Goal: Communication & Community: Answer question/provide support

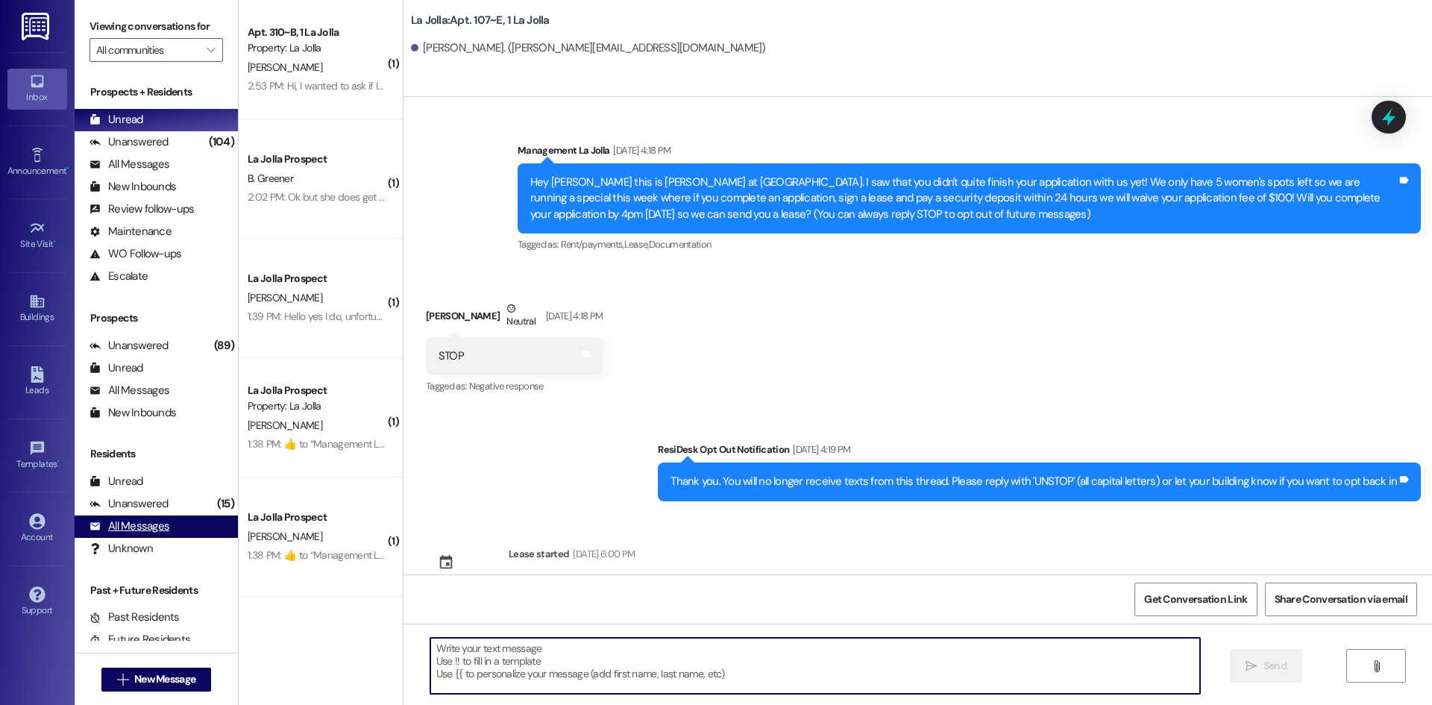
scroll to position [1346, 0]
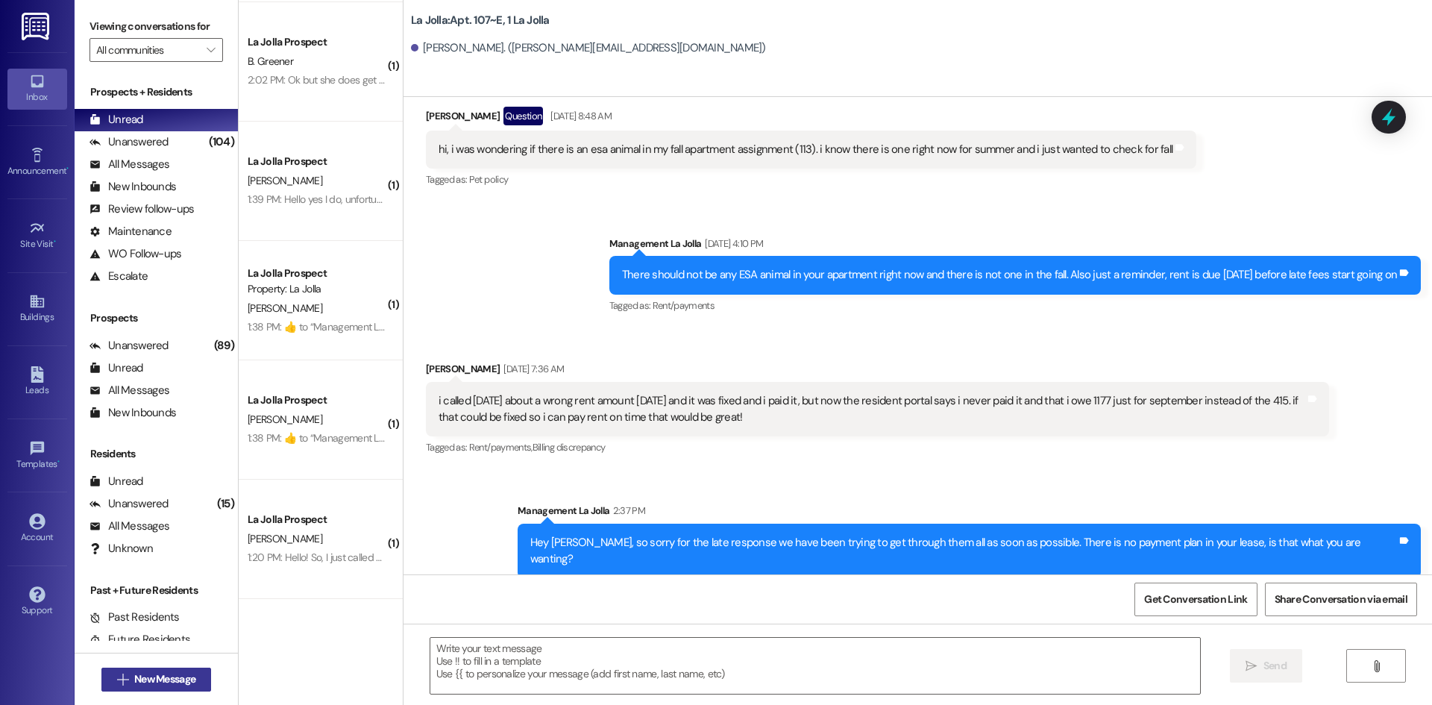
click at [178, 685] on span "New Message" at bounding box center [164, 679] width 61 height 16
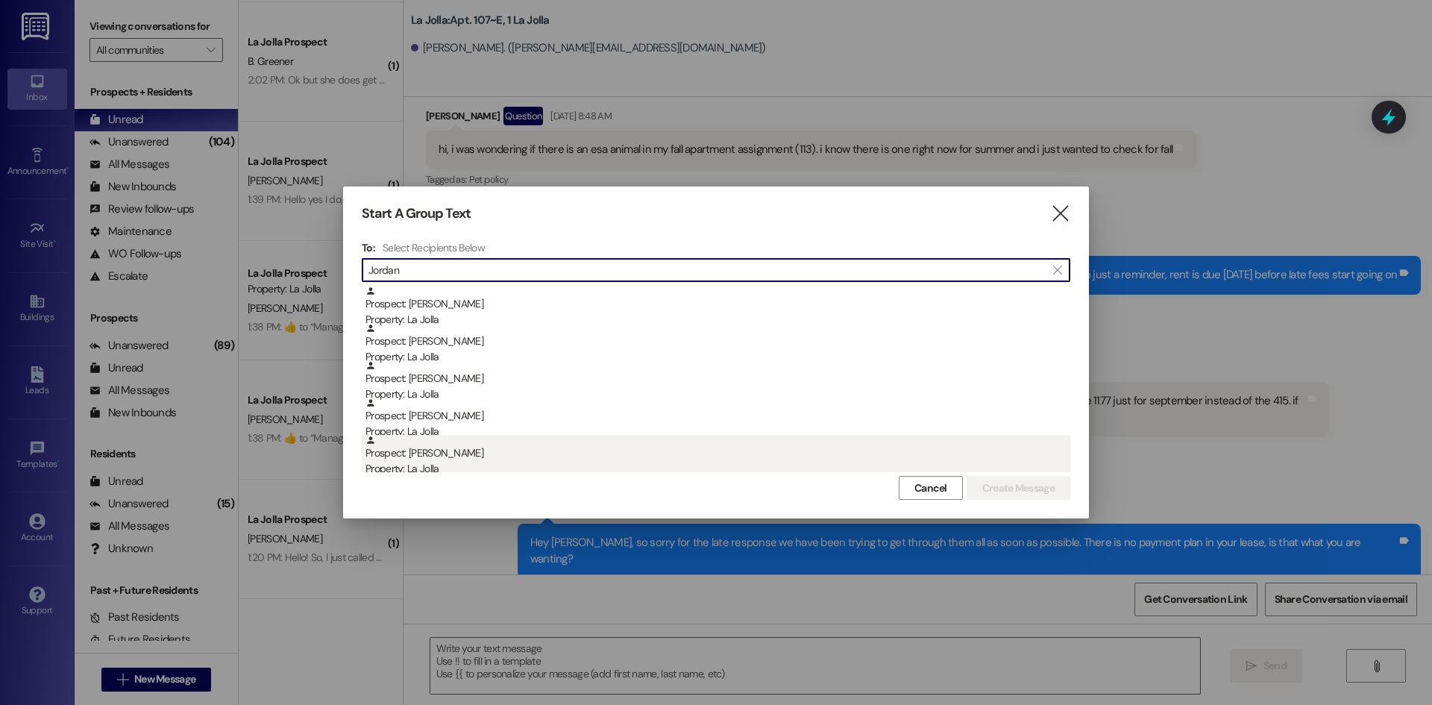
type input "Jordan"
click at [500, 451] on div "Prospect: Jordan Davis Property: La Jolla" at bounding box center [718, 456] width 705 height 43
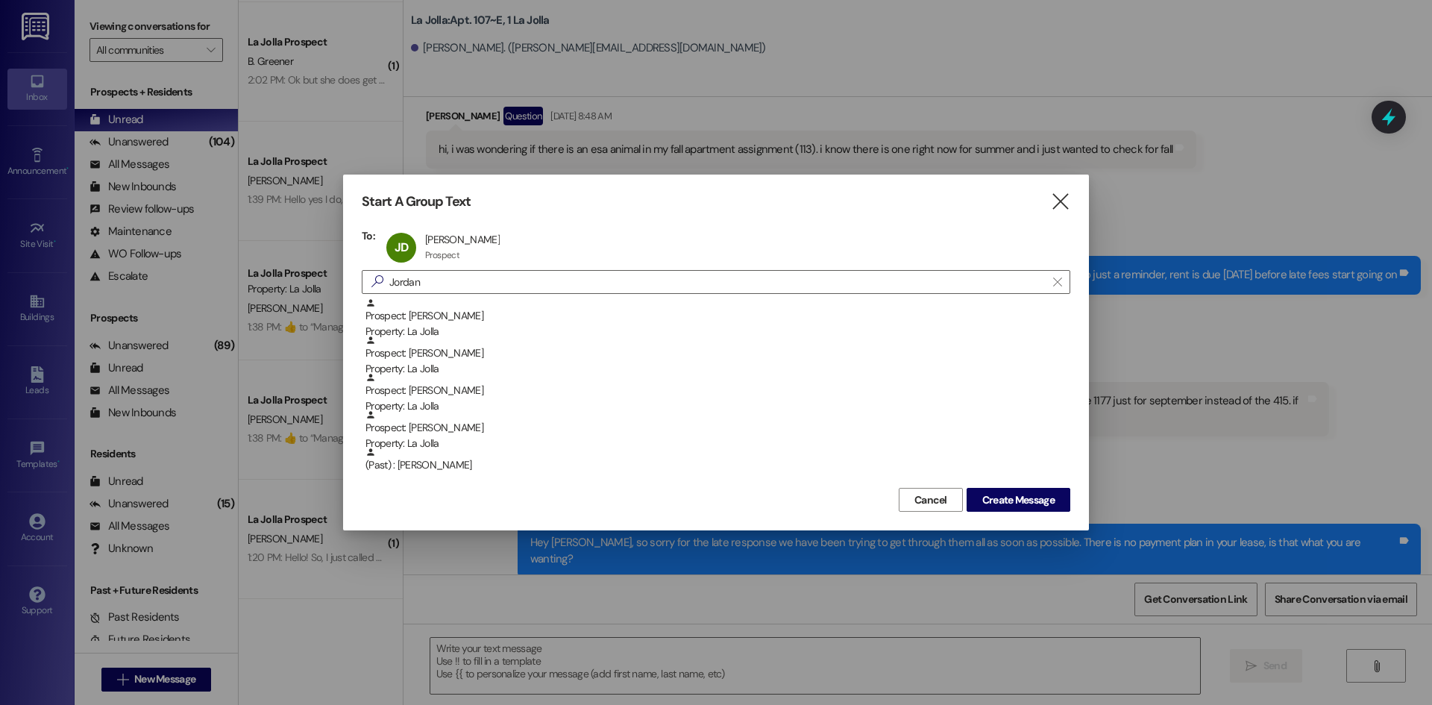
click at [995, 486] on div "Cancel Create Message" at bounding box center [716, 498] width 709 height 28
click at [999, 493] on span "Create Message" at bounding box center [1019, 500] width 72 height 16
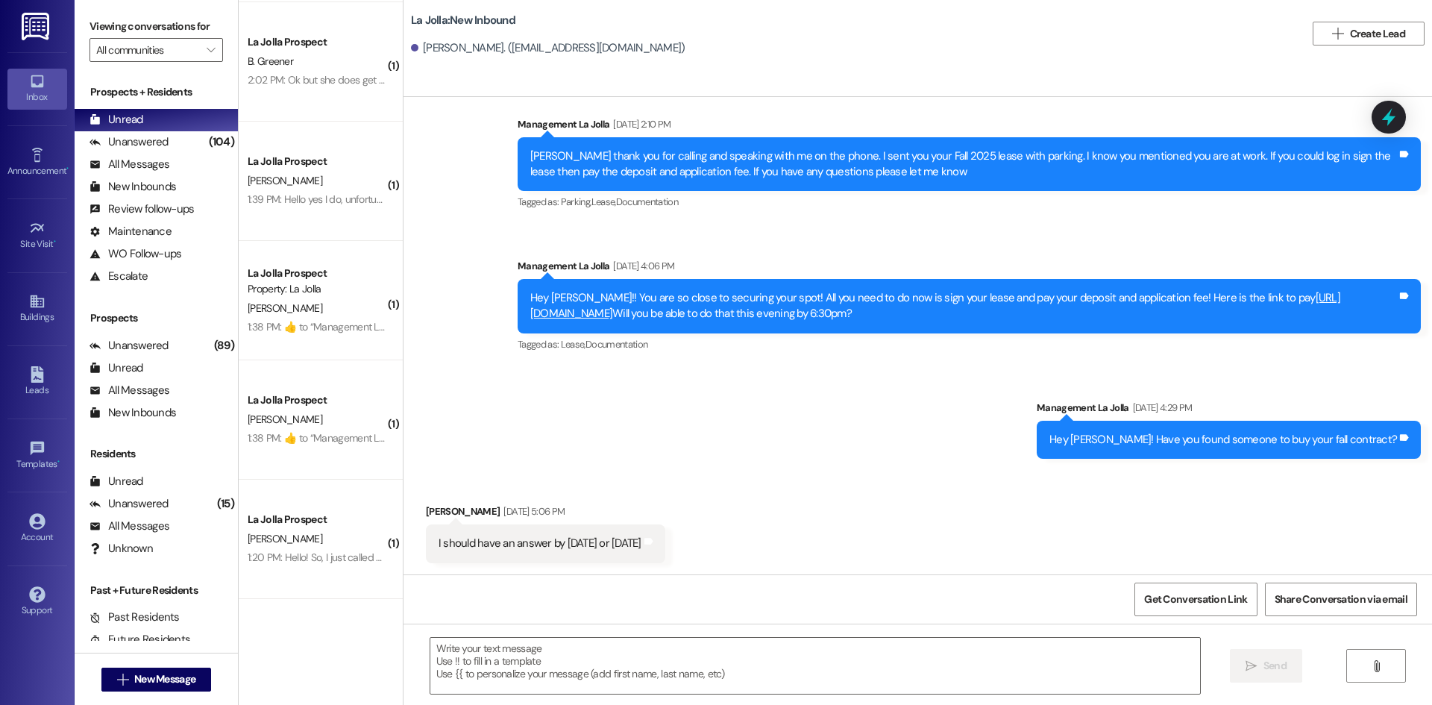
scroll to position [669, 0]
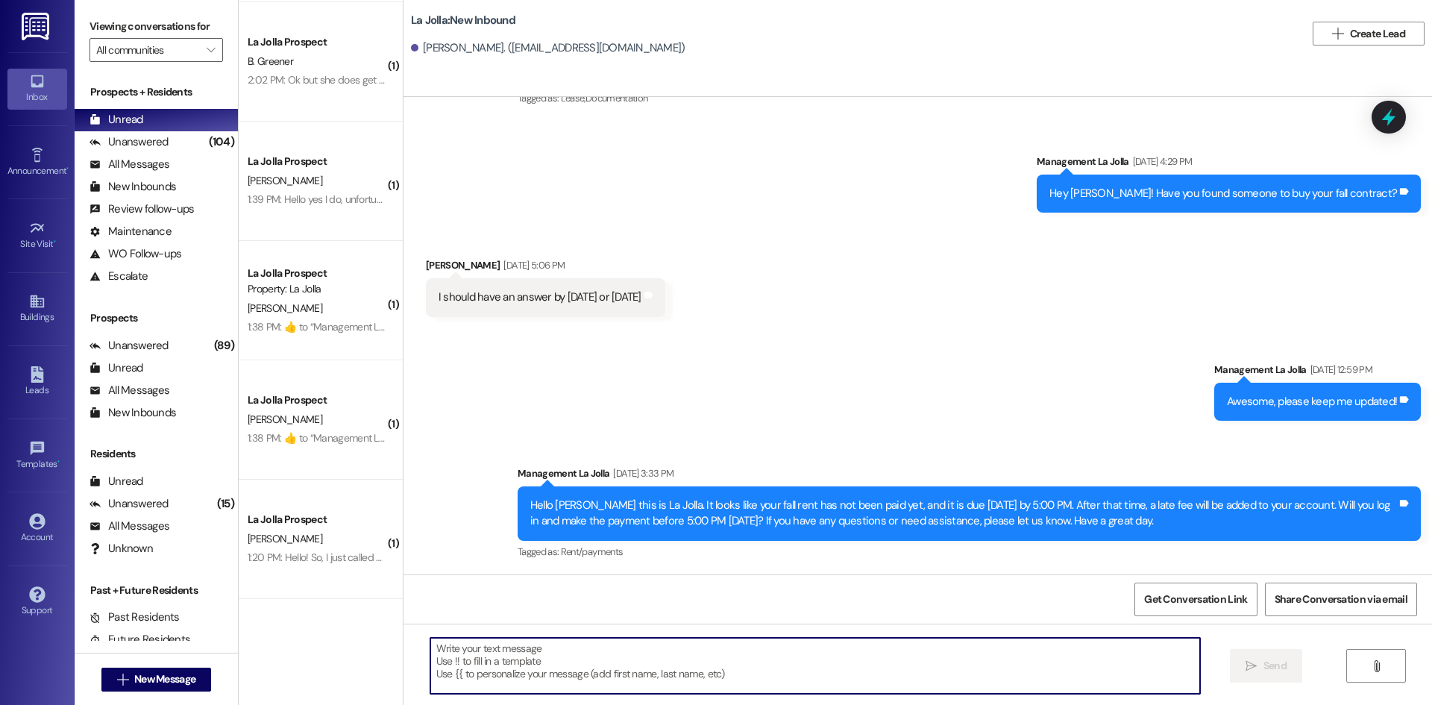
click at [578, 682] on textarea at bounding box center [815, 666] width 770 height 56
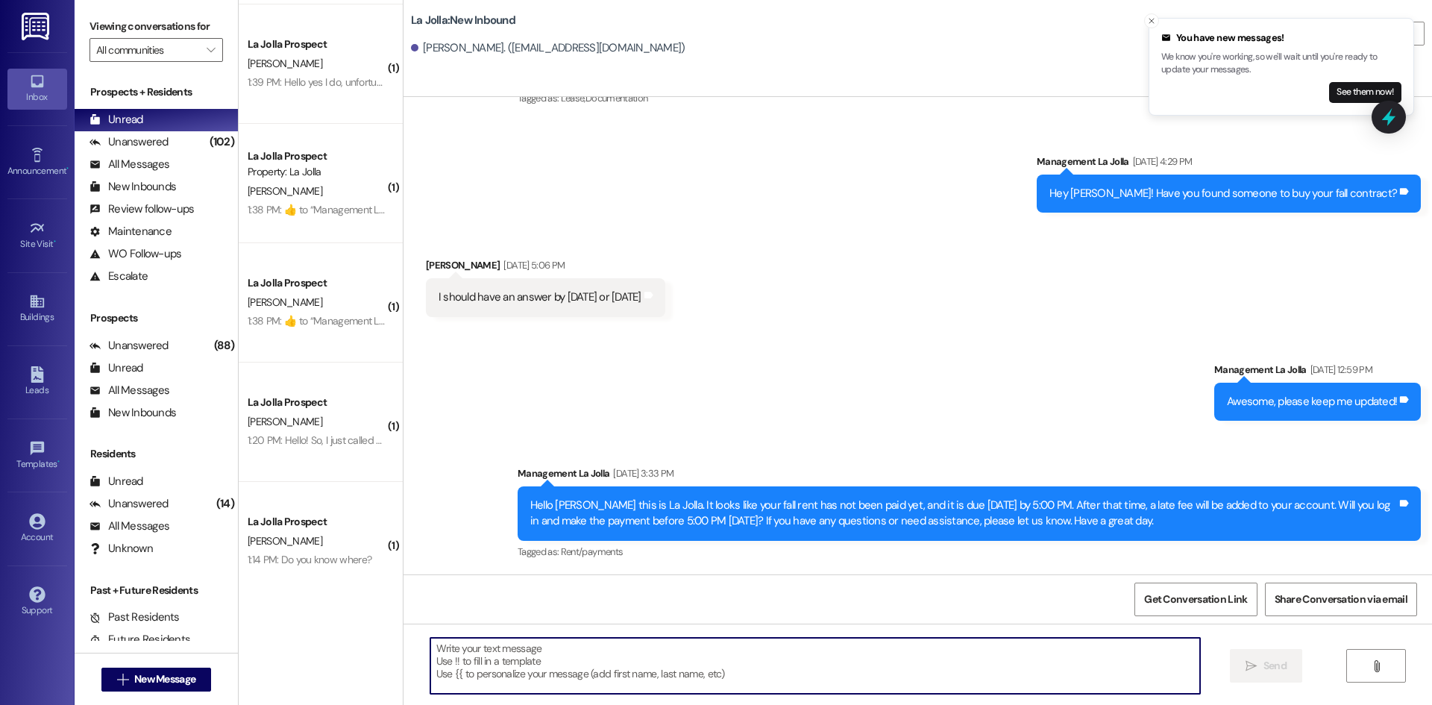
scroll to position [237, 0]
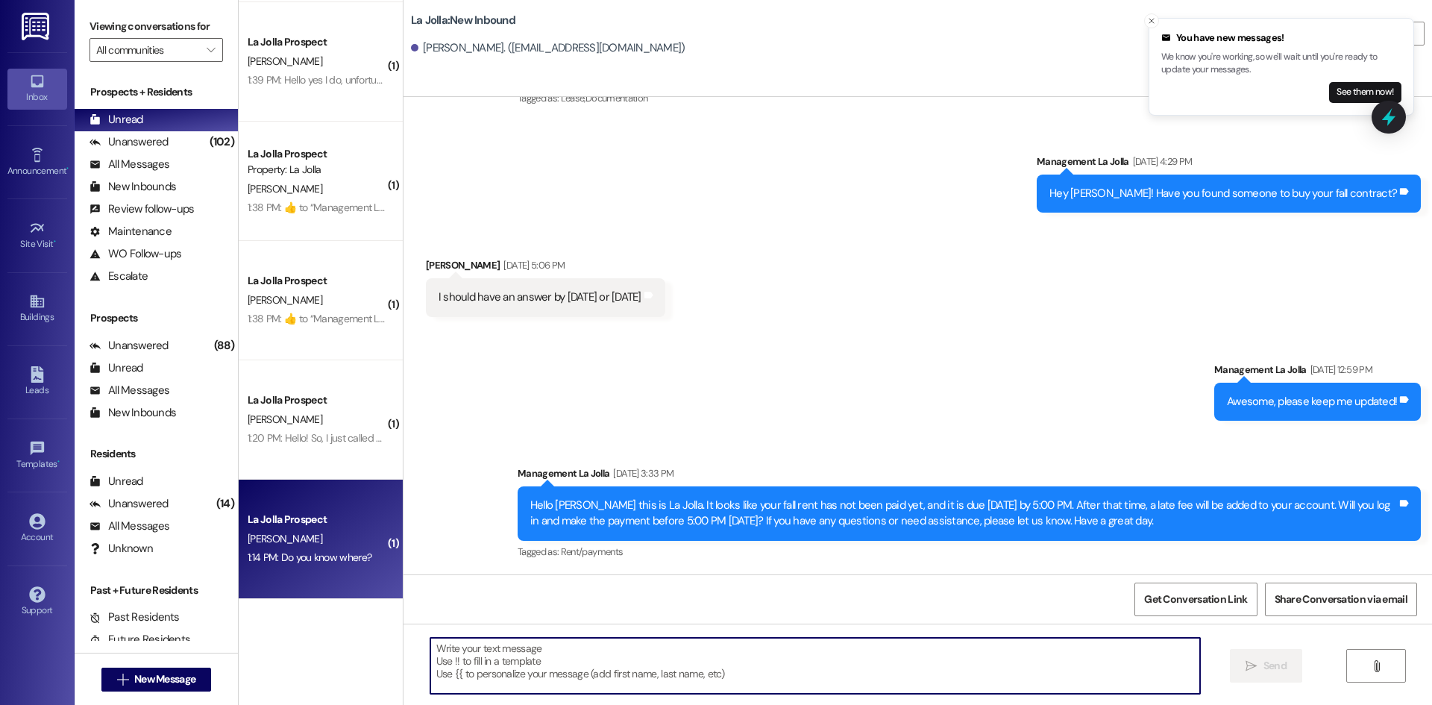
click at [275, 542] on span "B. Hollingsworth" at bounding box center [285, 538] width 75 height 13
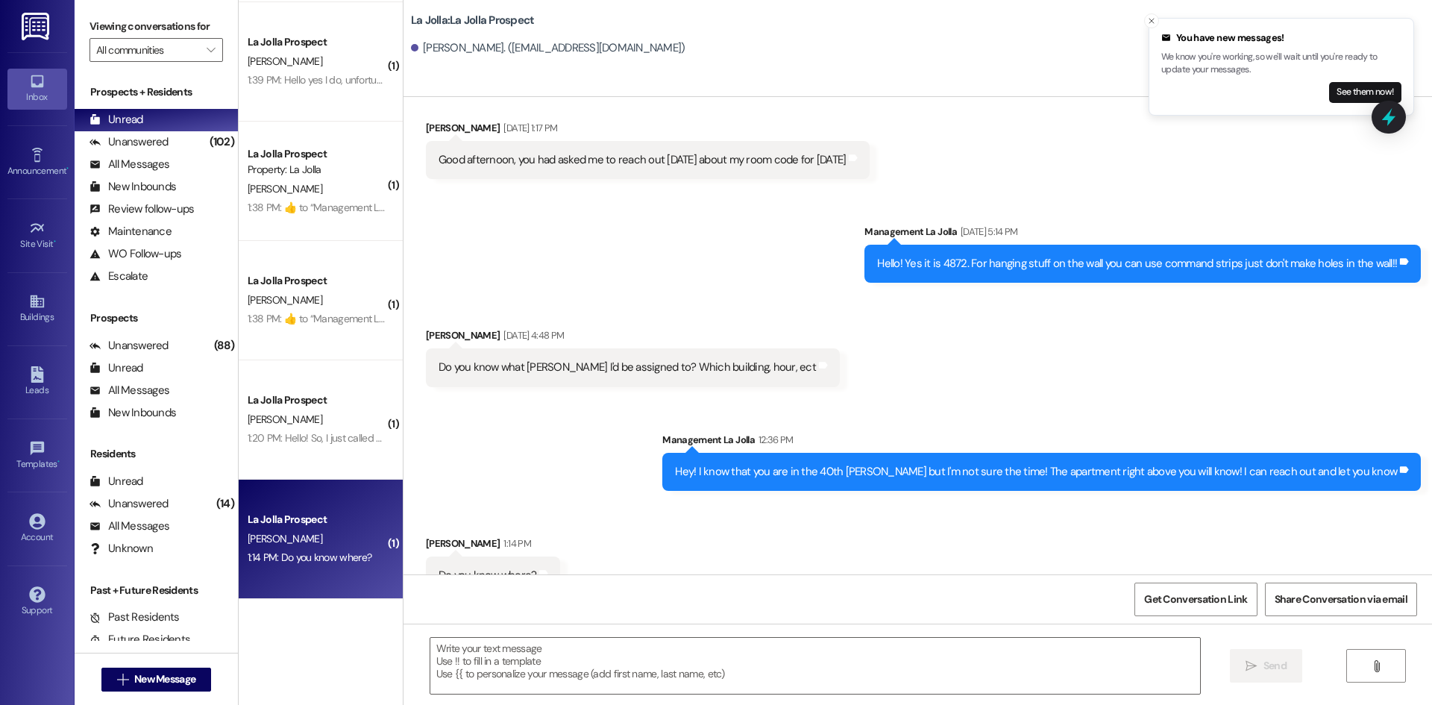
scroll to position [4756, 0]
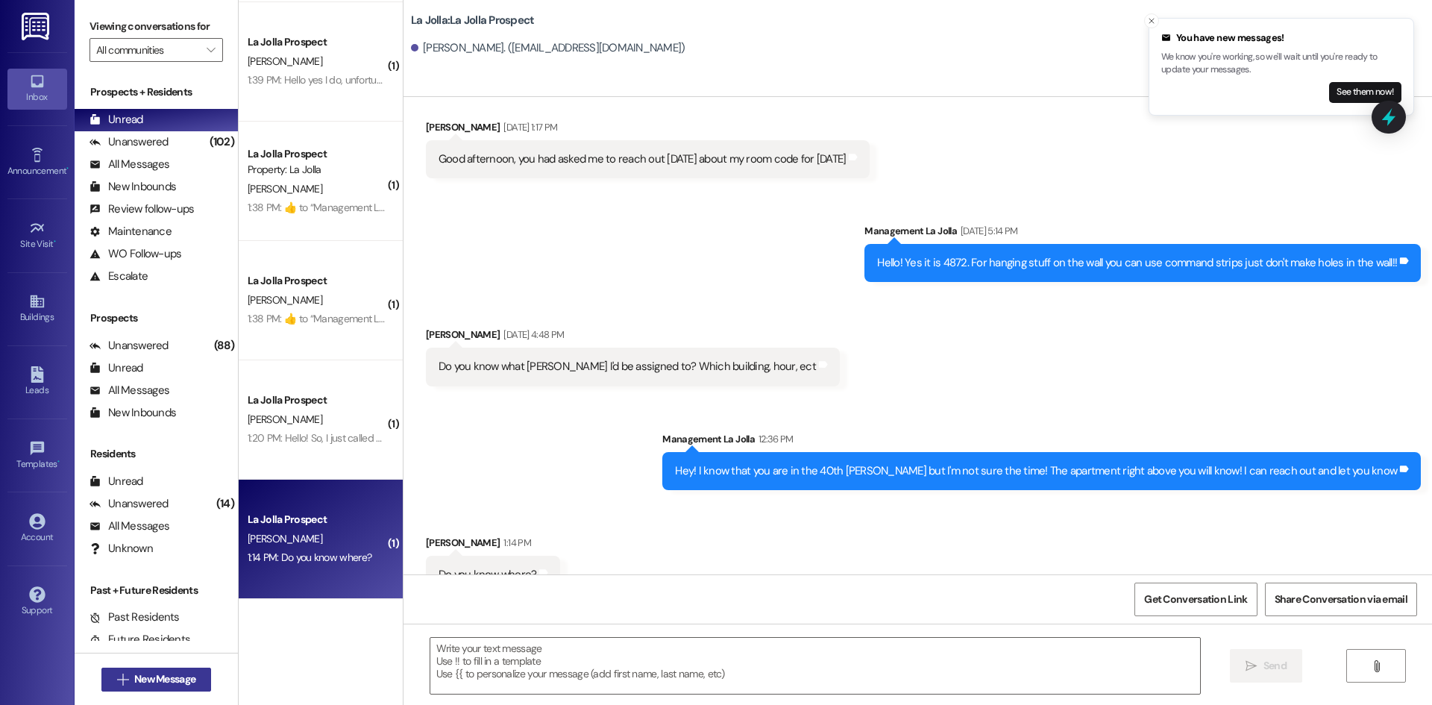
click at [156, 673] on span "New Message" at bounding box center [164, 679] width 61 height 16
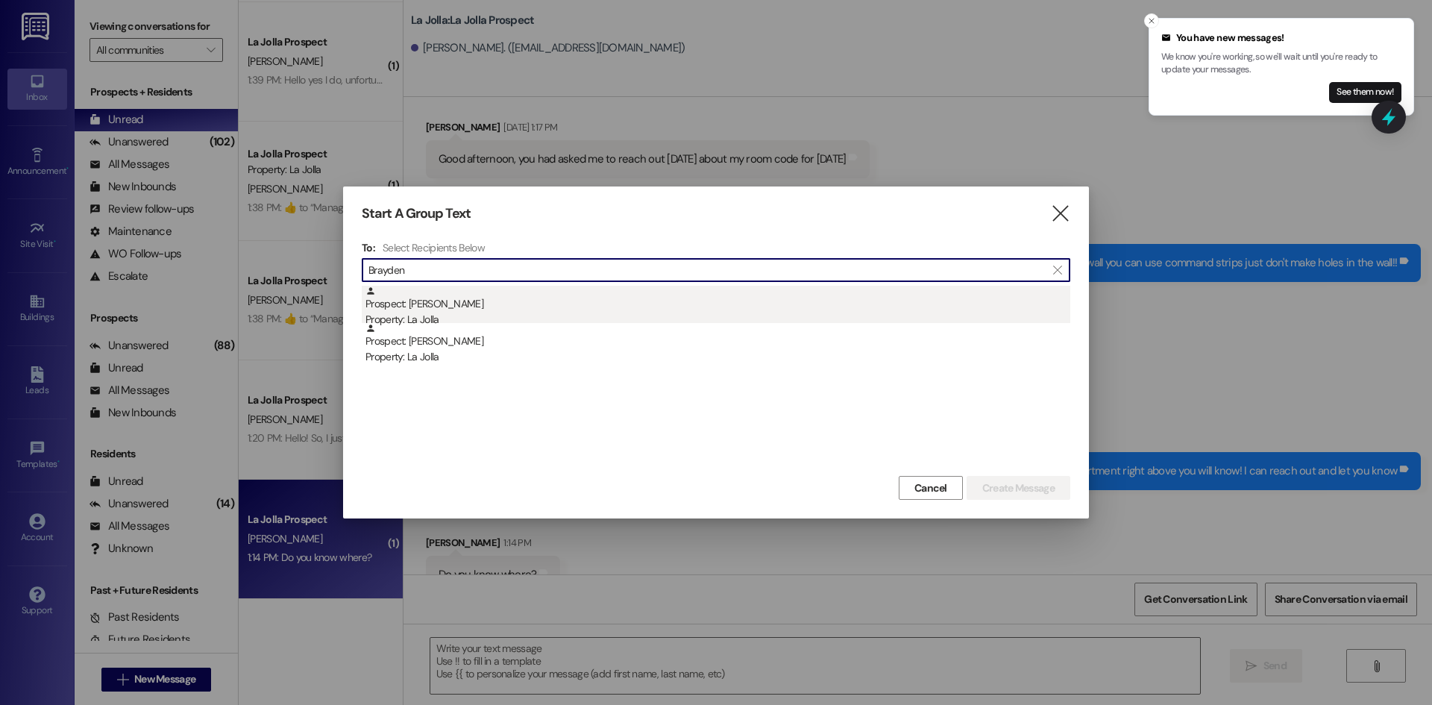
type input "Brayden"
click at [548, 310] on div "Prospect: Brayden Hollingsworth Property: La Jolla" at bounding box center [718, 307] width 705 height 43
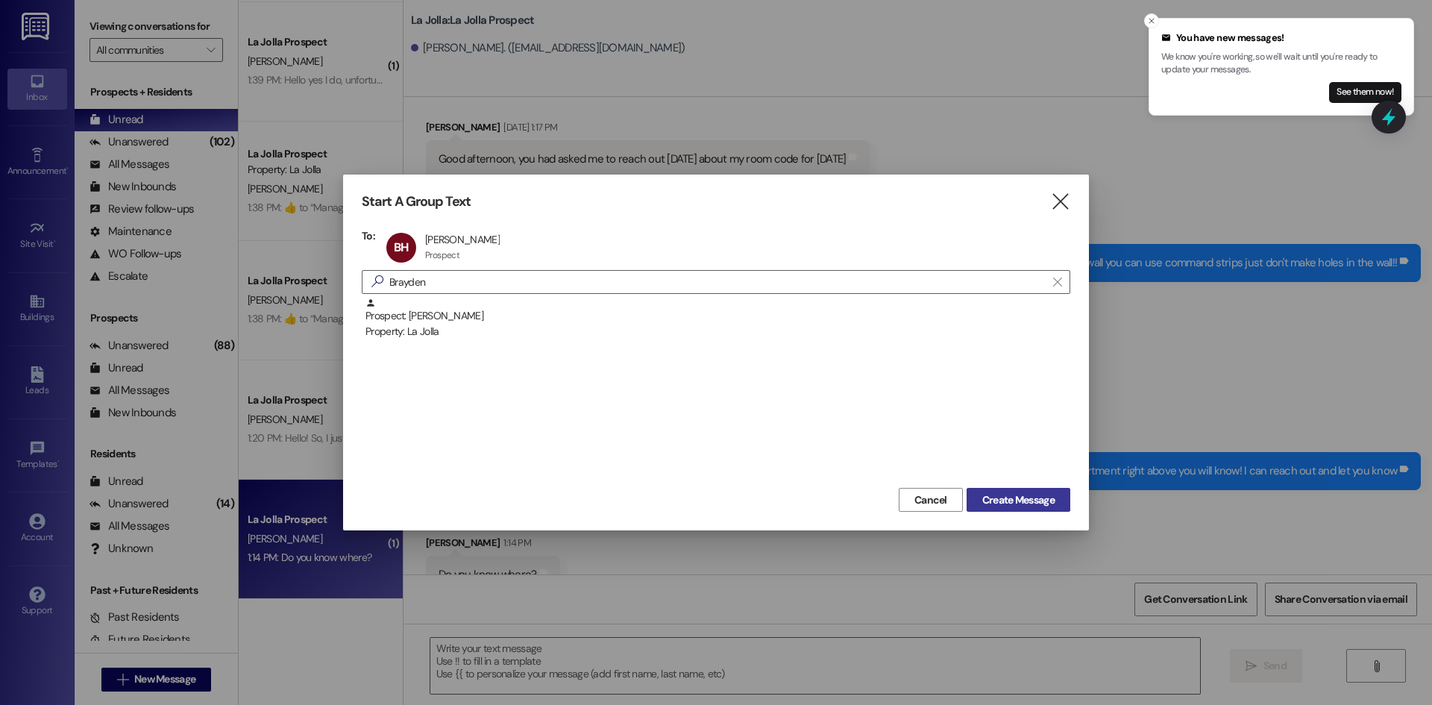
click at [1032, 500] on span "Create Message" at bounding box center [1019, 500] width 72 height 16
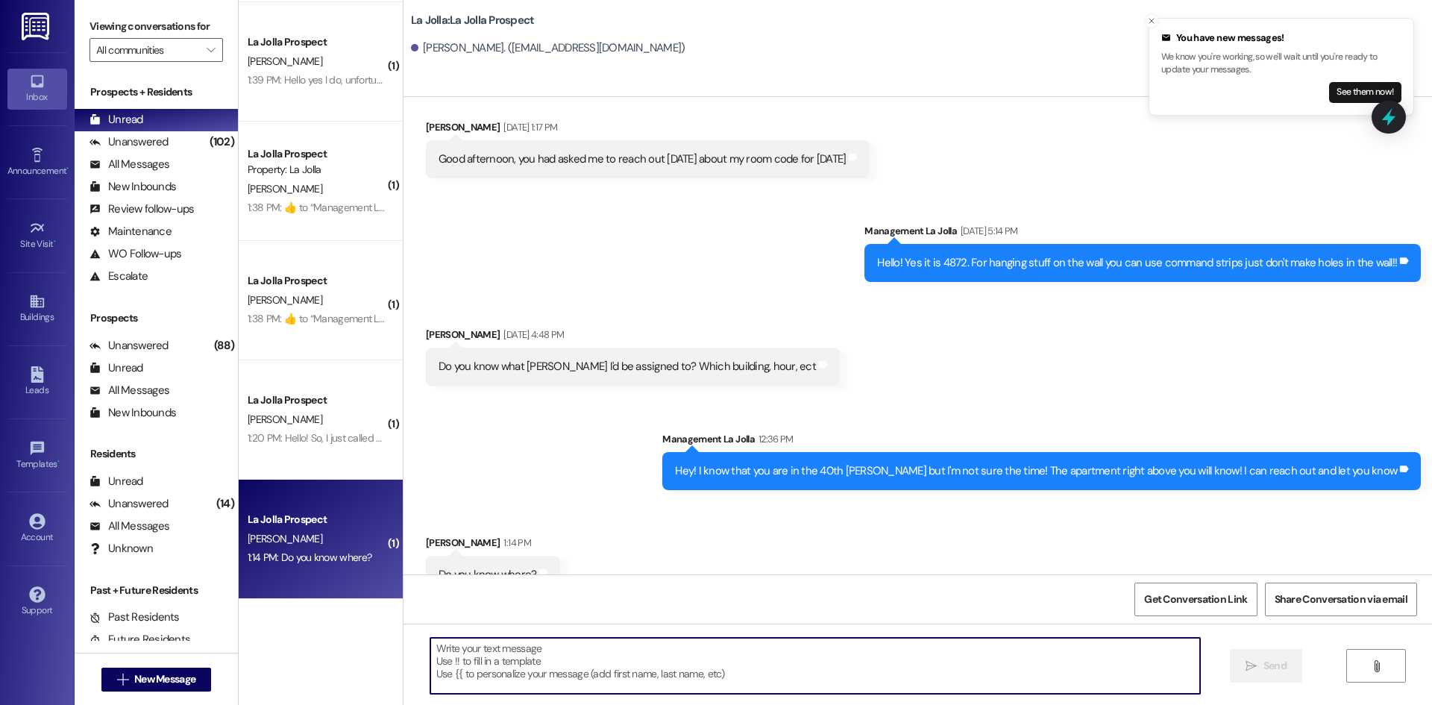
click at [630, 665] on textarea at bounding box center [815, 666] width 770 height 56
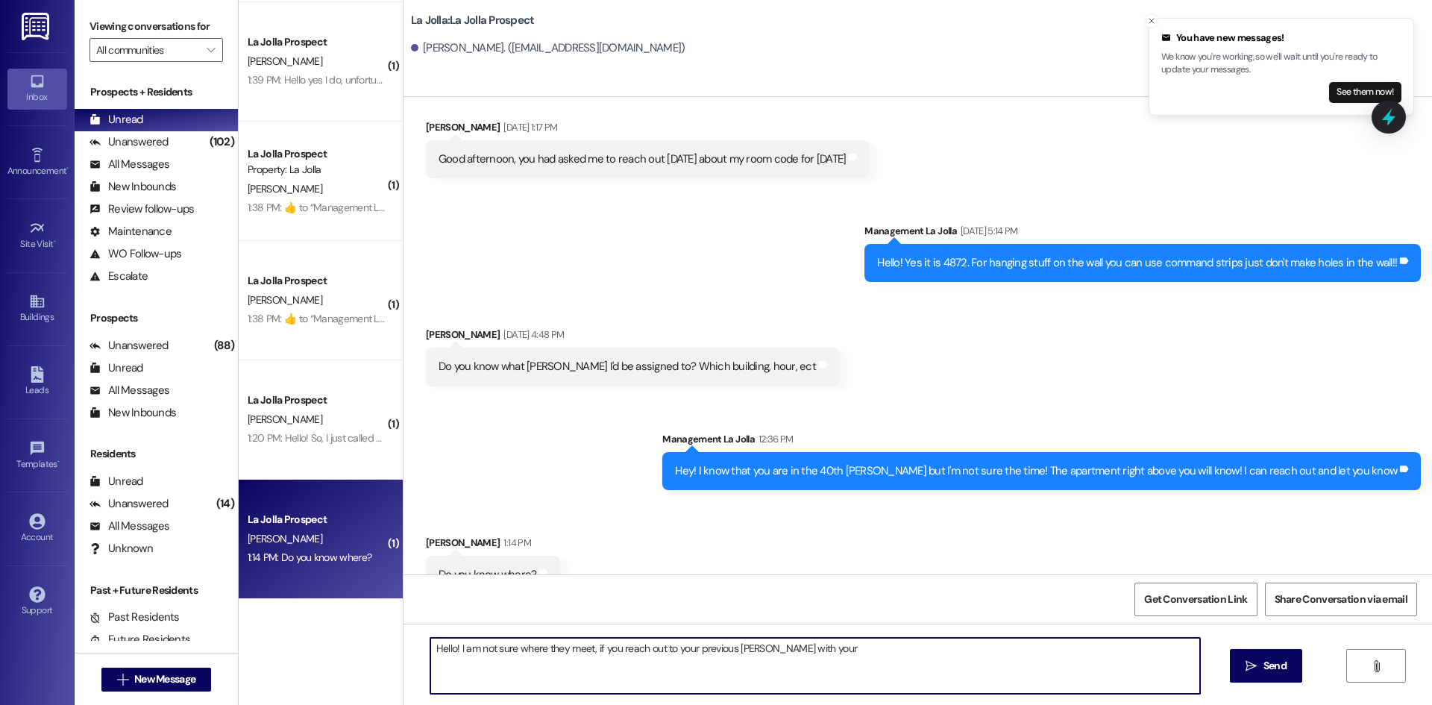
scroll to position [4755, 0]
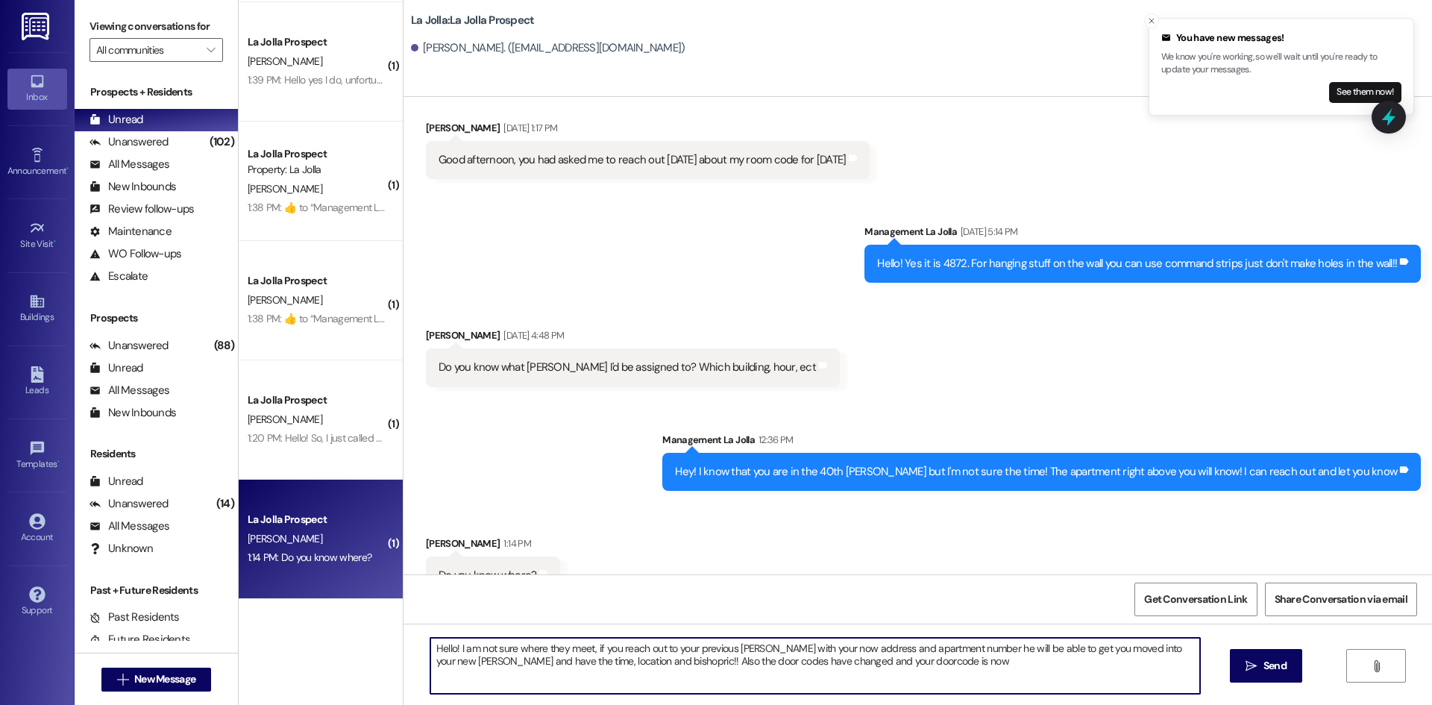
paste textarea "5683"
type textarea "Hello! I am not sure where they meet, if you reach out to your previous bishop …"
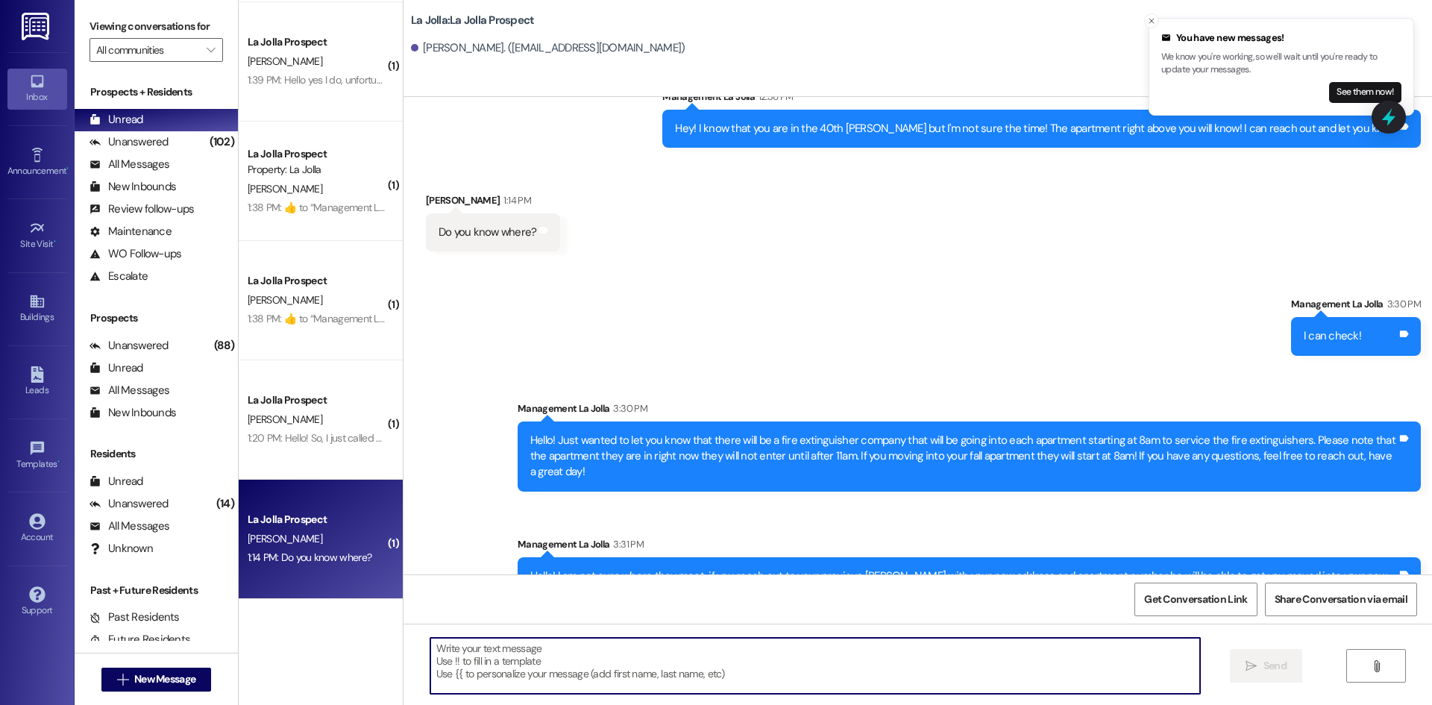
scroll to position [5115, 0]
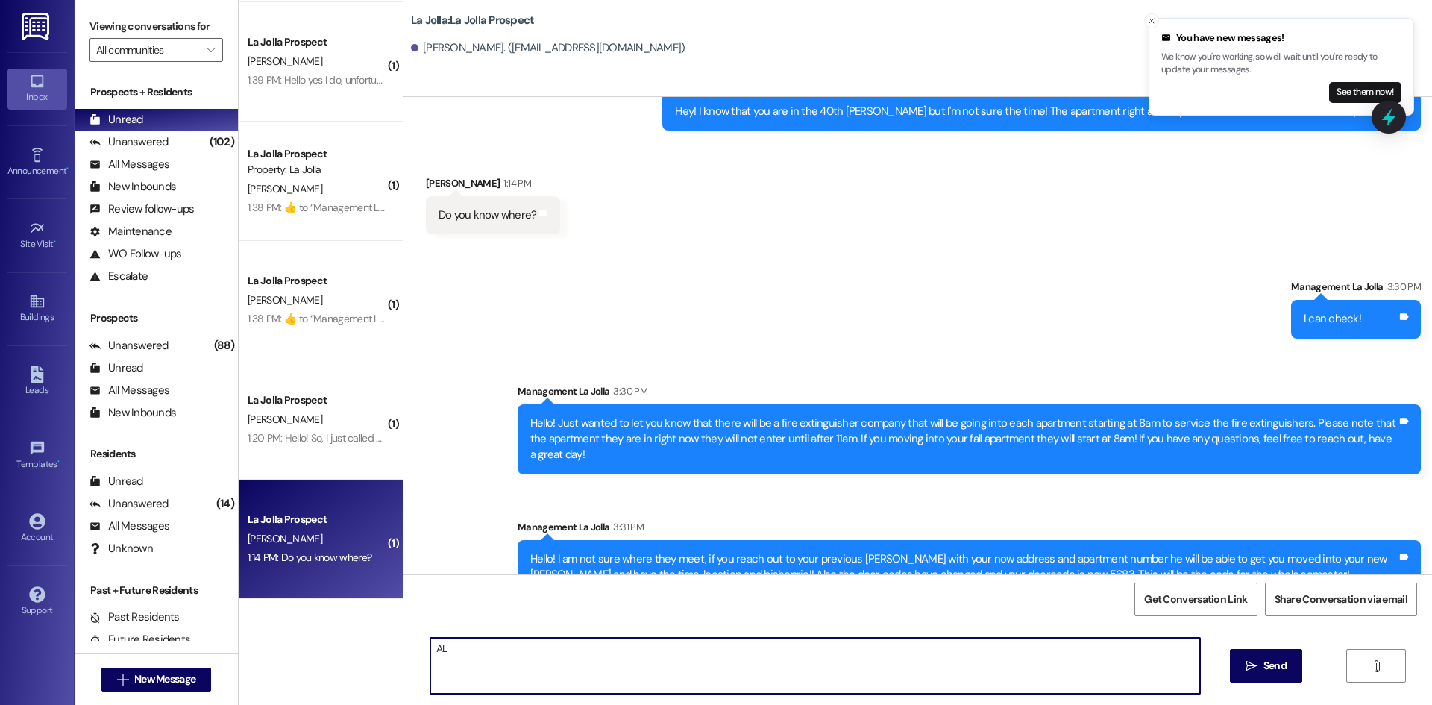
type textarea "A"
type textarea "H"
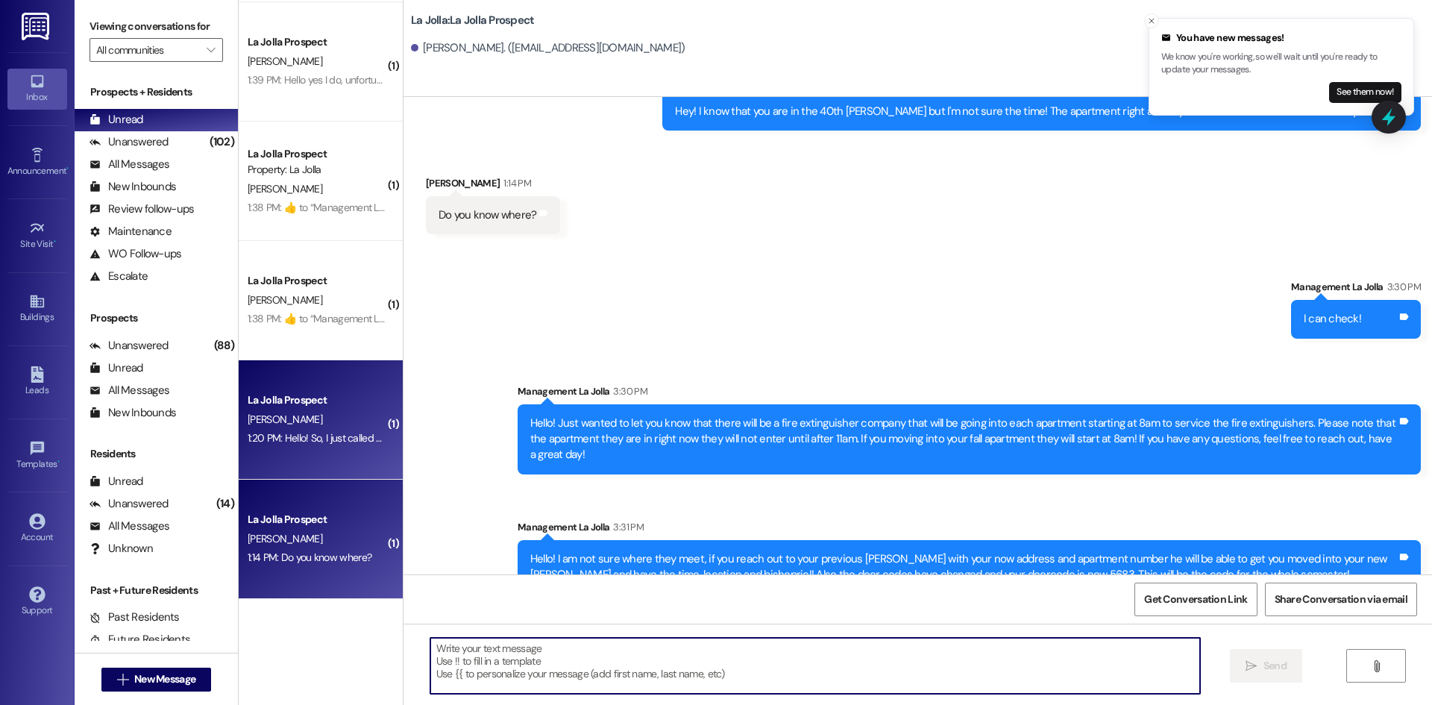
click at [297, 395] on div "La Jolla Prospect" at bounding box center [317, 400] width 138 height 16
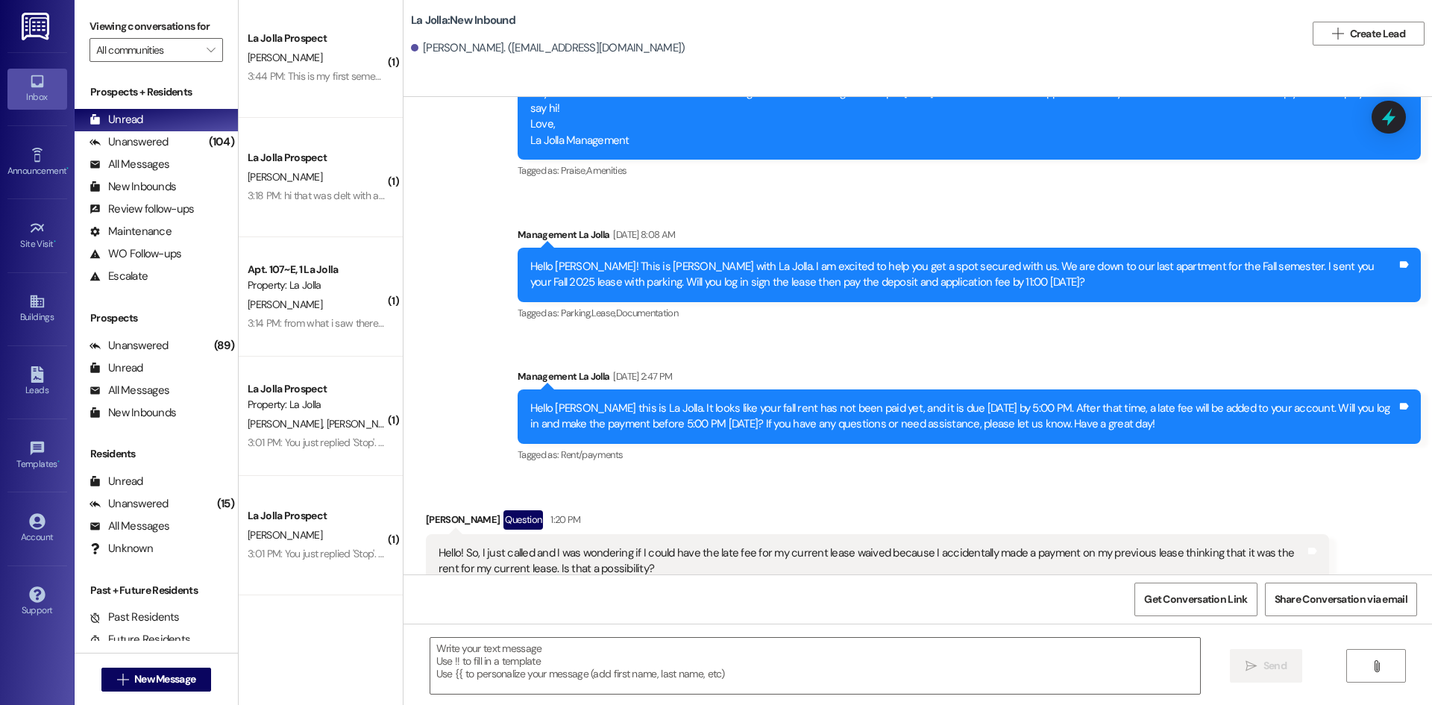
scroll to position [0, 0]
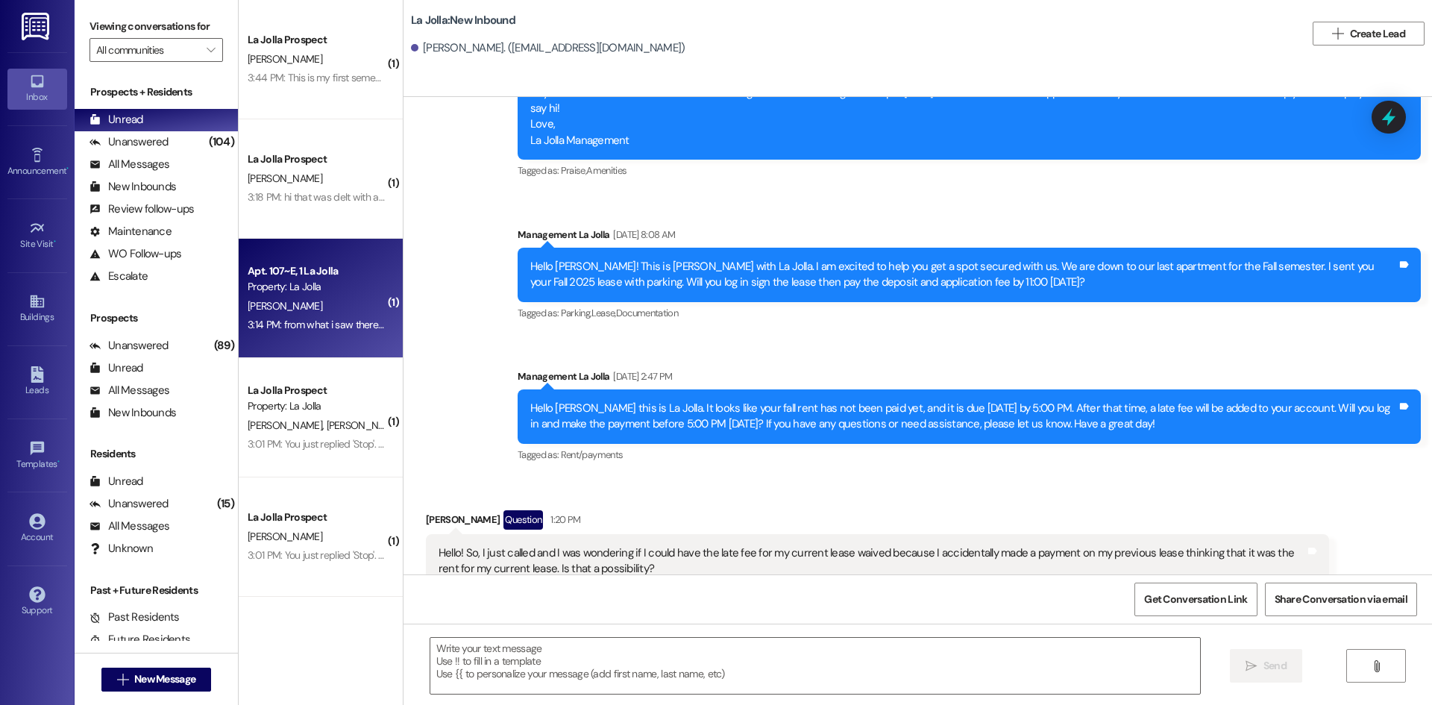
click at [300, 313] on div "A. Rehl" at bounding box center [316, 306] width 141 height 19
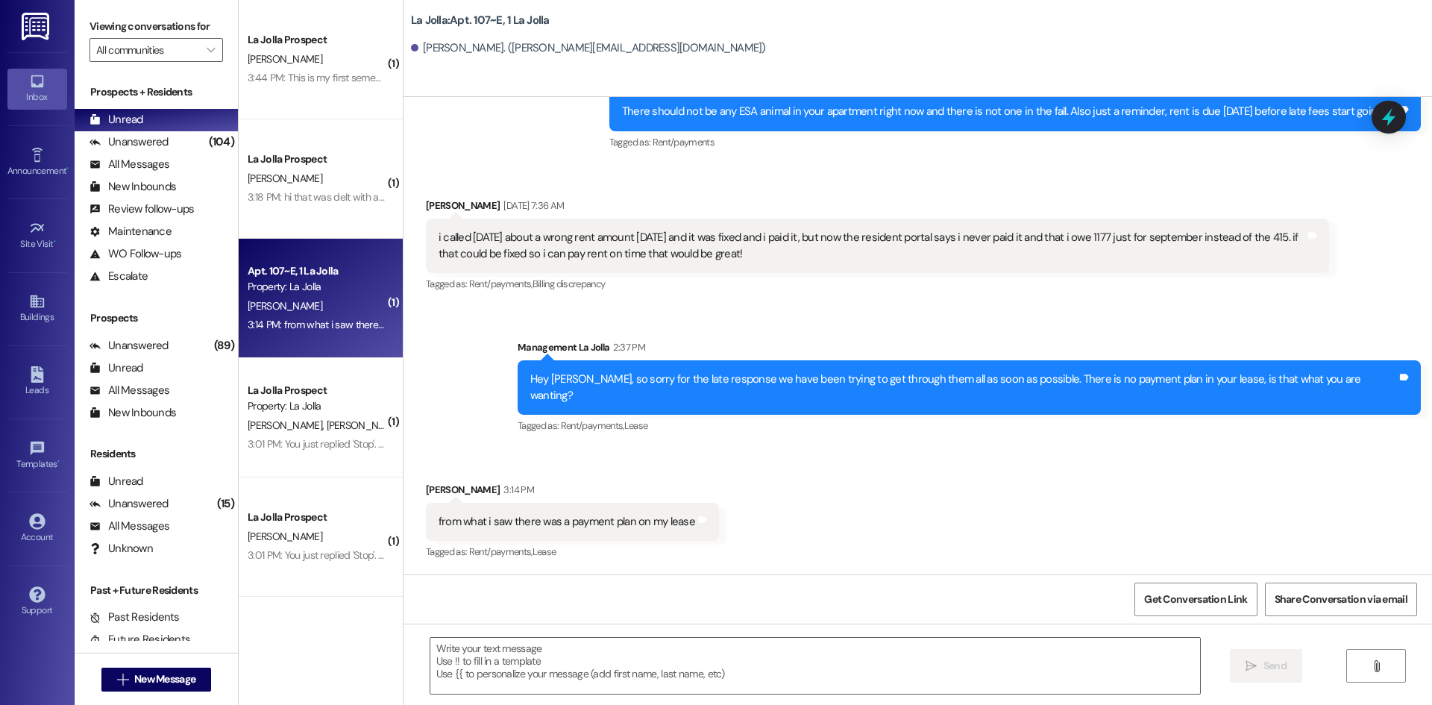
scroll to position [1493, 0]
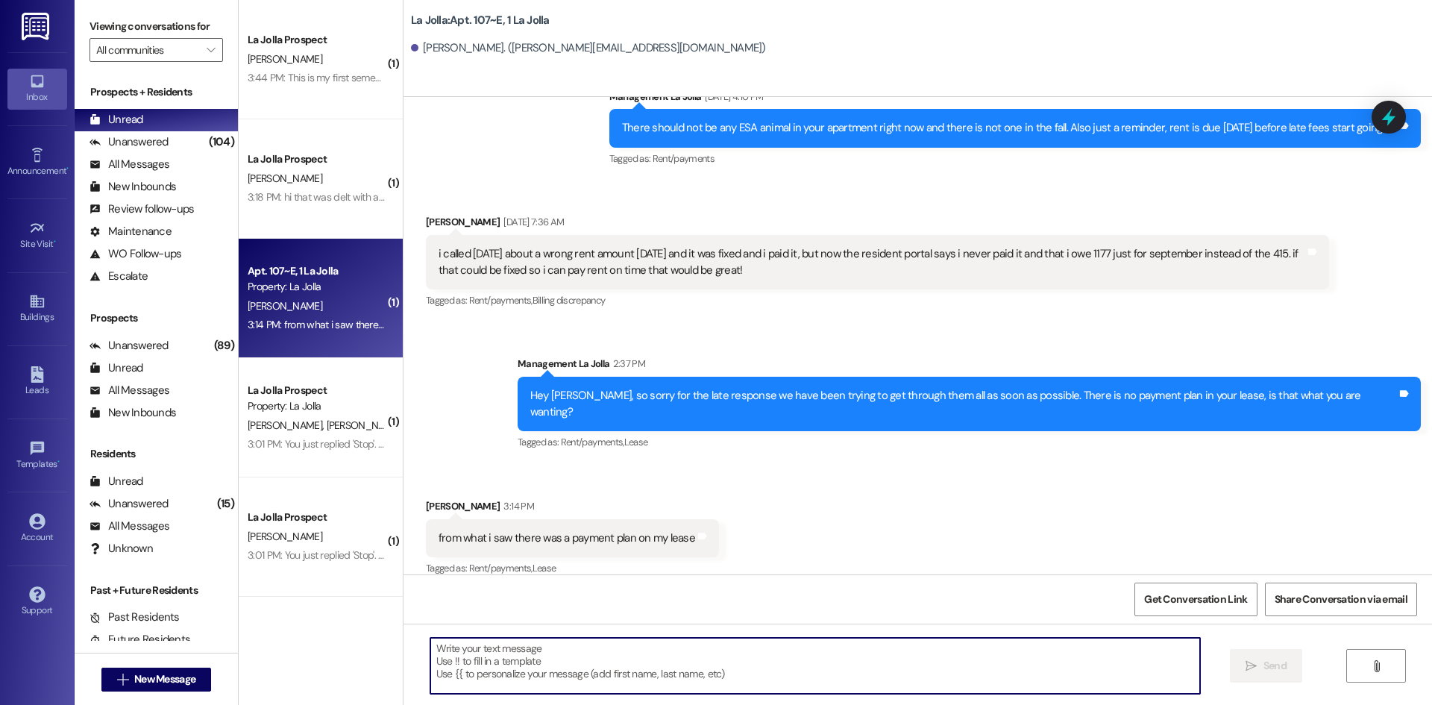
click at [605, 675] on textarea at bounding box center [815, 666] width 770 height 56
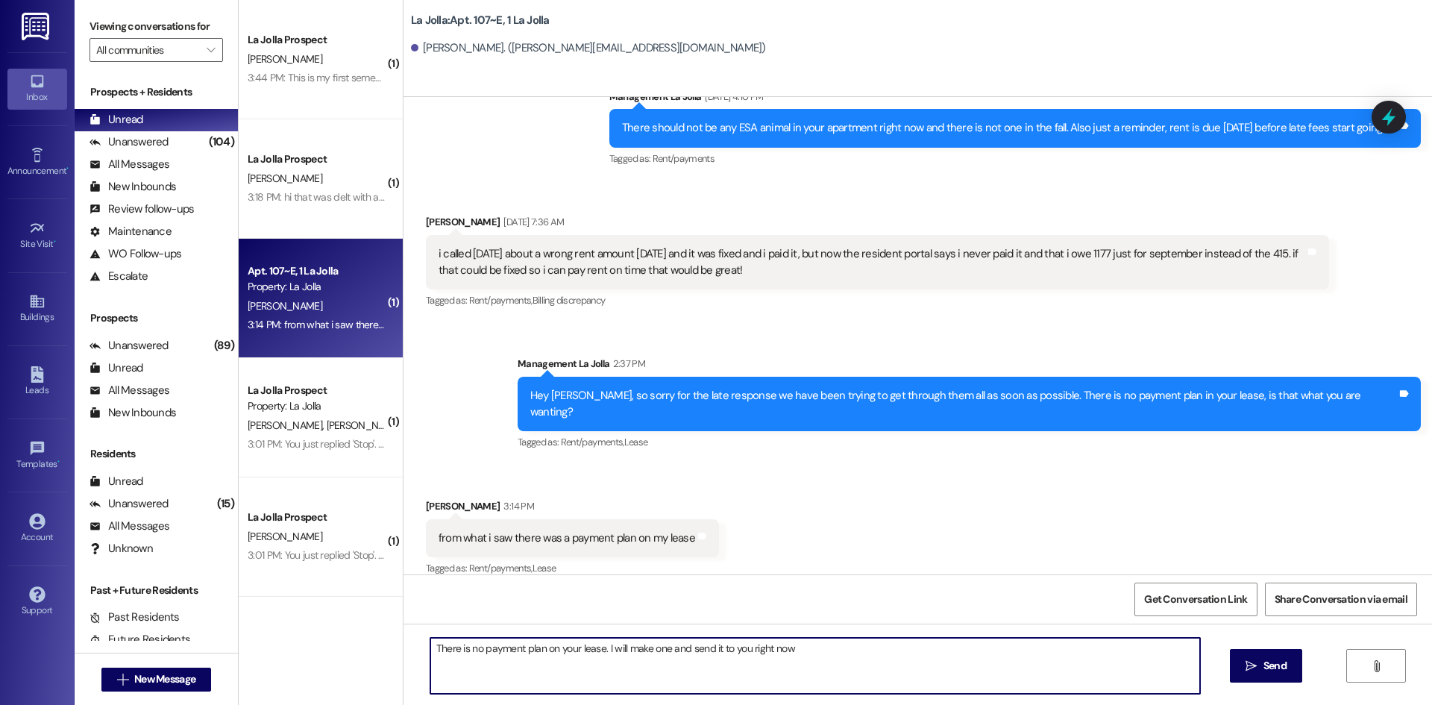
type textarea "There is no payment plan on your lease. I will make one and send it to you righ…"
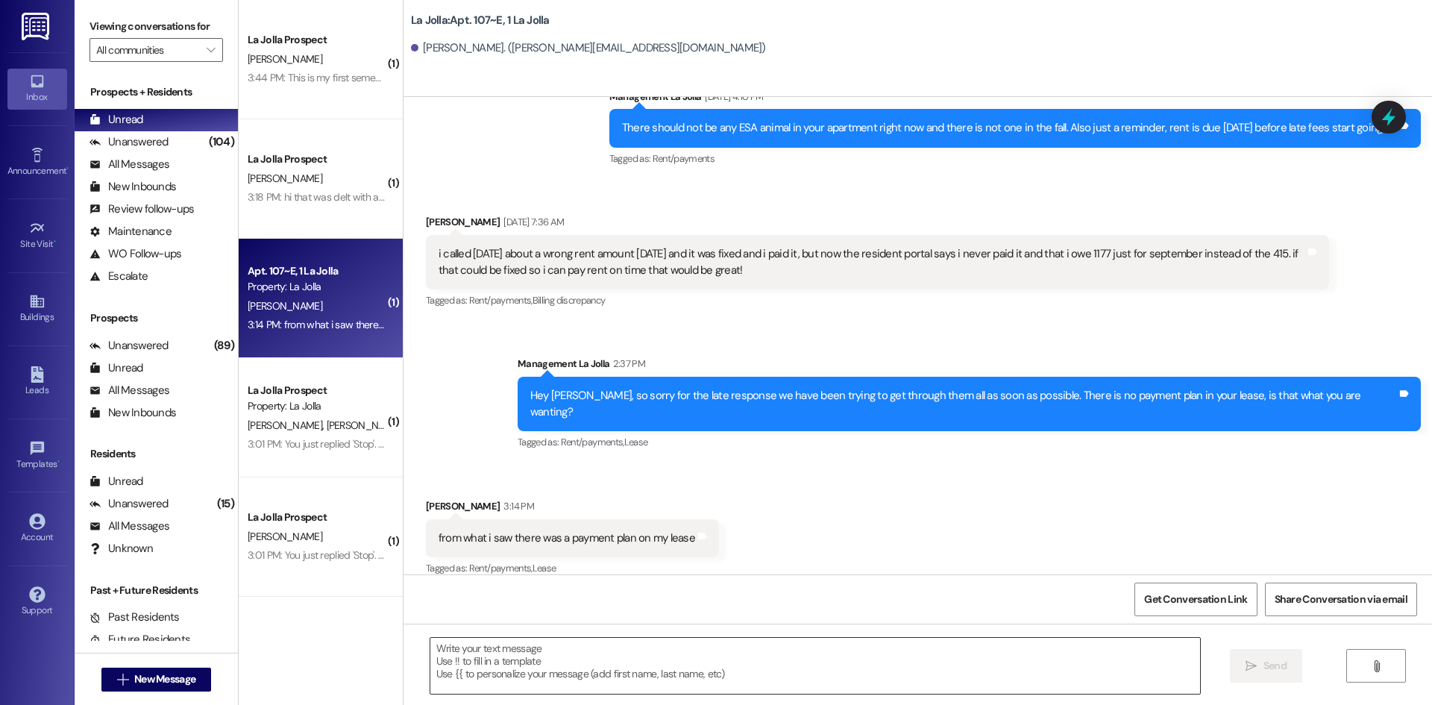
click at [600, 667] on textarea at bounding box center [815, 666] width 770 height 56
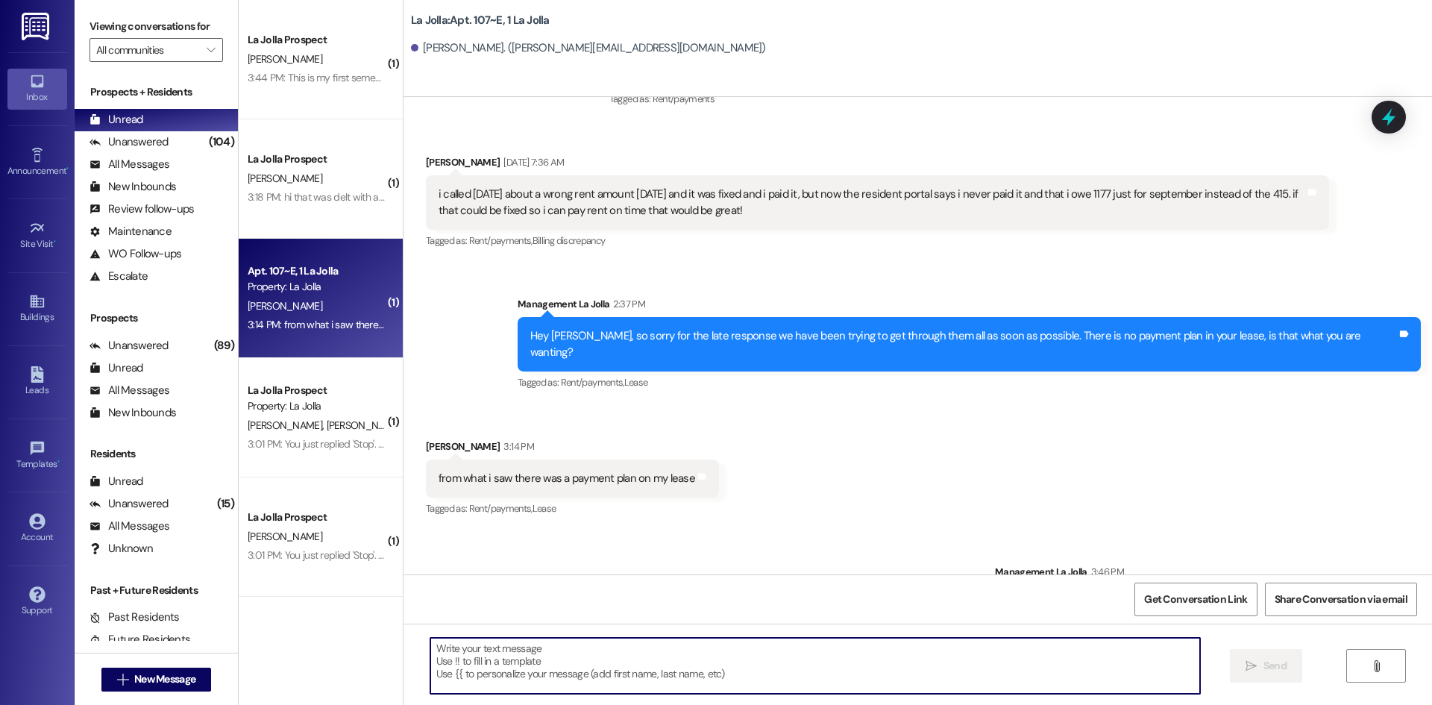
scroll to position [1597, 0]
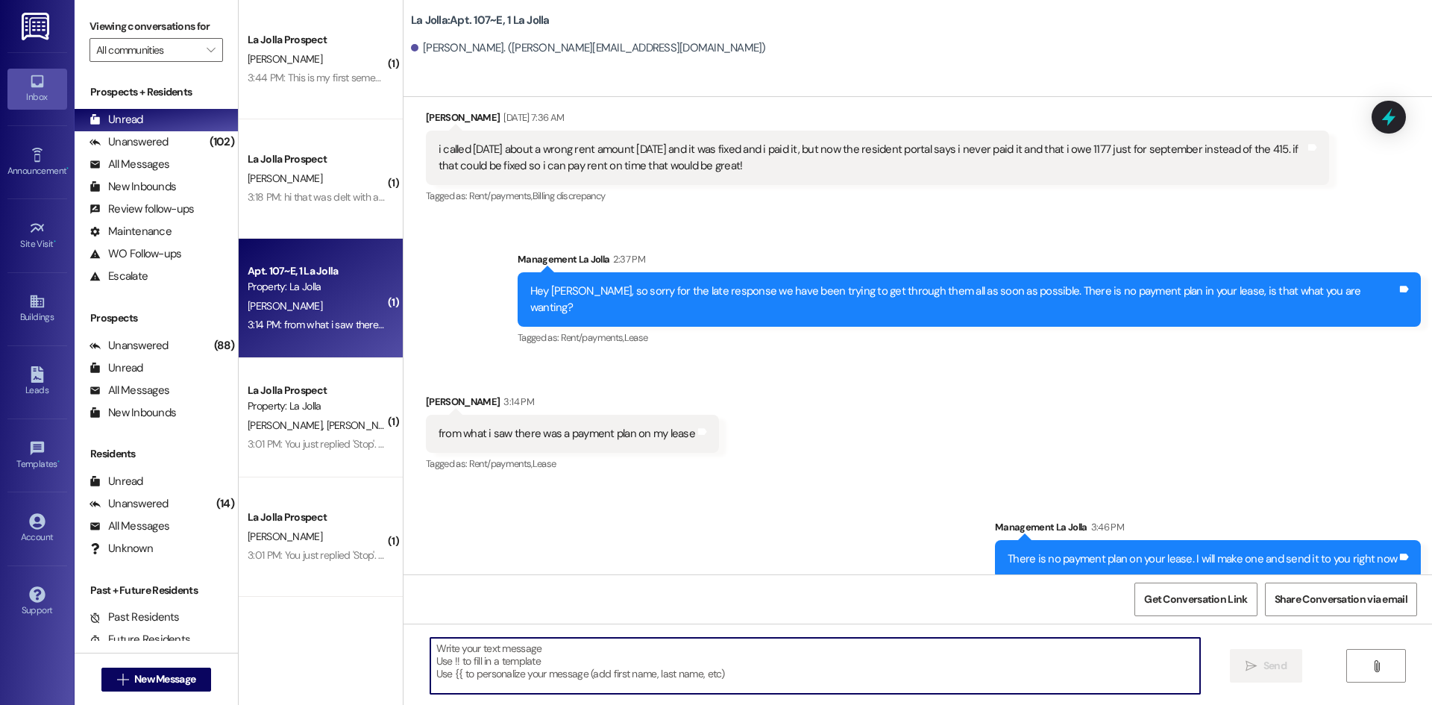
click at [583, 673] on textarea at bounding box center [815, 666] width 770 height 56
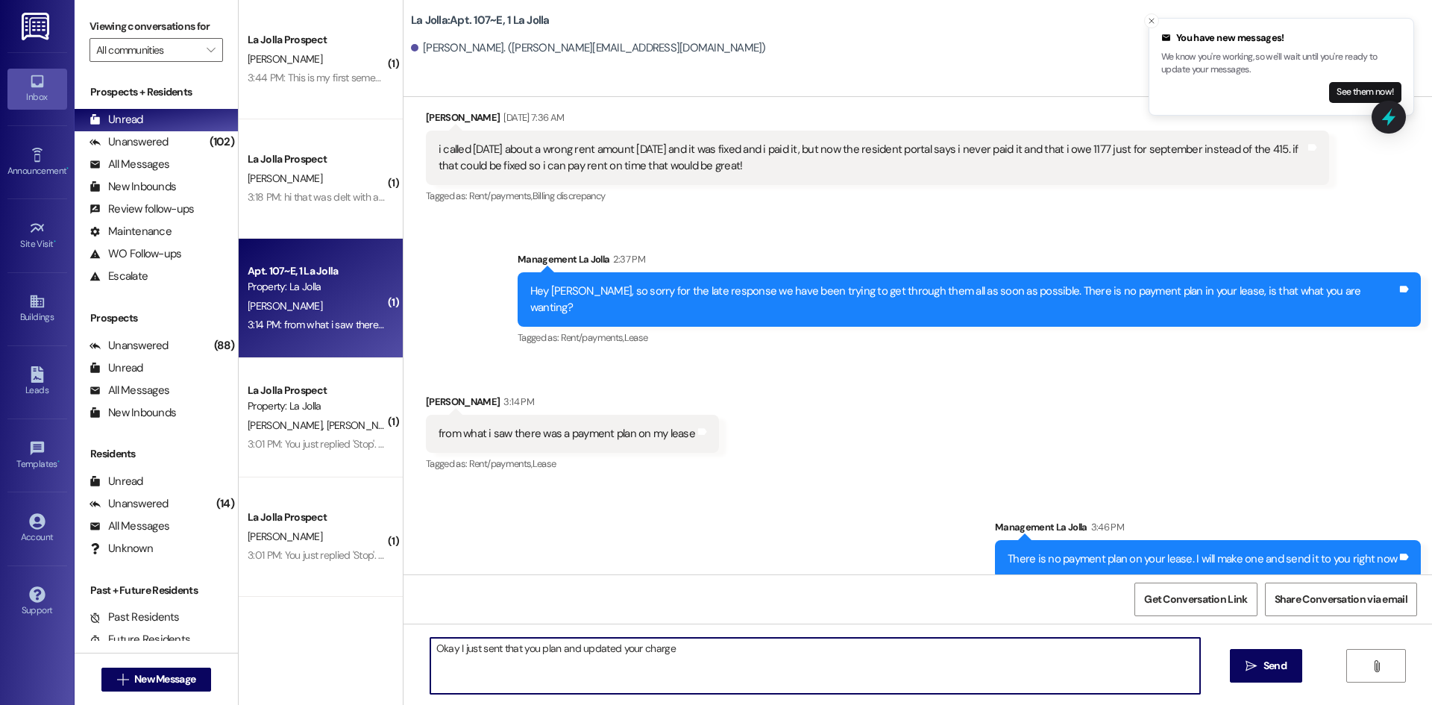
type textarea "Okay I just sent that you plan and updated your charges"
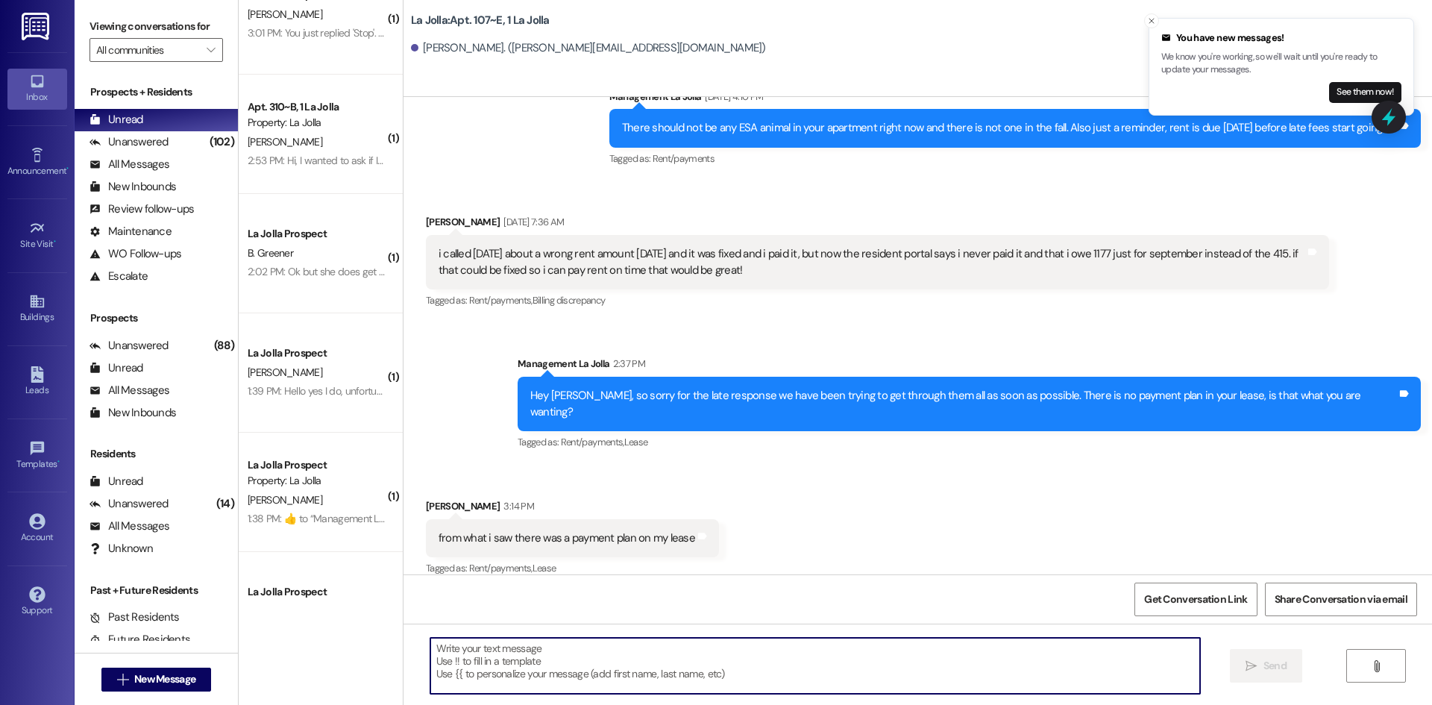
scroll to position [595, 0]
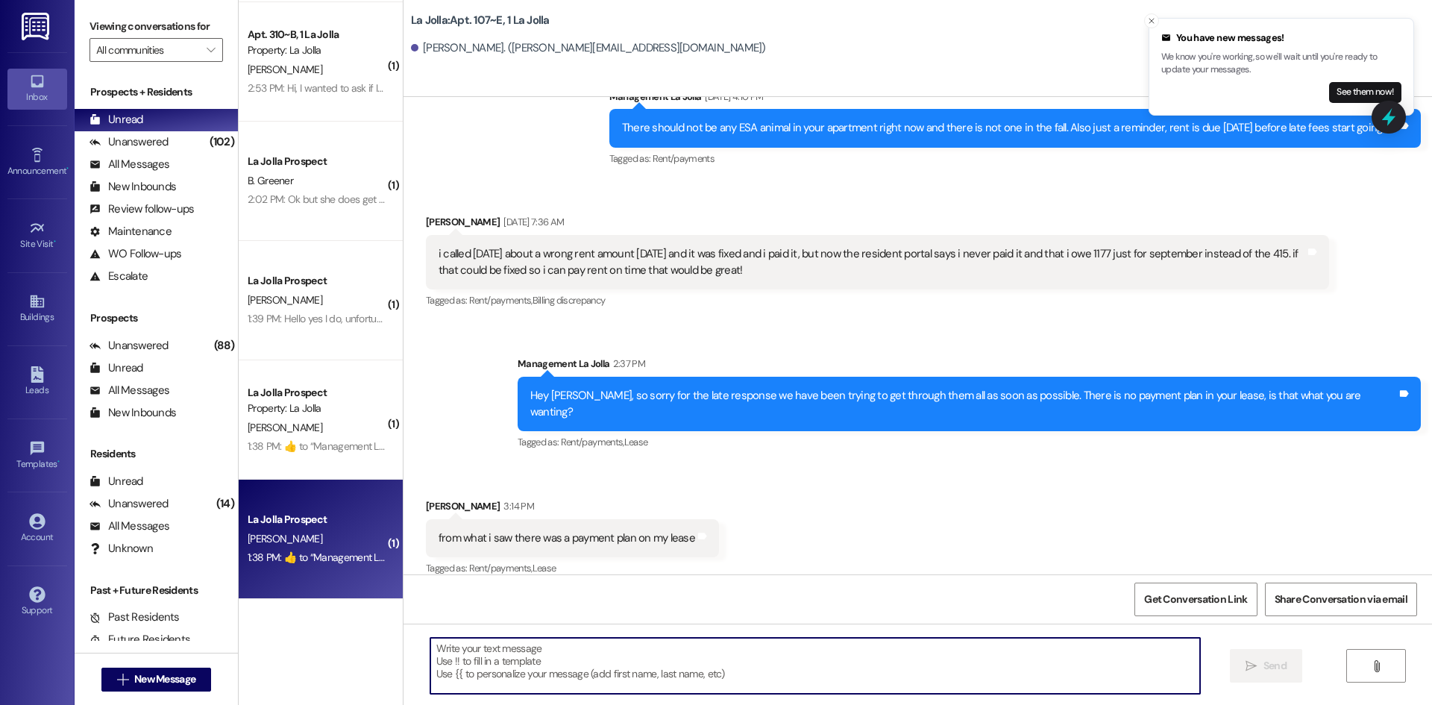
click at [332, 548] on div "P. Robertson" at bounding box center [316, 539] width 141 height 19
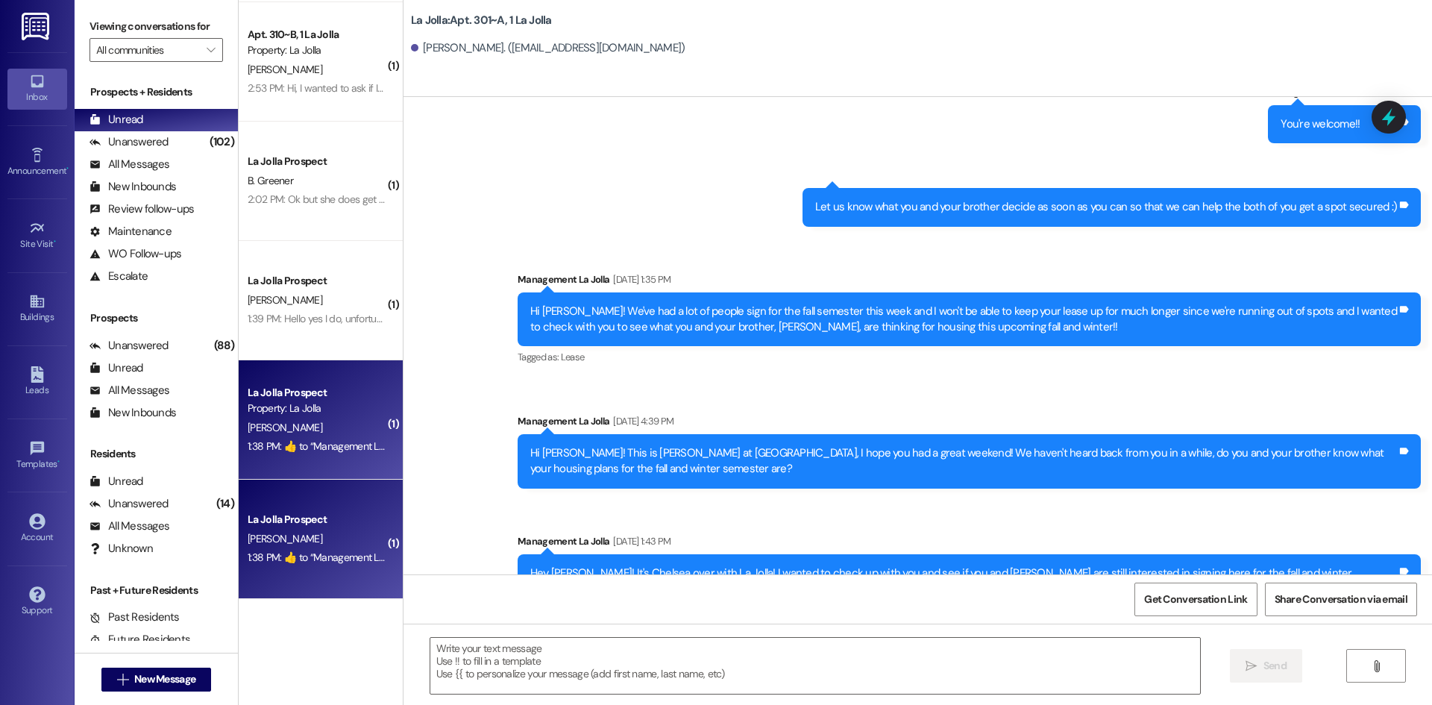
scroll to position [12491, 0]
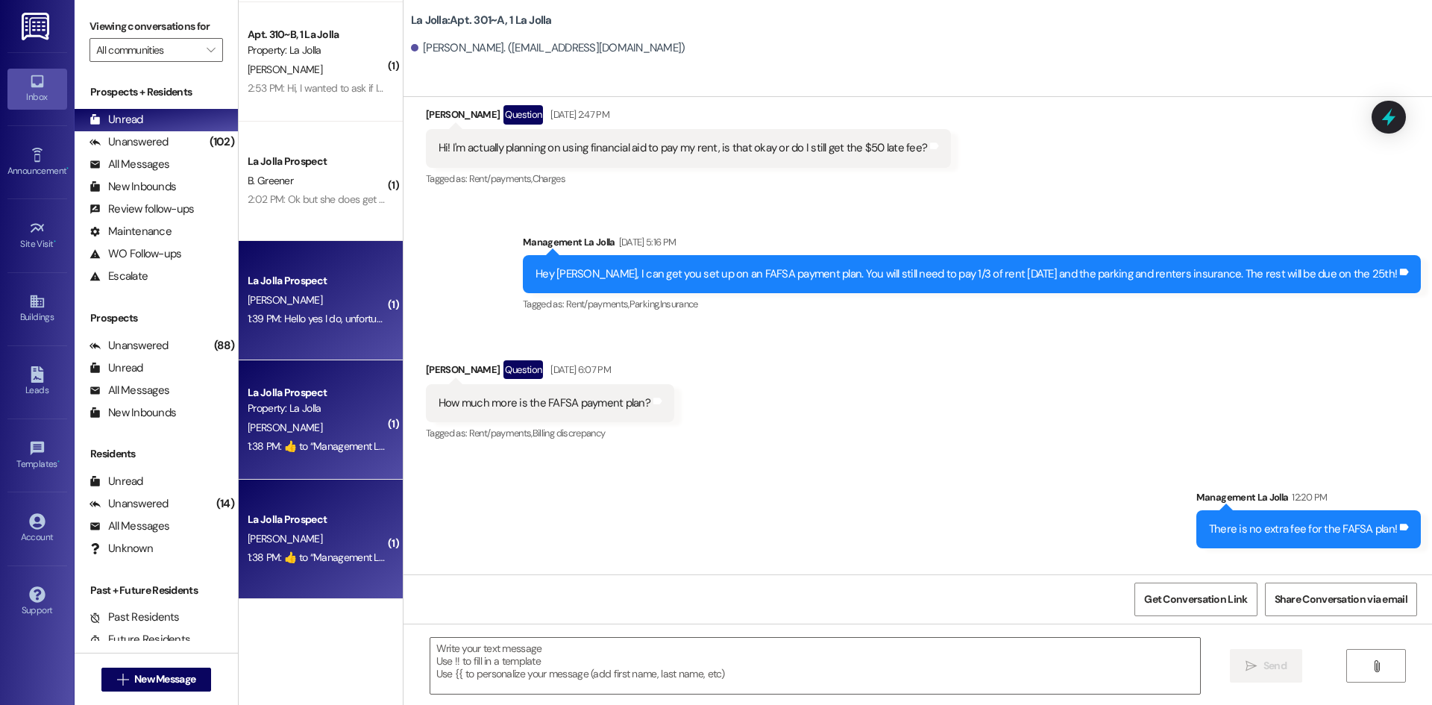
click at [305, 338] on div "La Jolla Prospect L. Perez 1:39 PM: Hello yes I do, unfortunately I don't have …" at bounding box center [321, 300] width 164 height 119
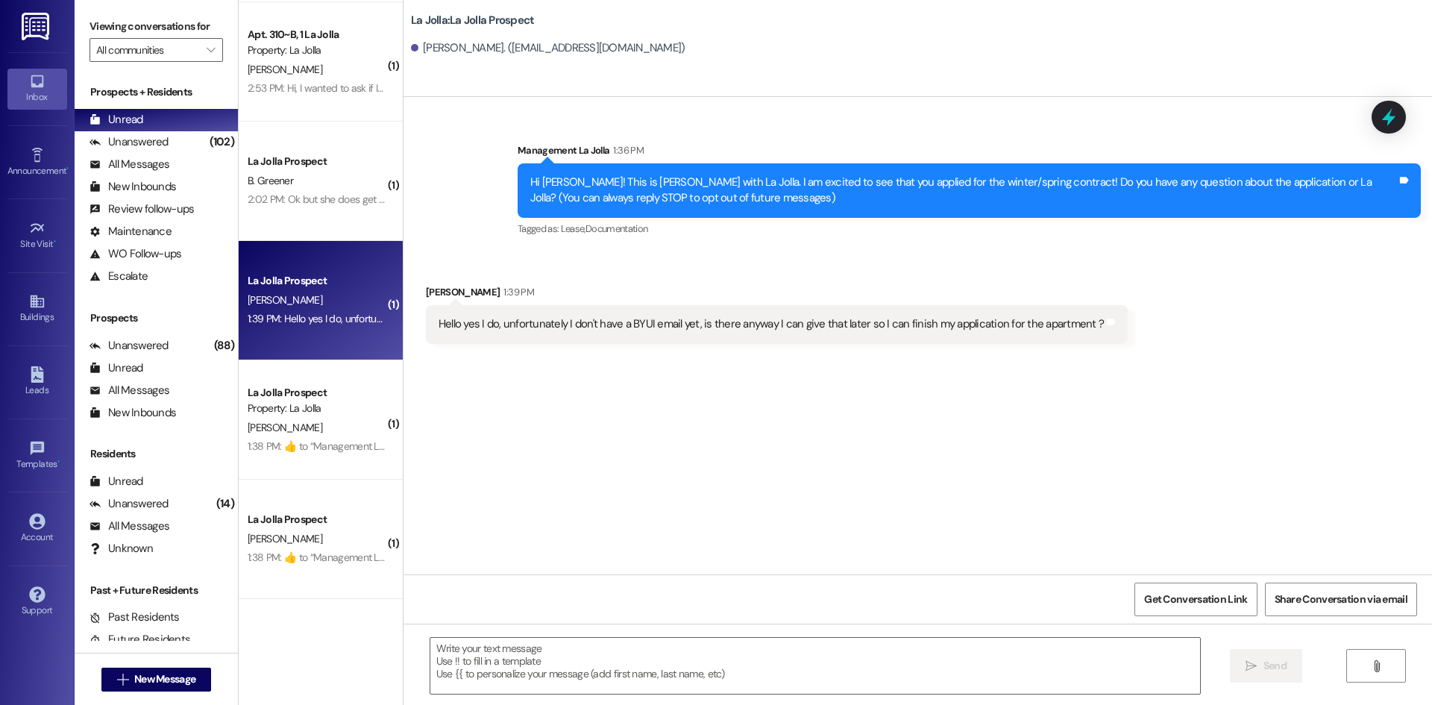
scroll to position [0, 0]
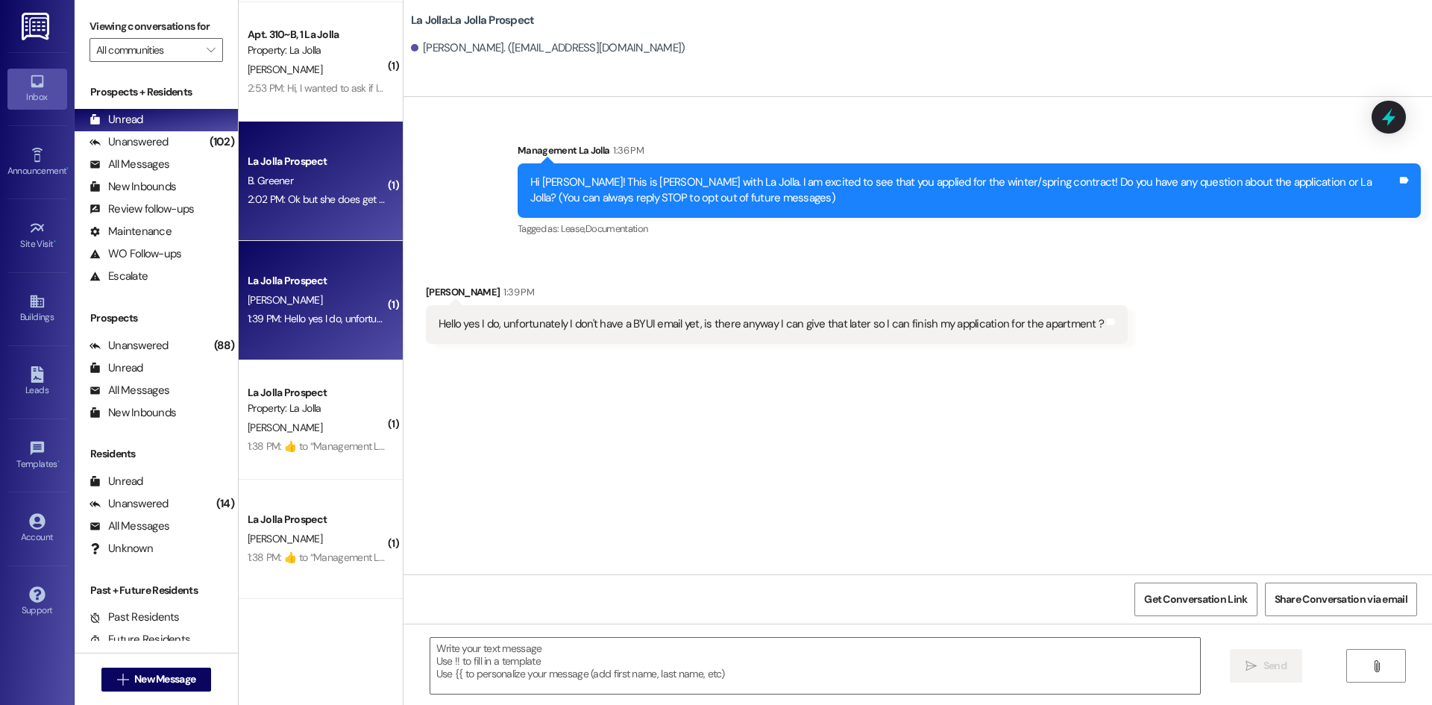
click at [317, 177] on div "B. Greener" at bounding box center [316, 181] width 141 height 19
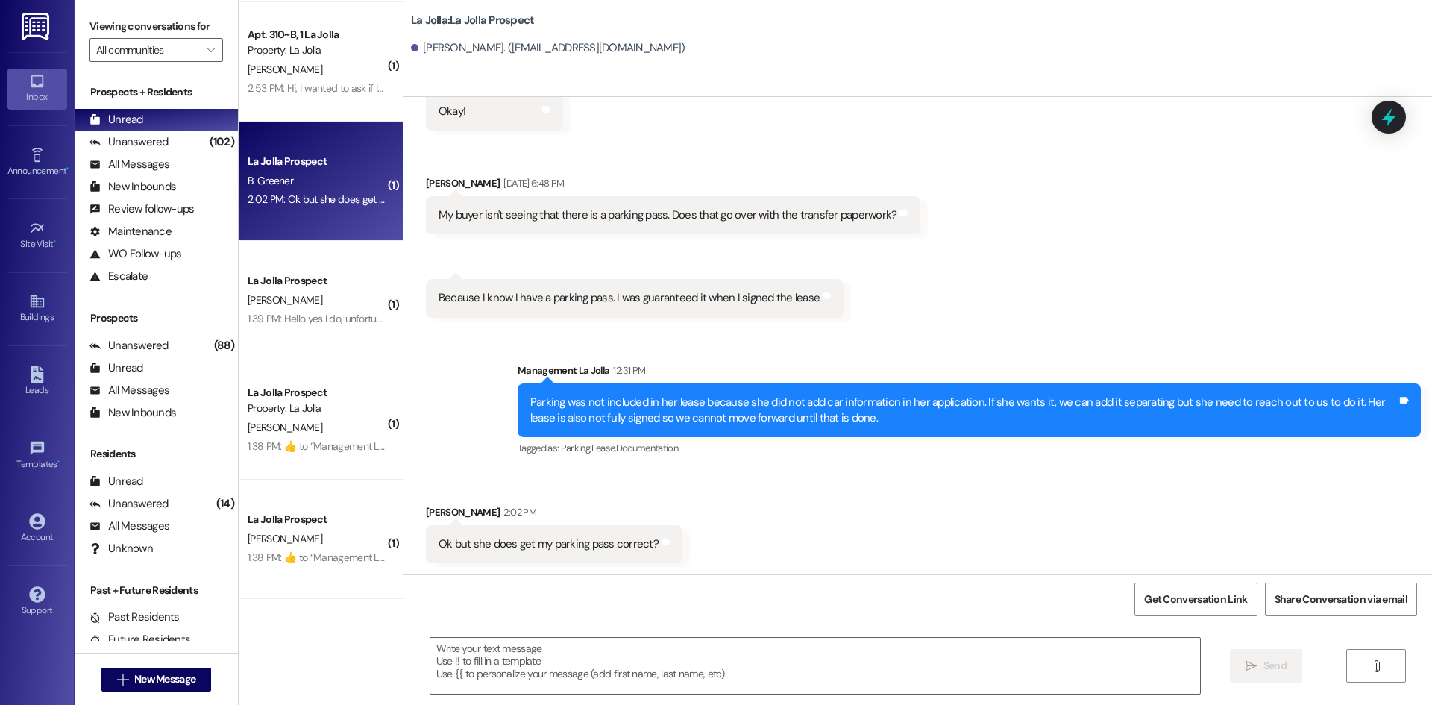
scroll to position [1397, 0]
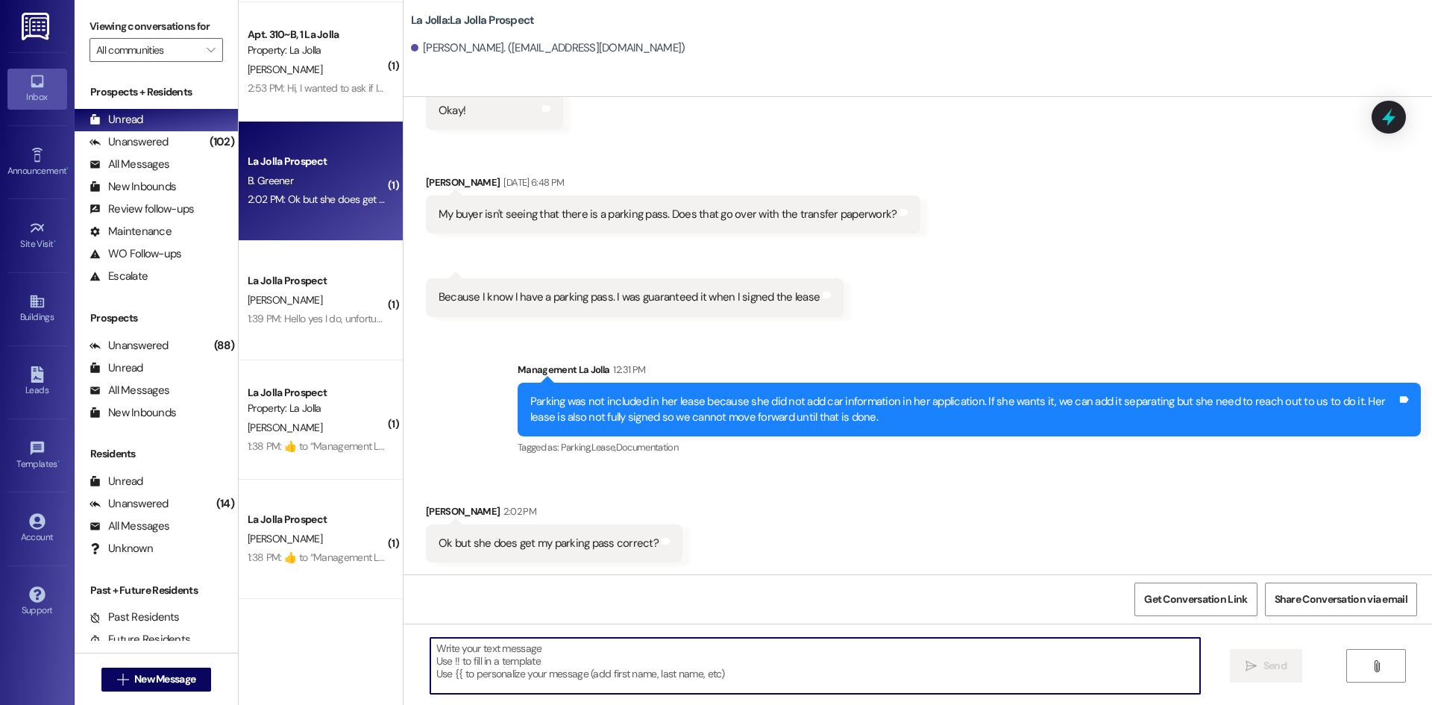
click at [572, 652] on textarea at bounding box center [815, 666] width 770 height 56
type textarea "If she wants it"
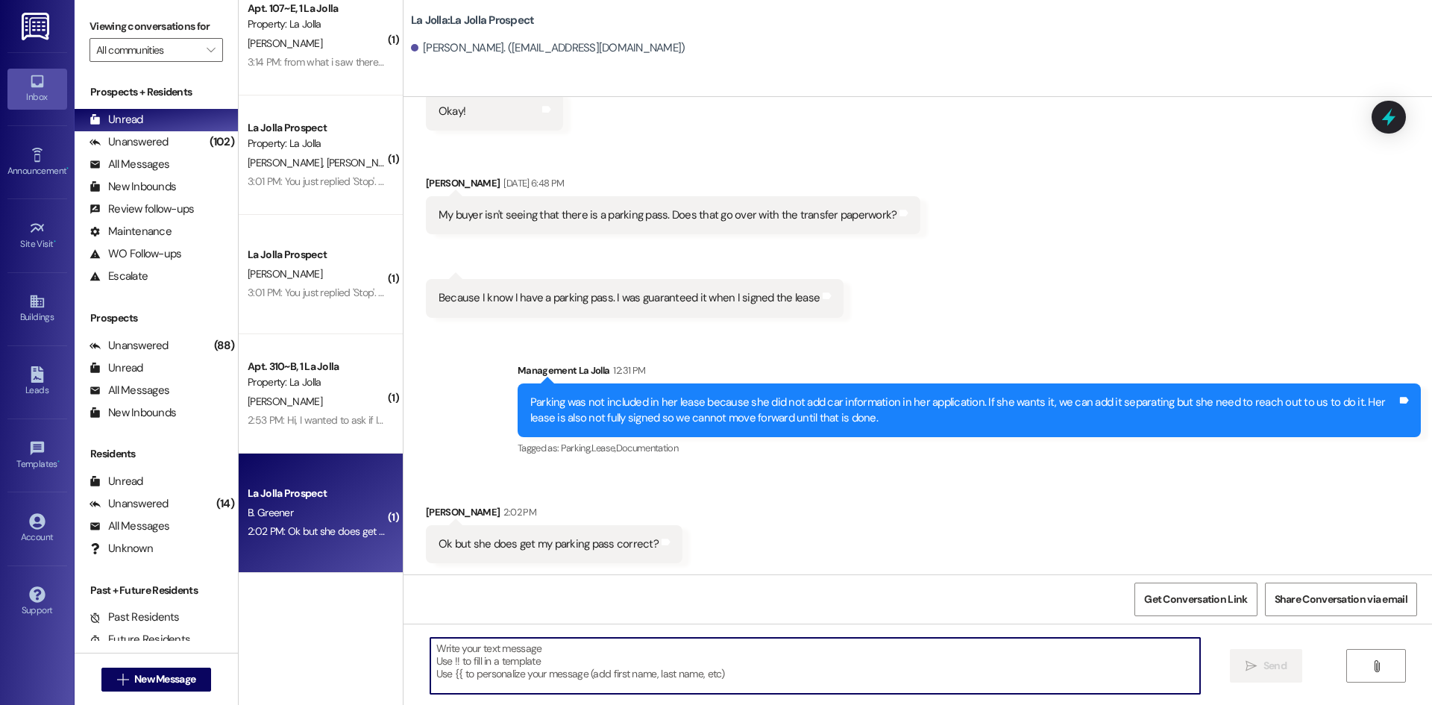
scroll to position [222, 0]
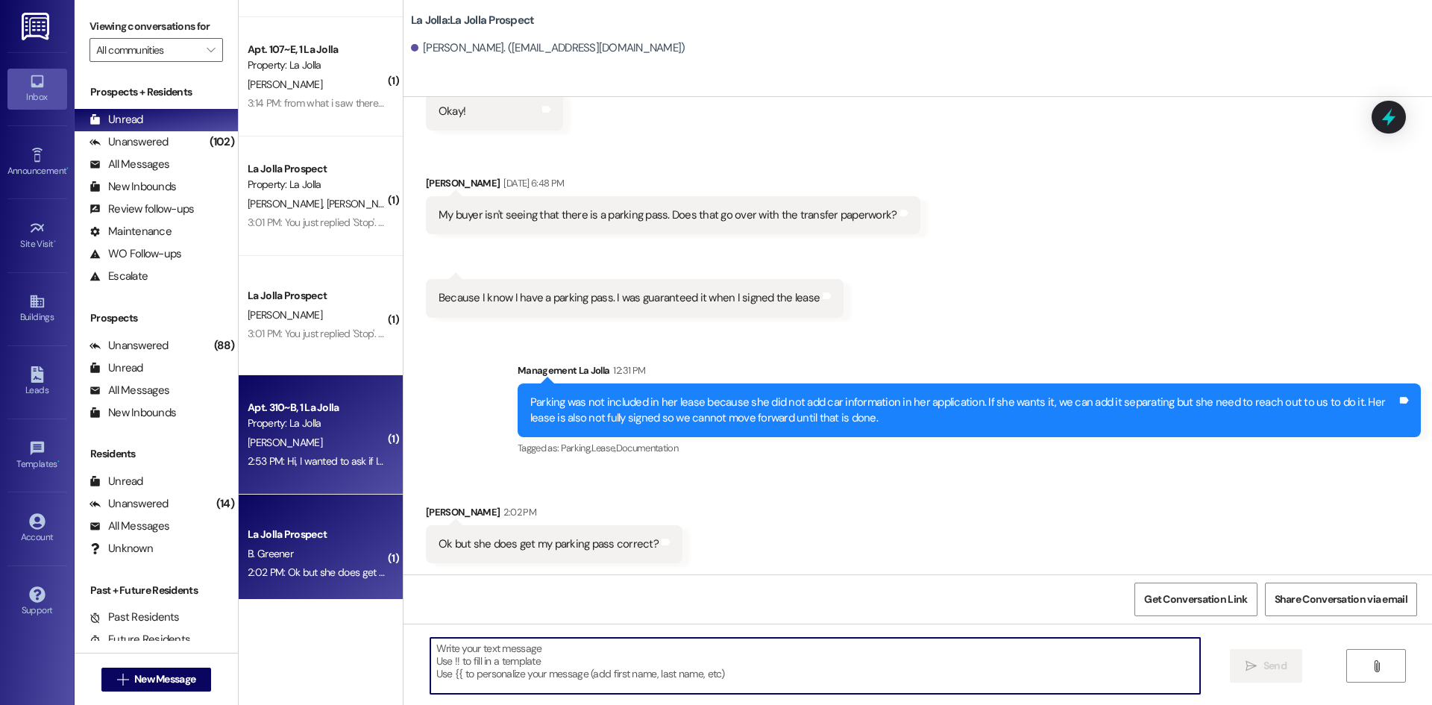
click at [308, 457] on div "2:53 PM: Hi, I wanted to ask if I could move in Wednesday instead of Friday thi…" at bounding box center [399, 460] width 303 height 13
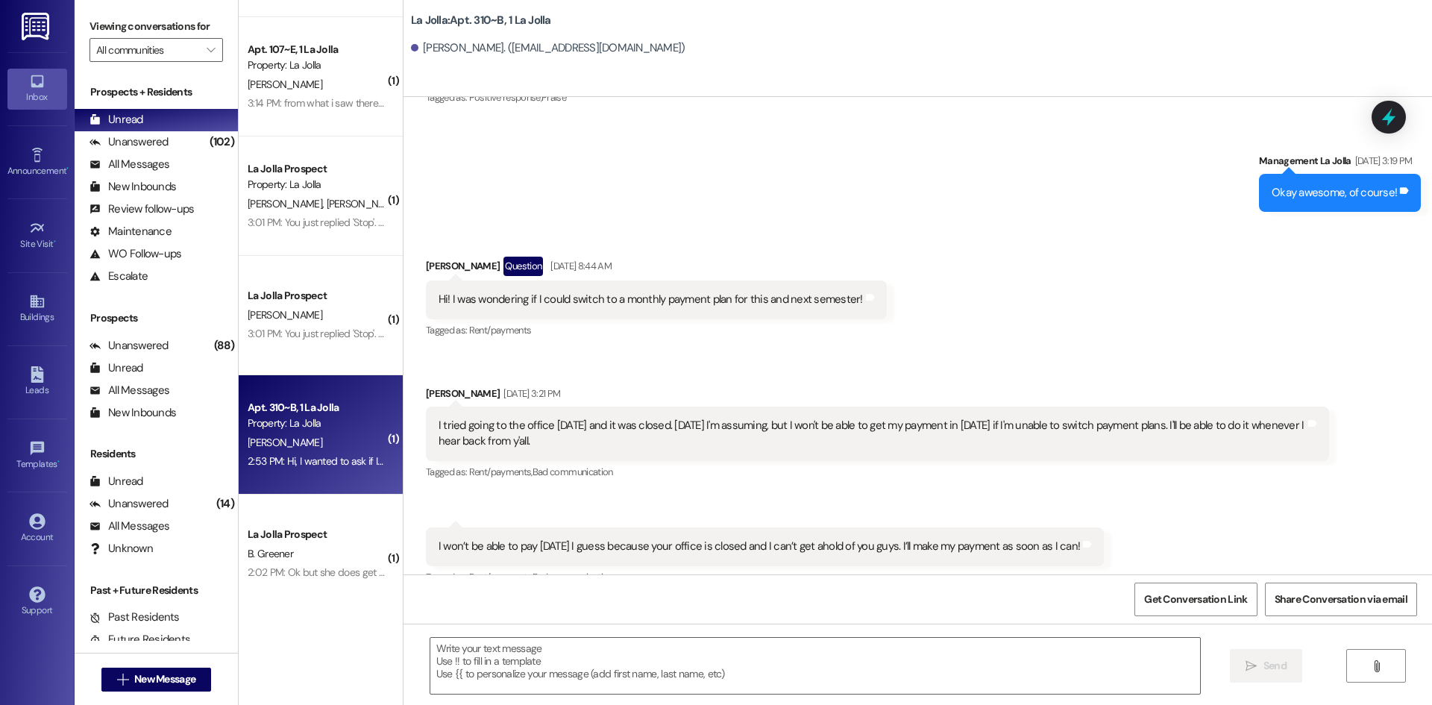
scroll to position [15280, 0]
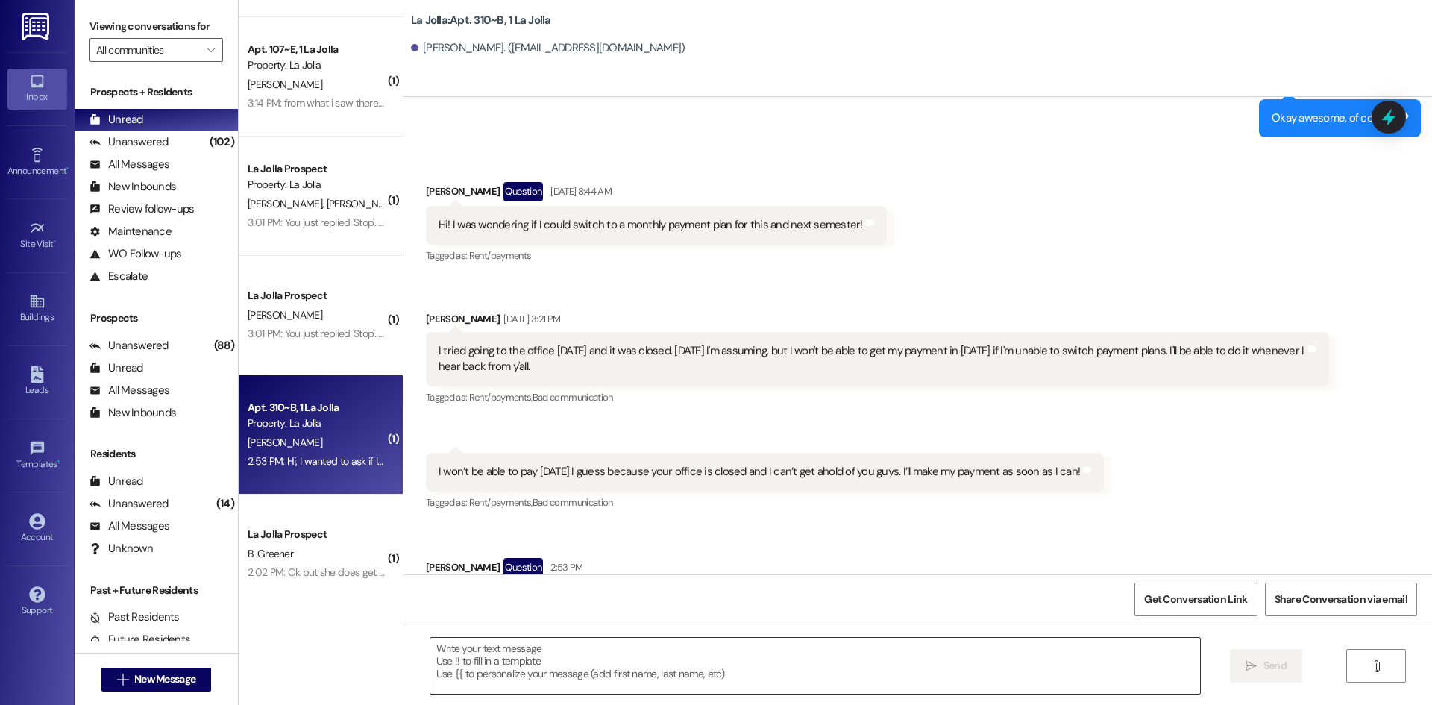
click at [601, 666] on textarea at bounding box center [815, 666] width 770 height 56
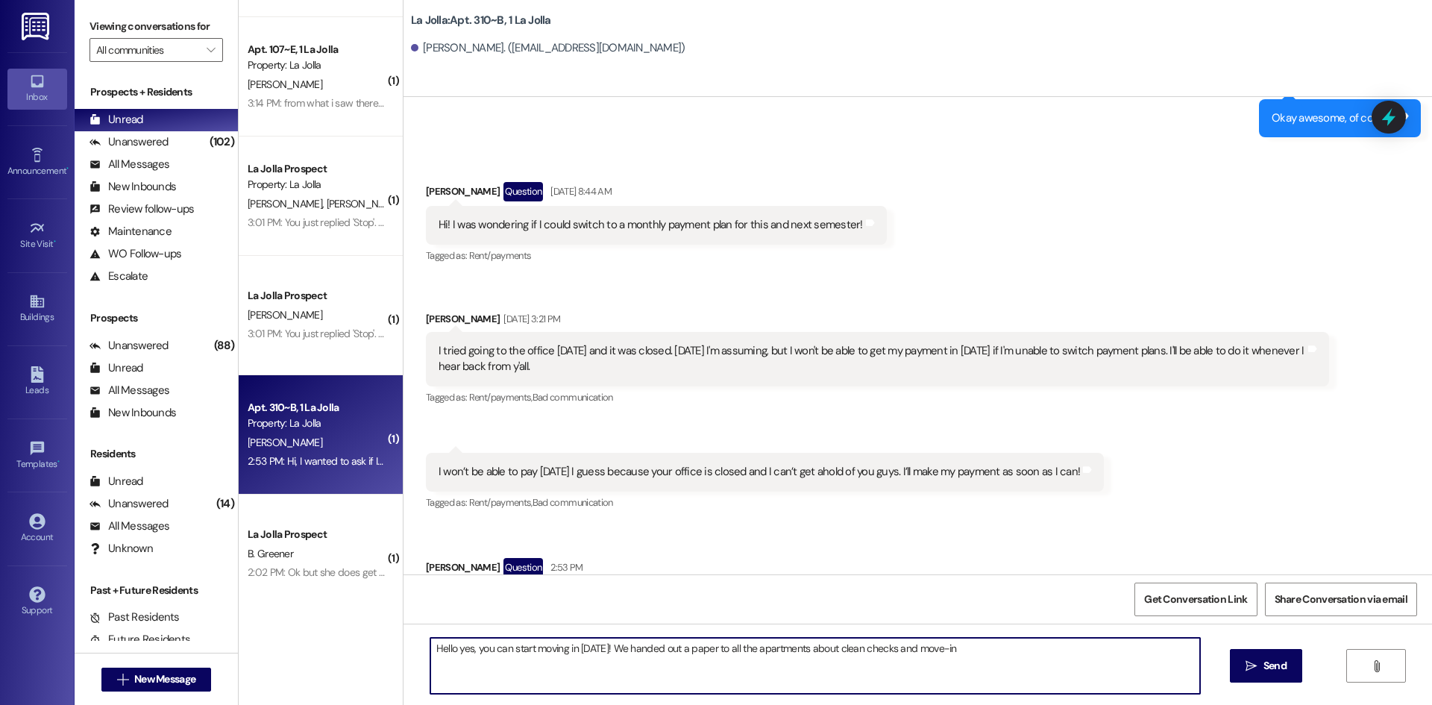
type textarea "Hello yes, you can start moving in today! We handed out a paper to all the apar…"
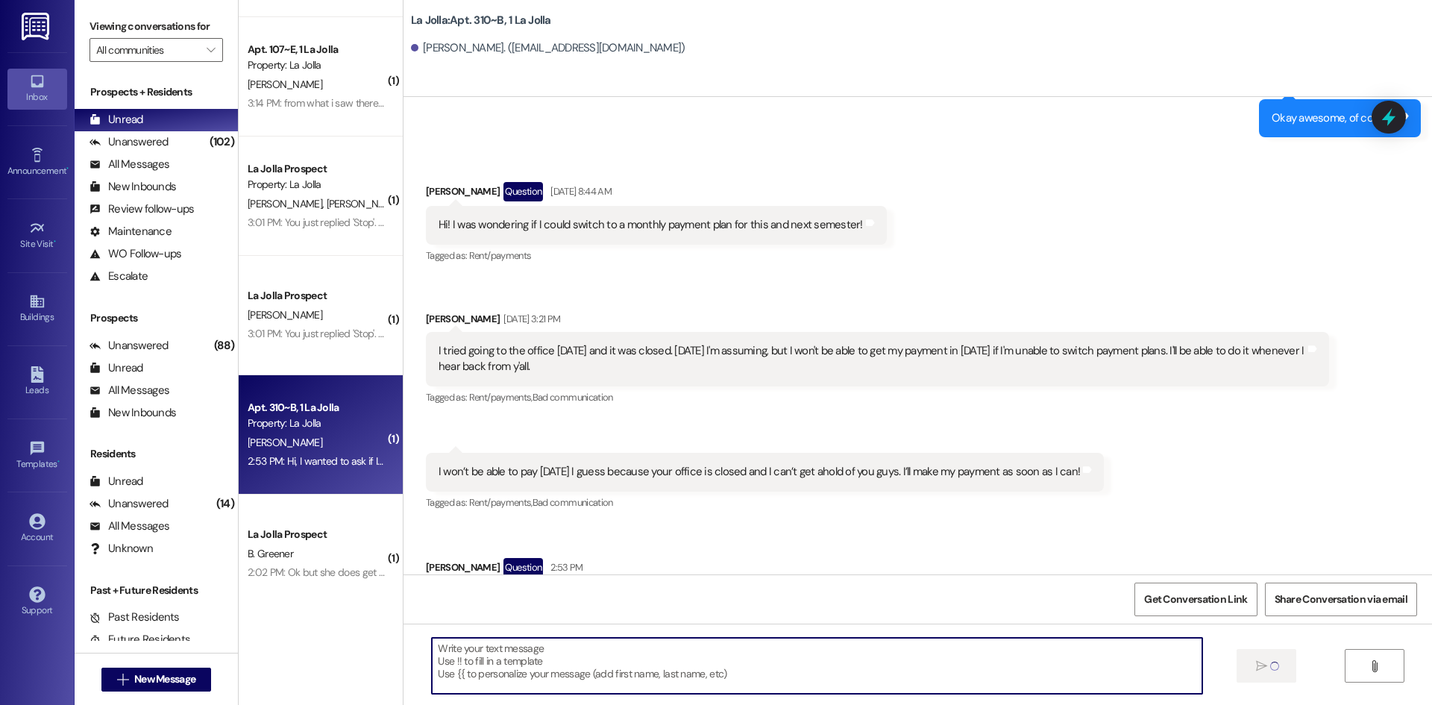
scroll to position [15279, 0]
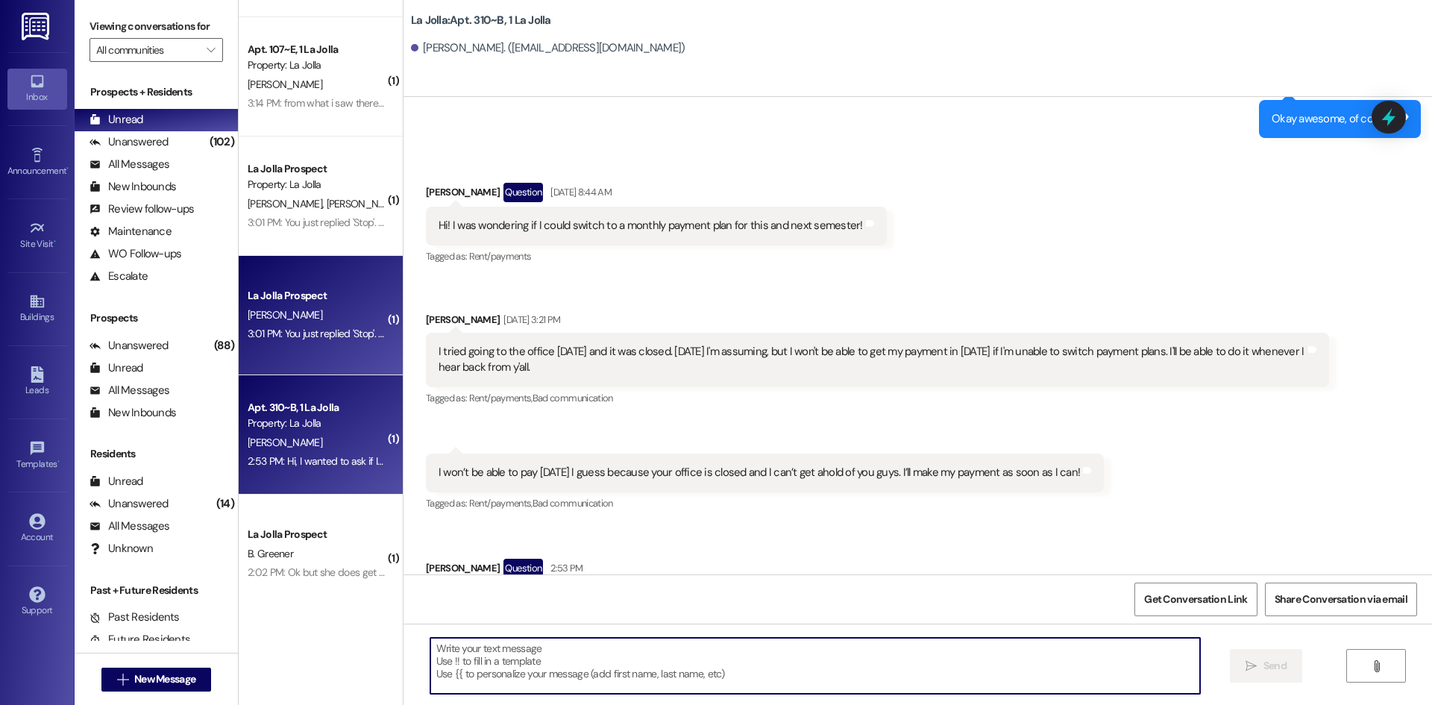
click at [328, 327] on div "3:01 PM: You just replied 'Stop'. Are you sure you want to opt out of this thre…" at bounding box center [531, 333] width 566 height 13
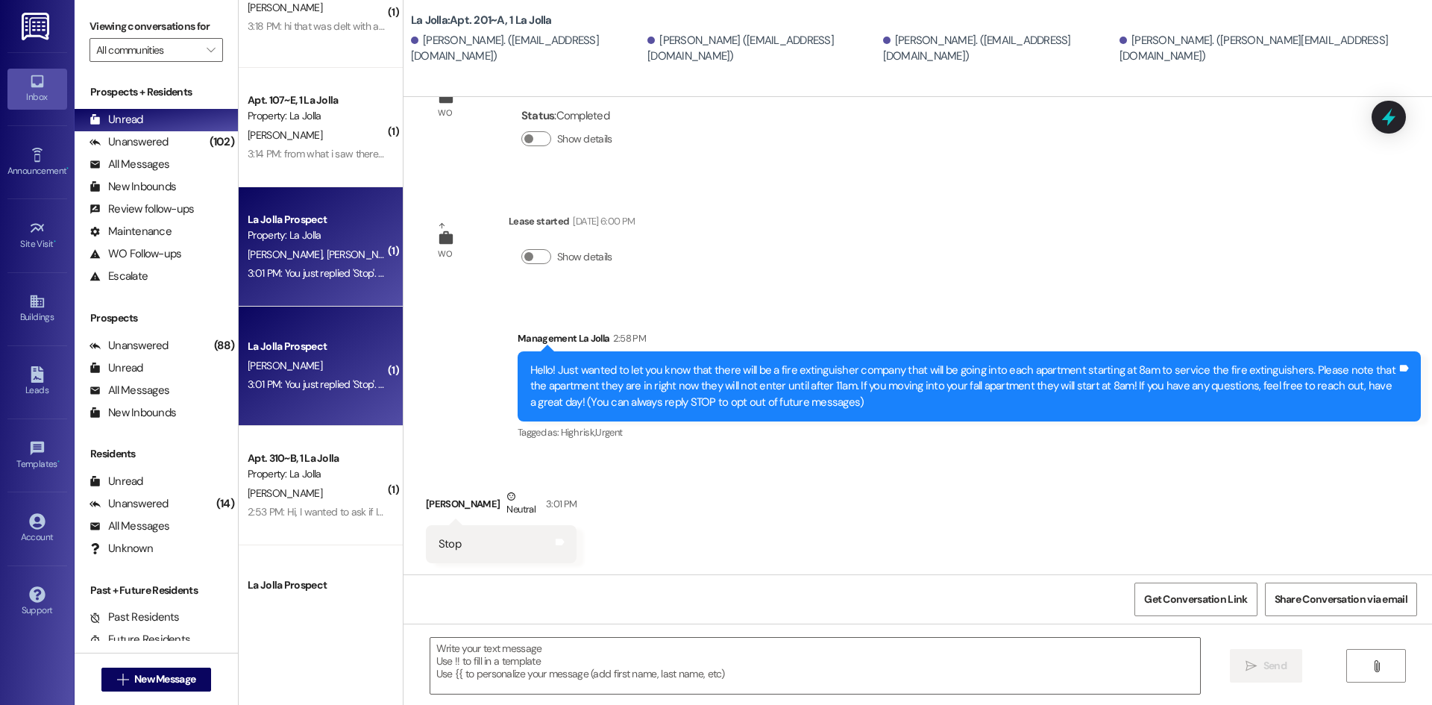
scroll to position [147, 0]
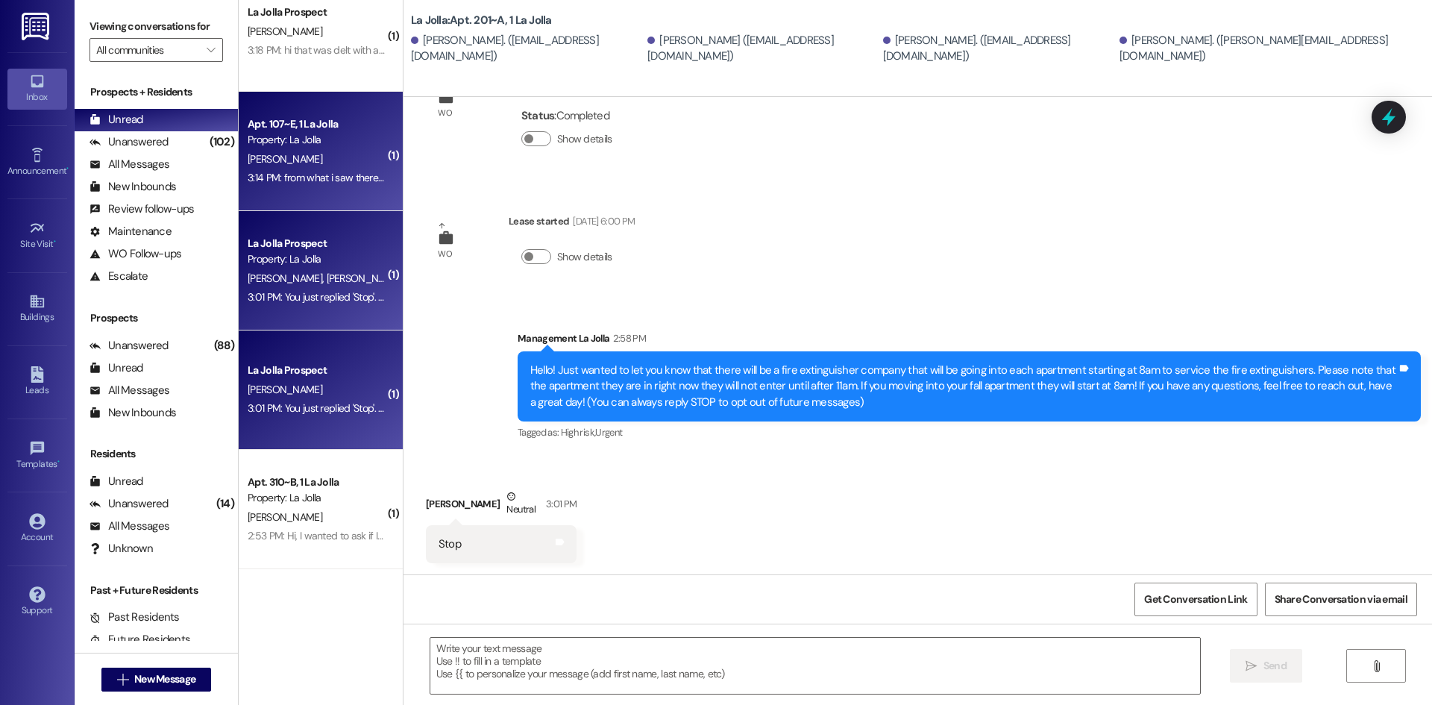
click at [353, 153] on div "A. Rehl" at bounding box center [316, 159] width 141 height 19
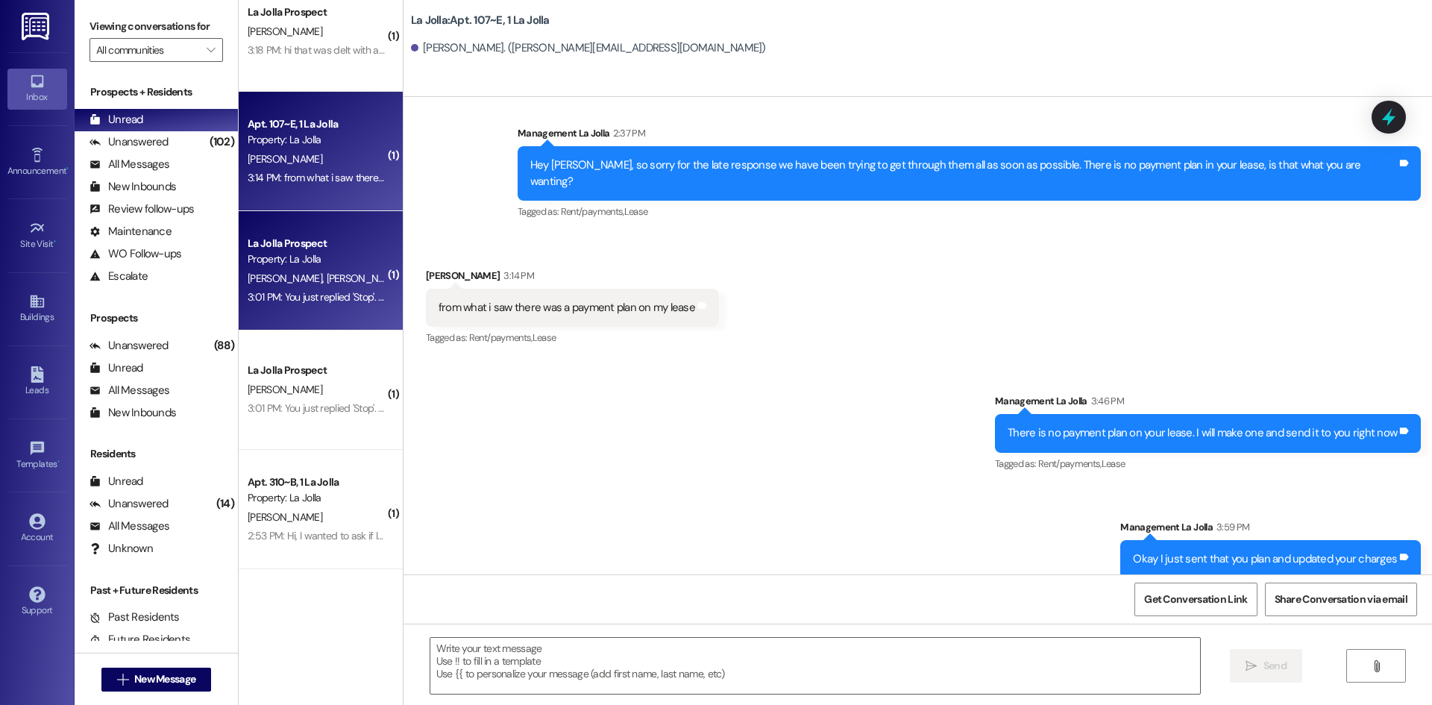
scroll to position [0, 0]
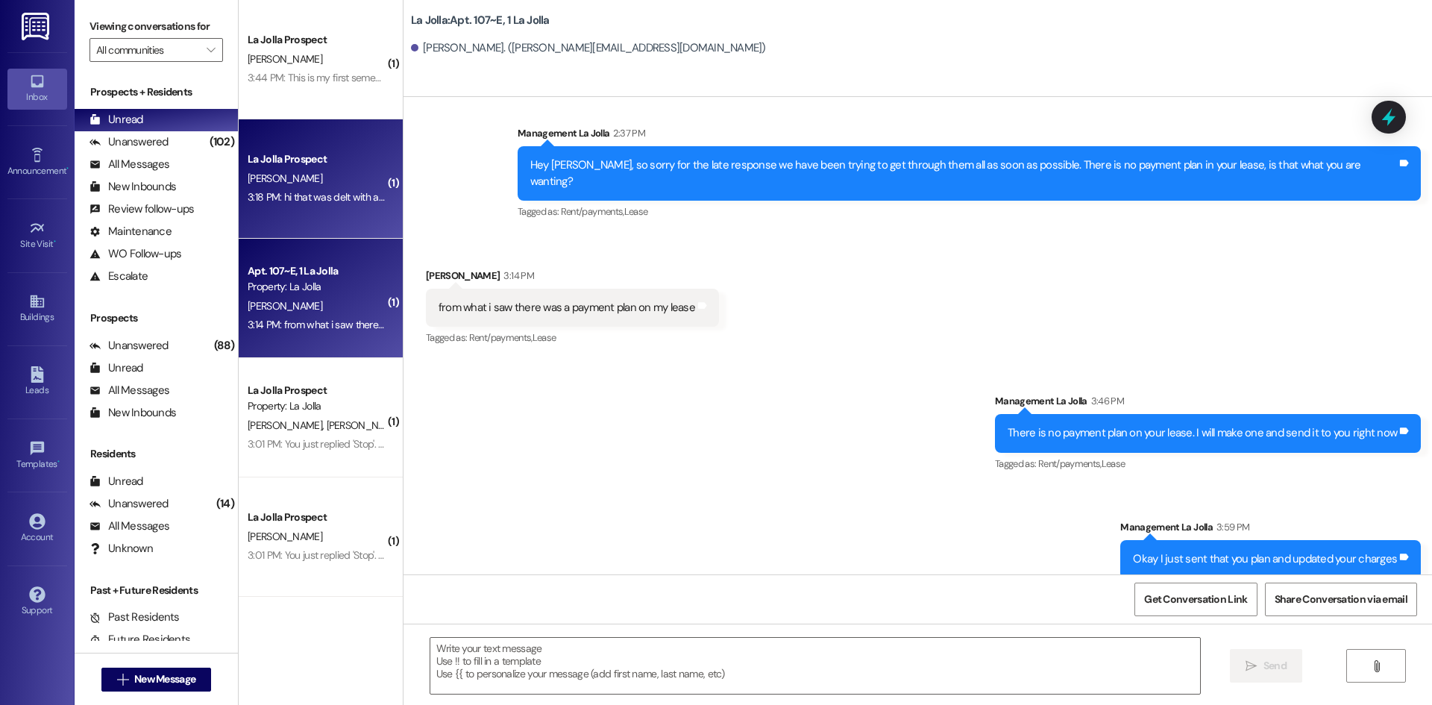
click at [310, 200] on div "3:18 PM: hi that was delt with and everything is good but quick question, does …" at bounding box center [512, 196] width 529 height 13
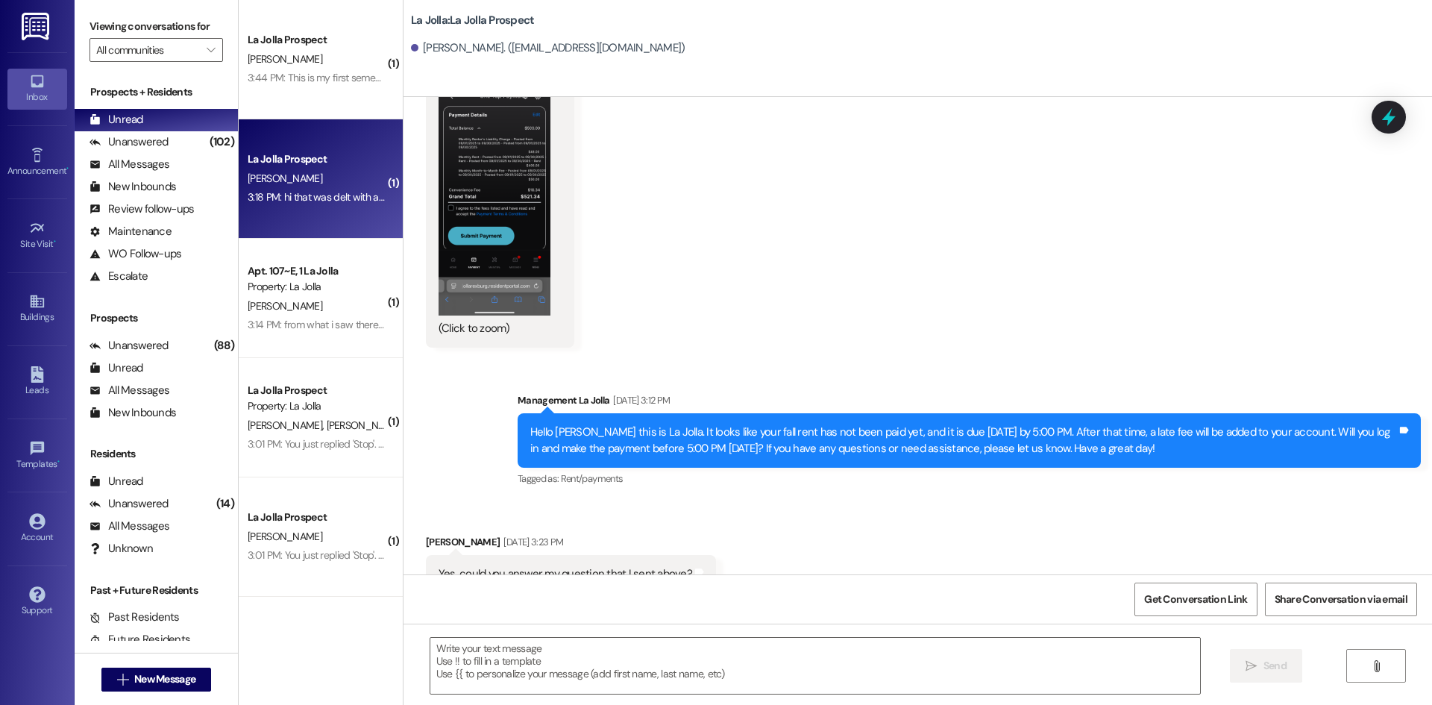
scroll to position [3246, 0]
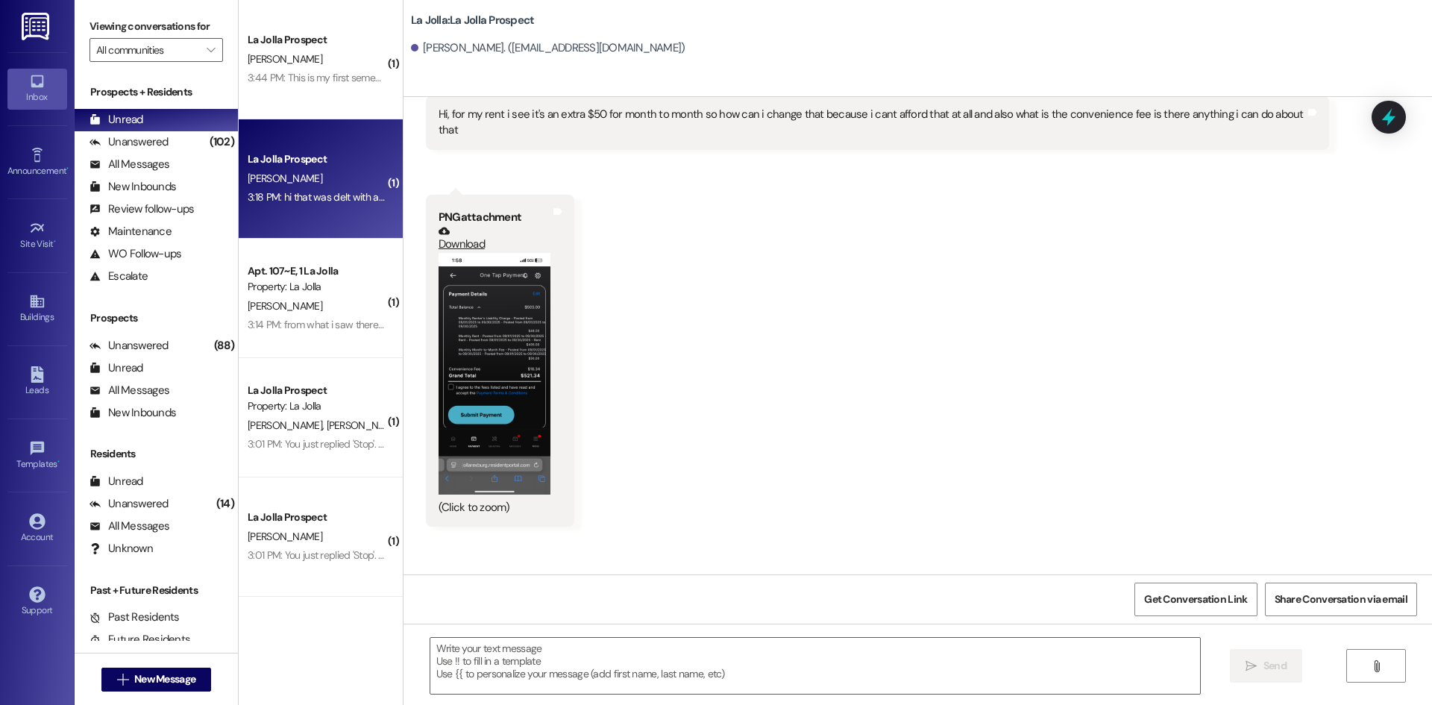
click at [507, 362] on button "Zoom image" at bounding box center [495, 374] width 112 height 242
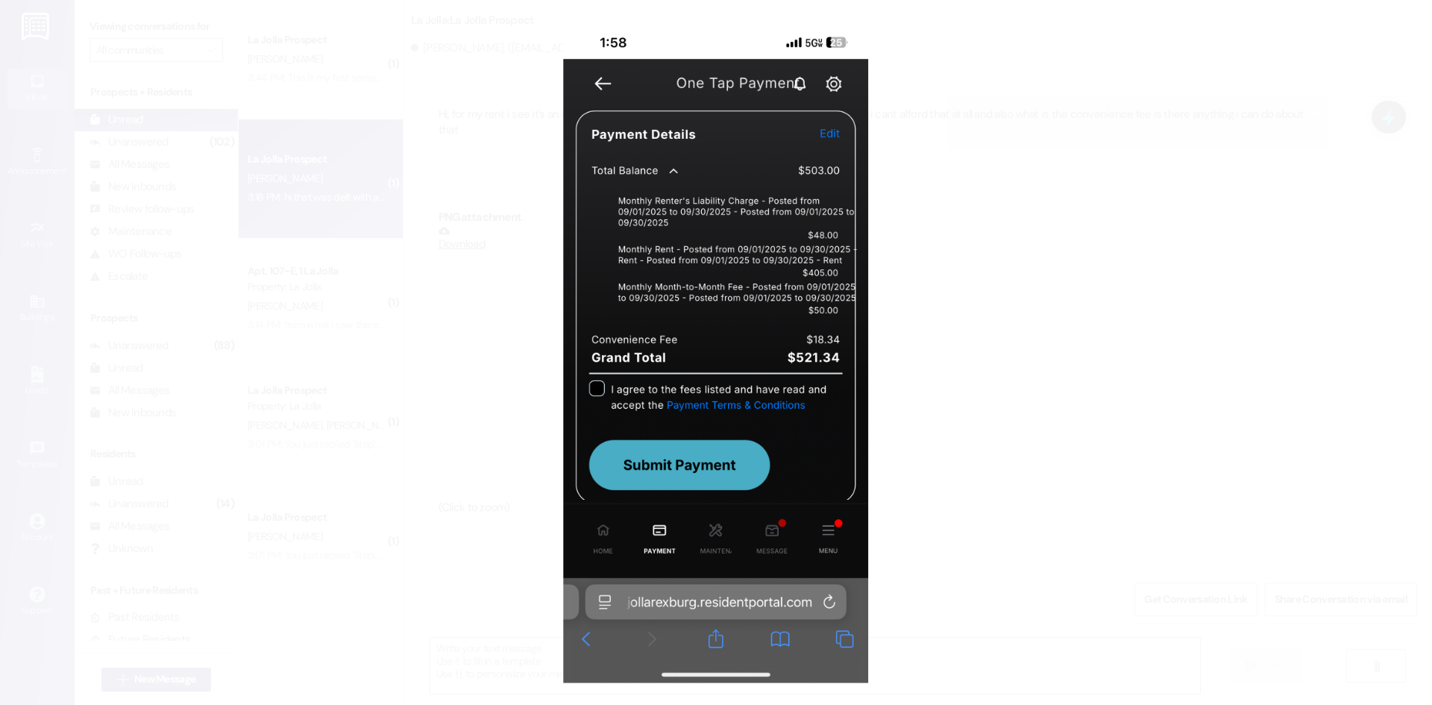
click at [902, 333] on button "Unzoom image" at bounding box center [716, 352] width 1432 height 705
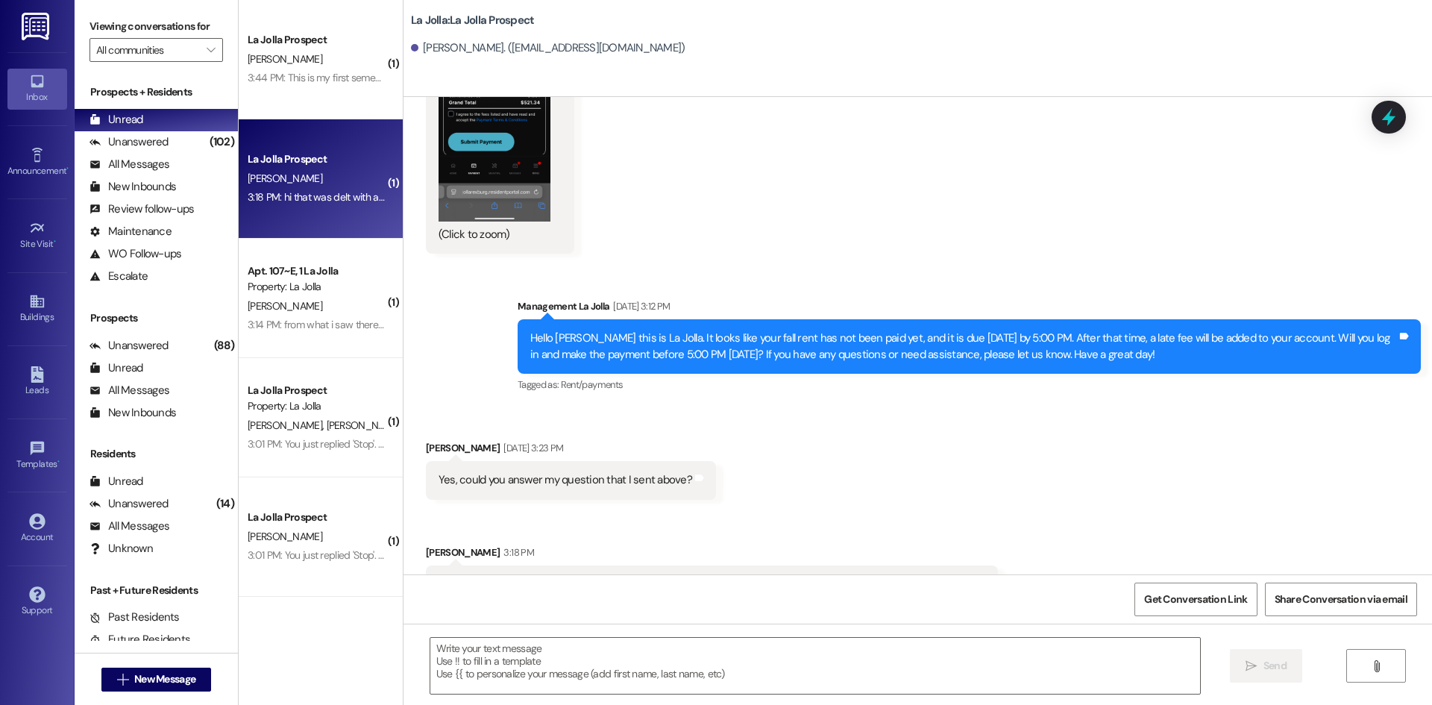
scroll to position [3545, 0]
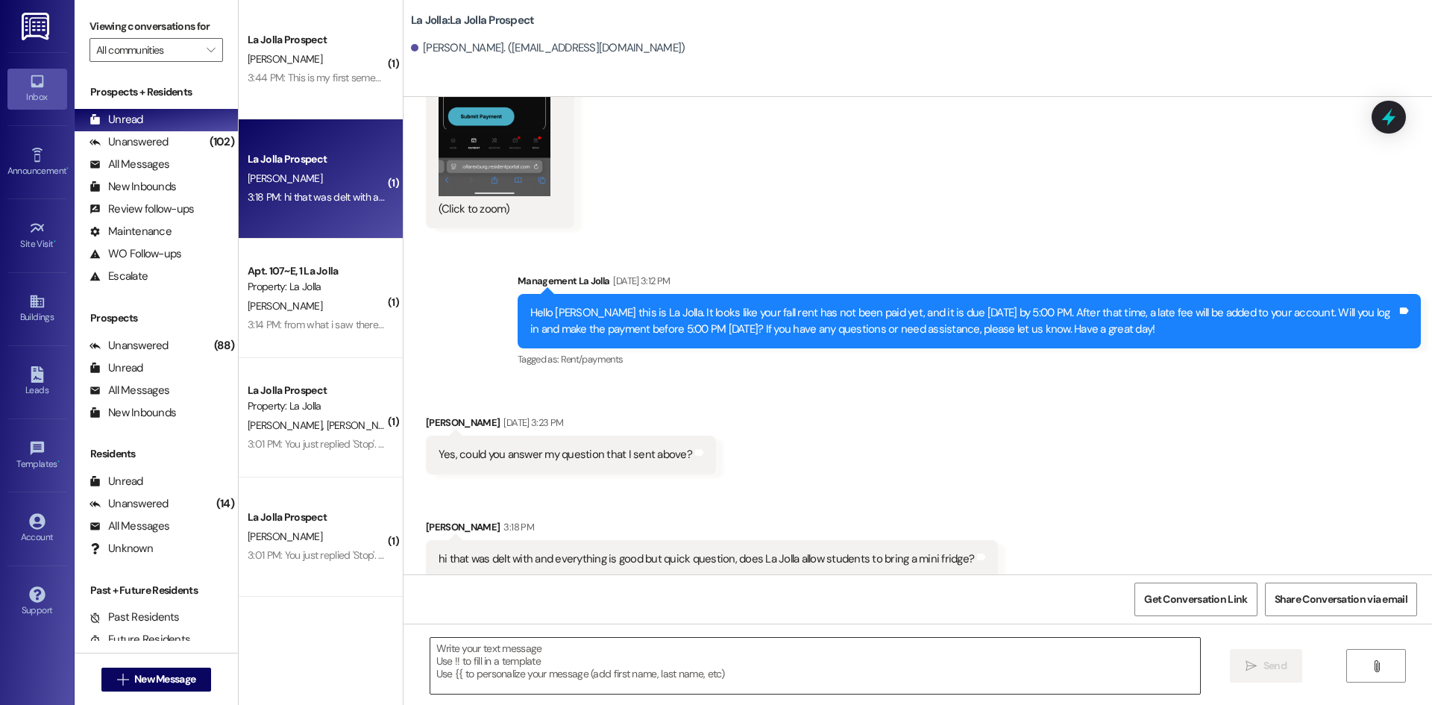
click at [604, 680] on textarea at bounding box center [815, 666] width 770 height 56
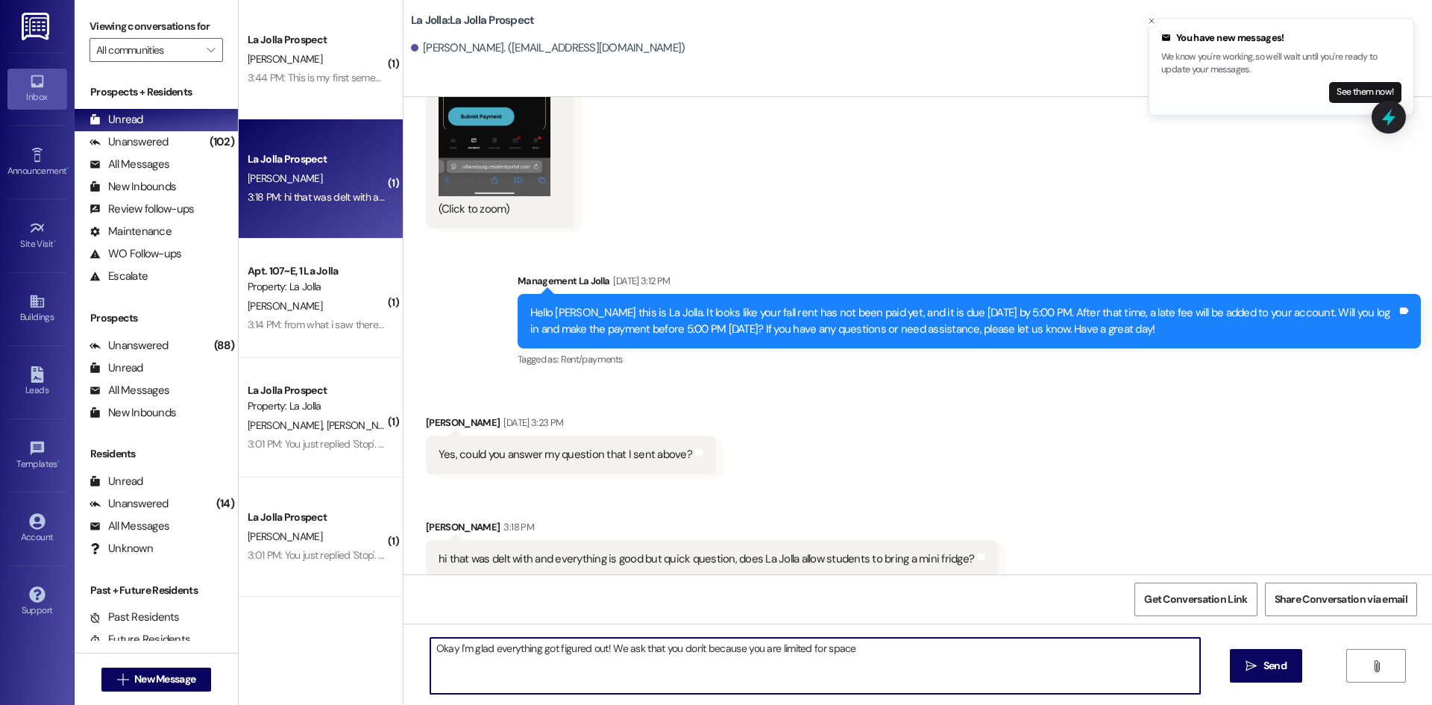
type textarea "Okay I'm glad everything got figured out! We ask that you don't because you are…"
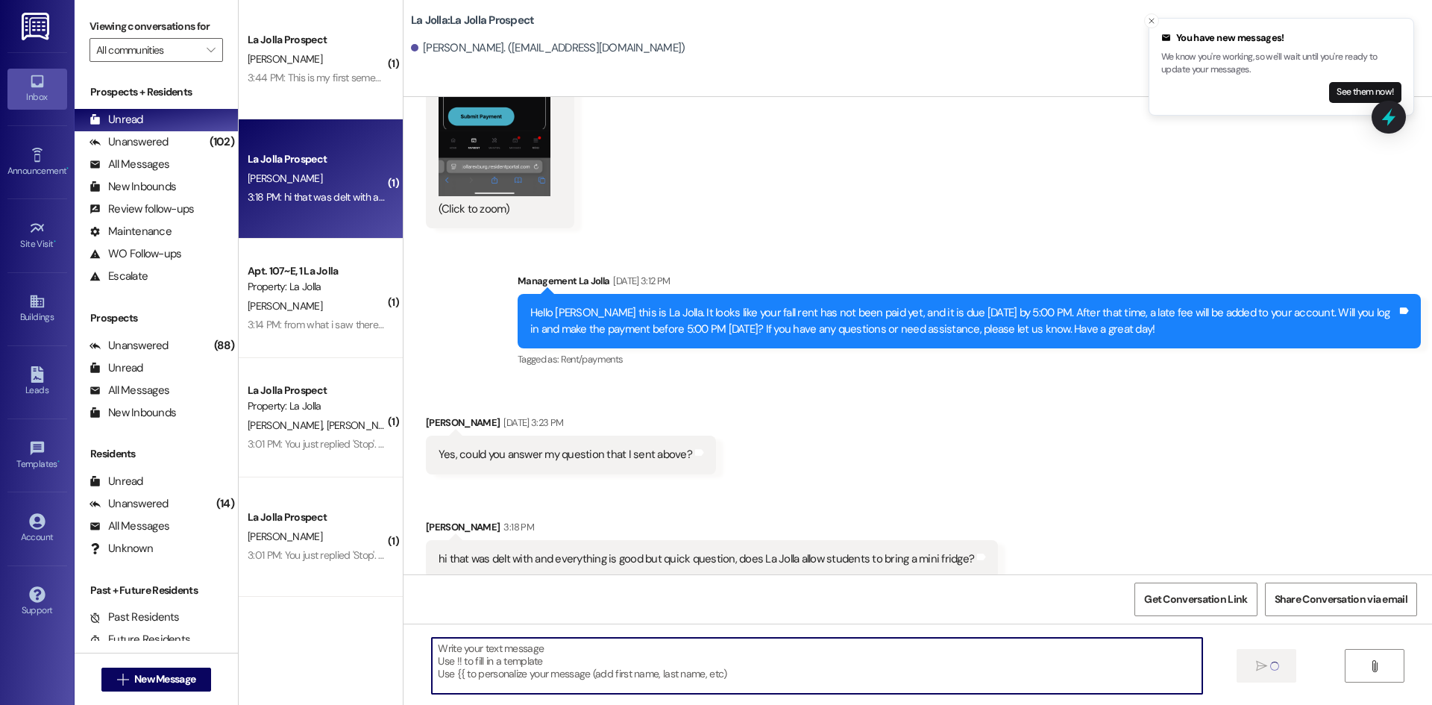
scroll to position [3544, 0]
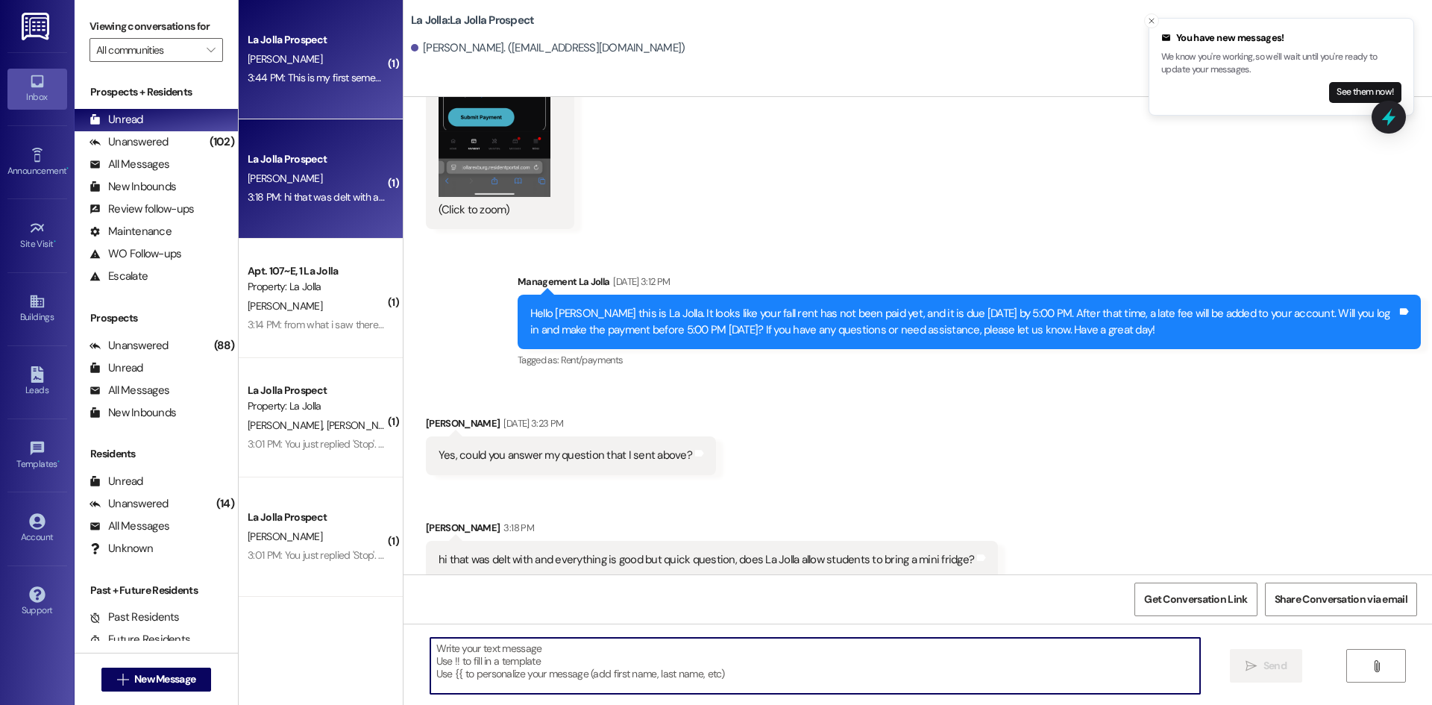
click at [341, 52] on div "B. Hollingsworth" at bounding box center [316, 59] width 141 height 19
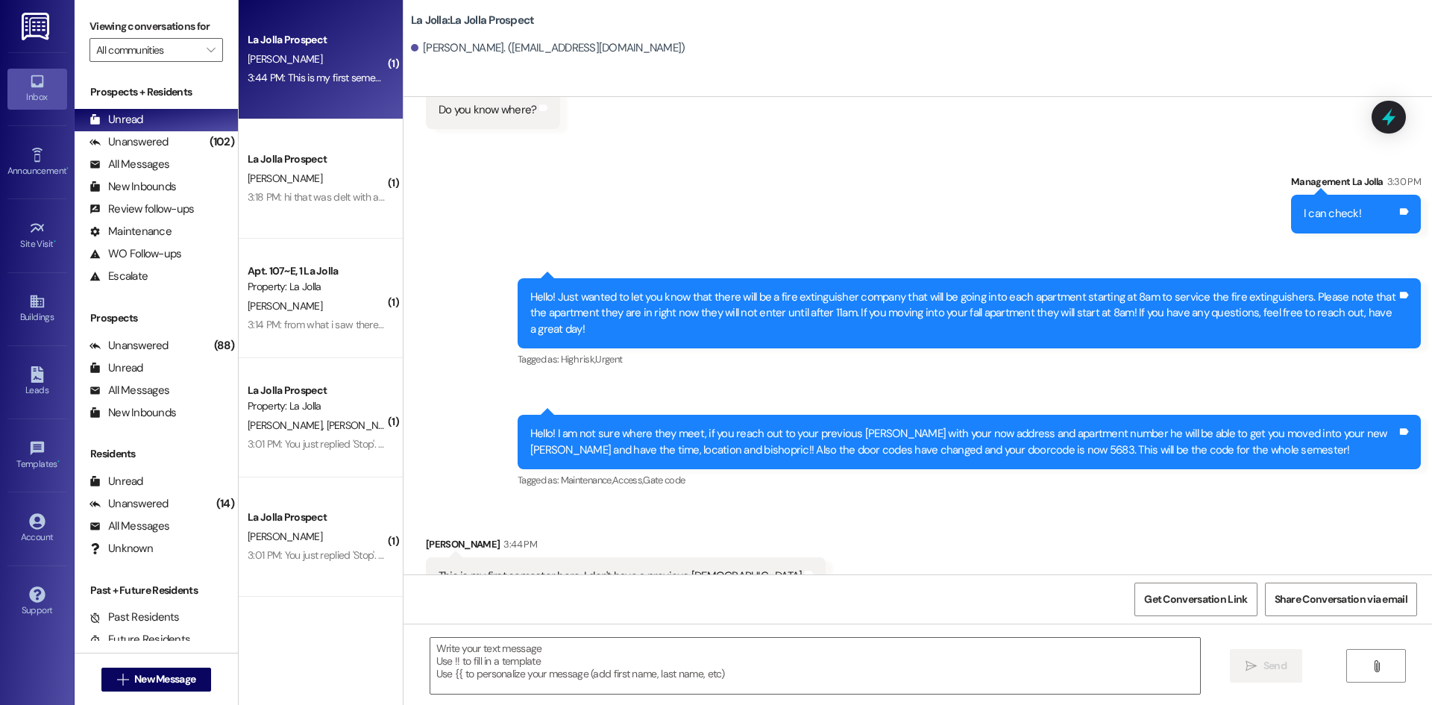
scroll to position [5221, 0]
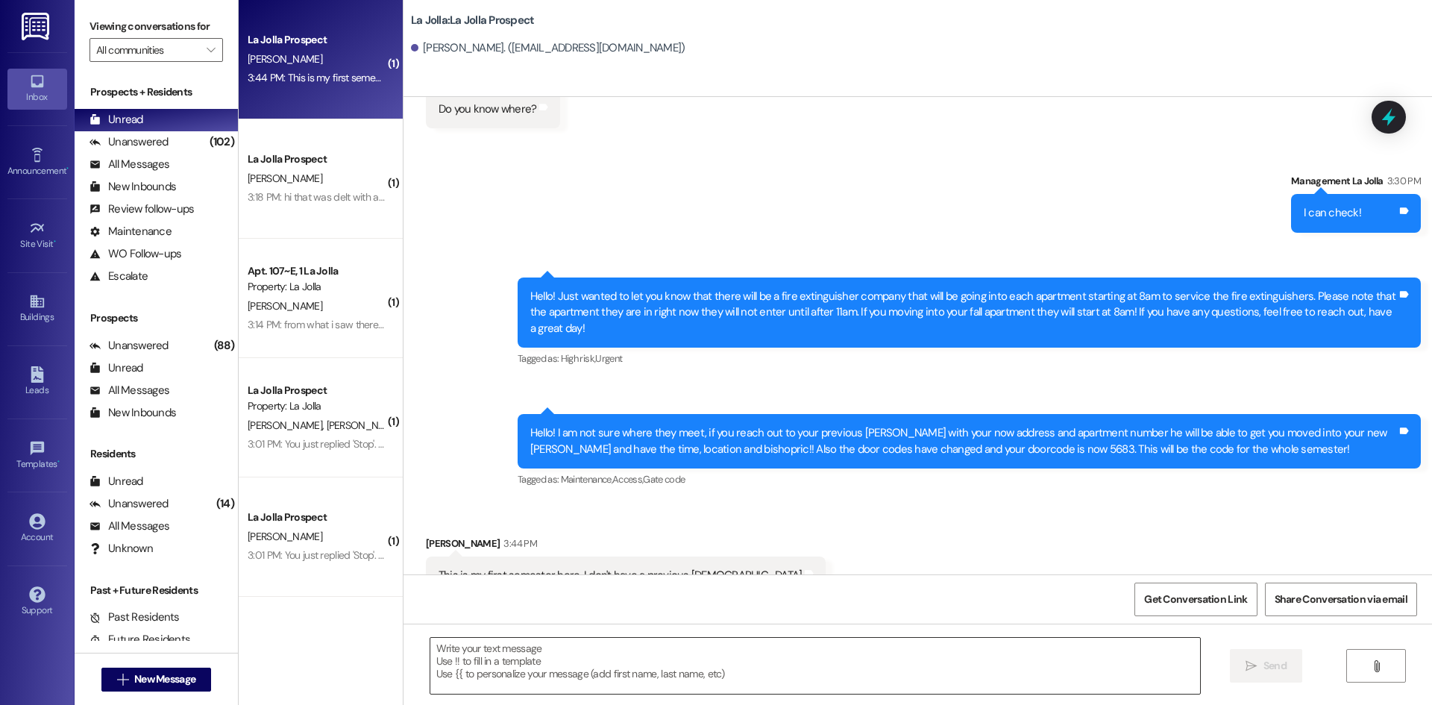
click at [547, 668] on textarea at bounding box center [815, 666] width 770 height 56
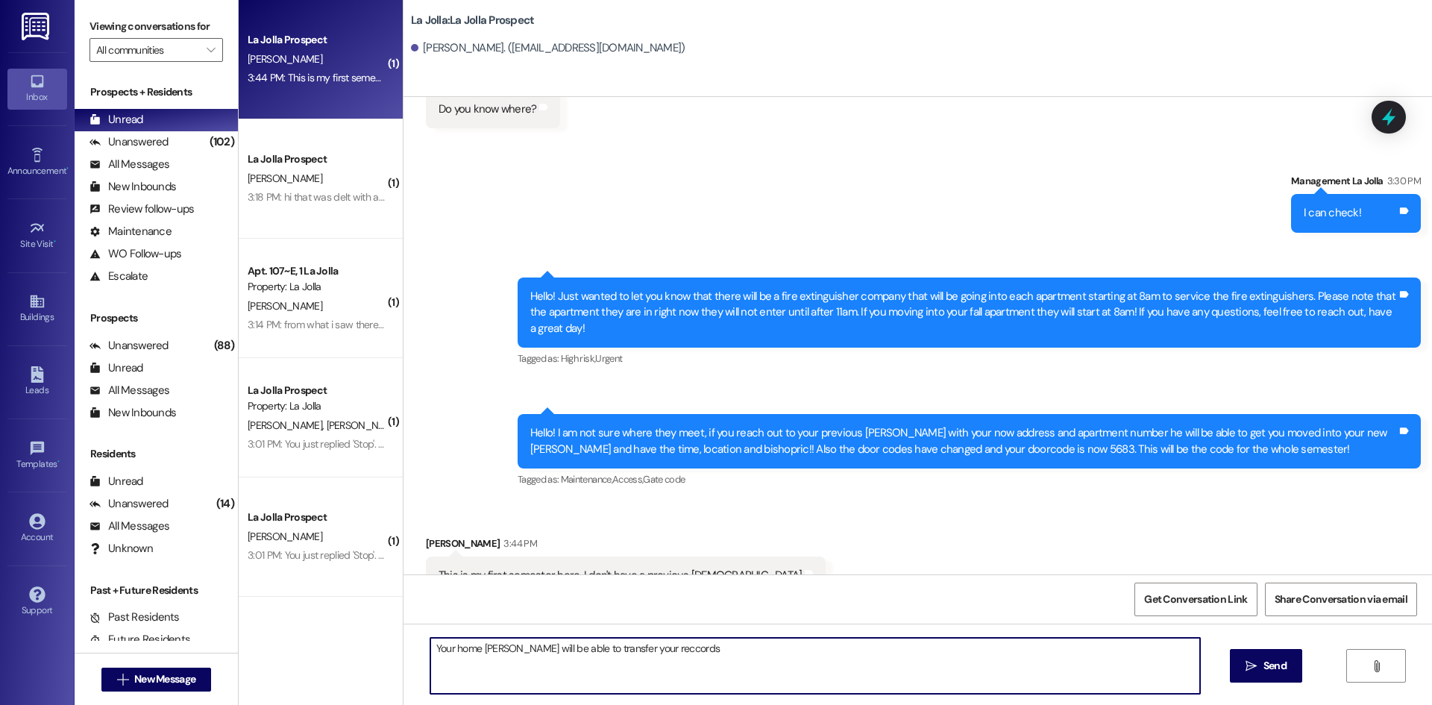
type textarea "Your home ward bishop will be able to transfer your reccords!"
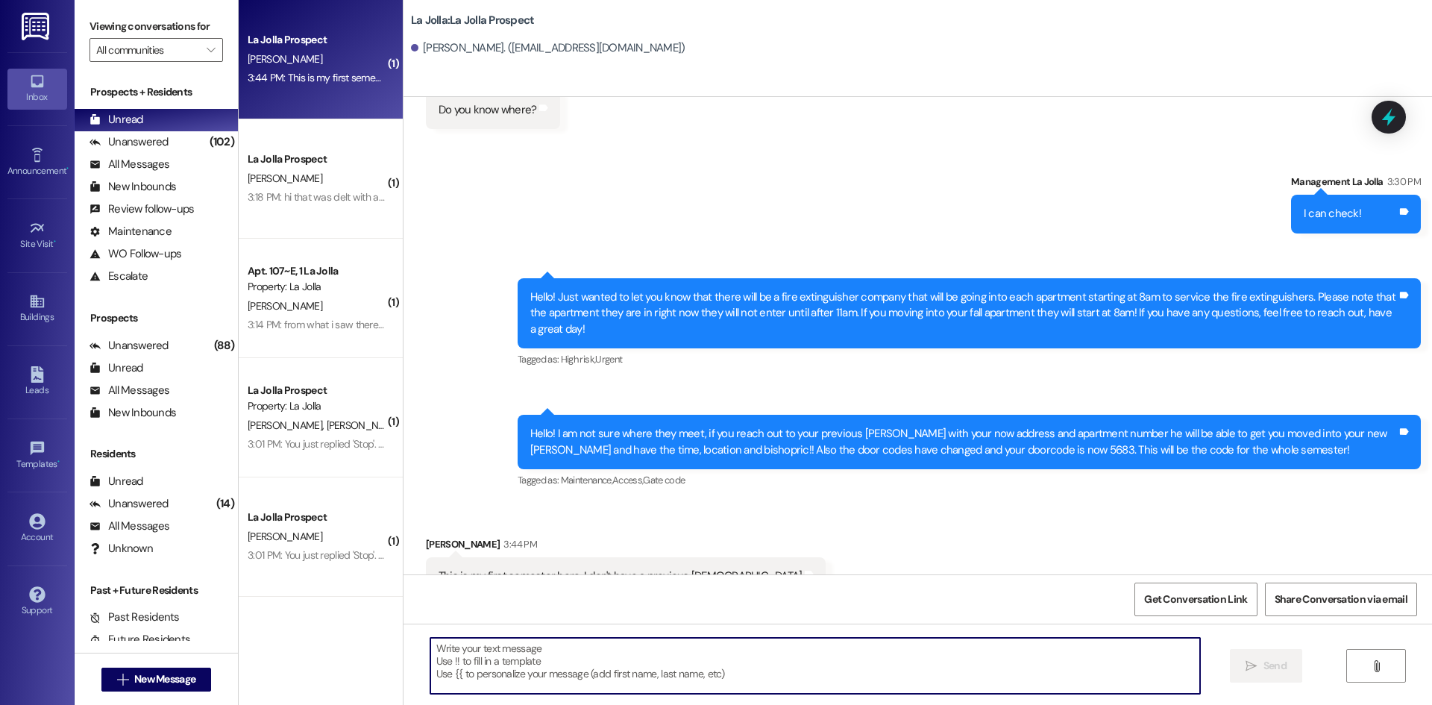
scroll to position [5326, 0]
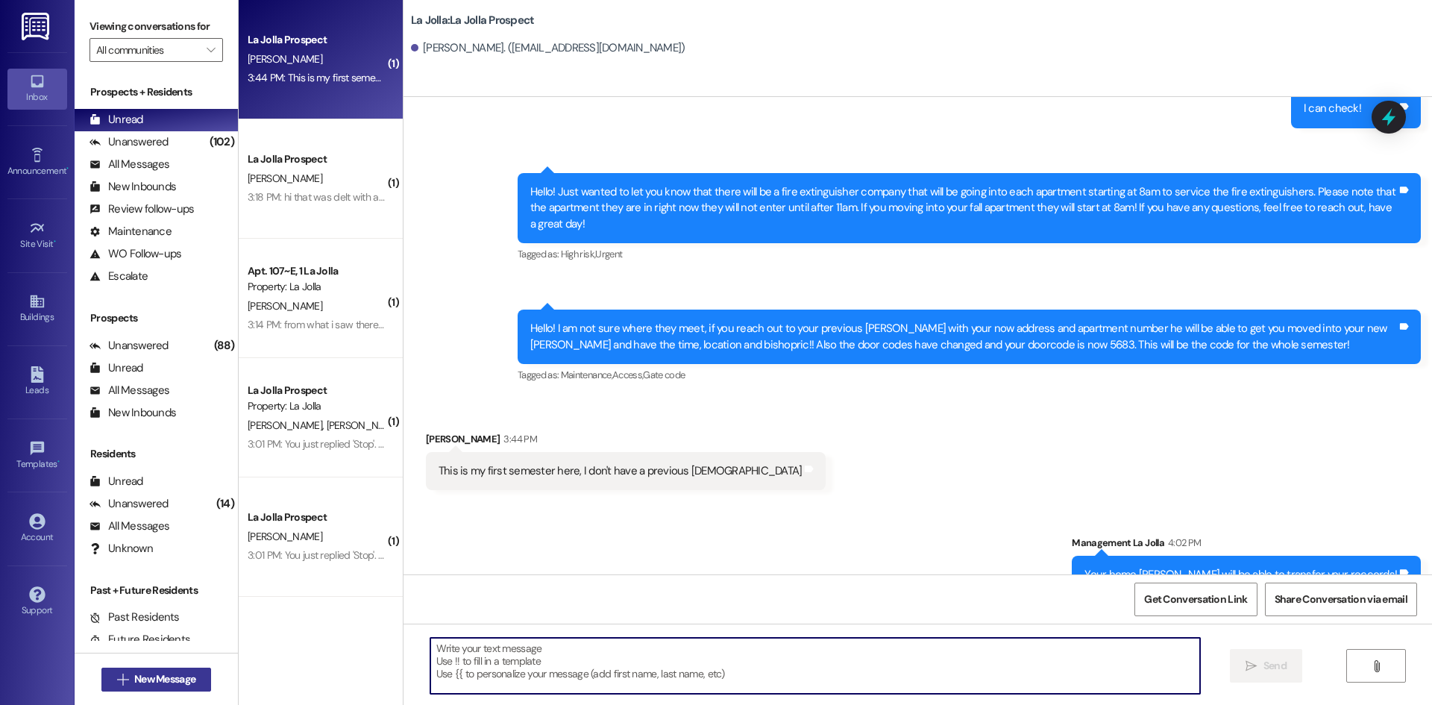
click at [172, 674] on span "New Message" at bounding box center [164, 679] width 61 height 16
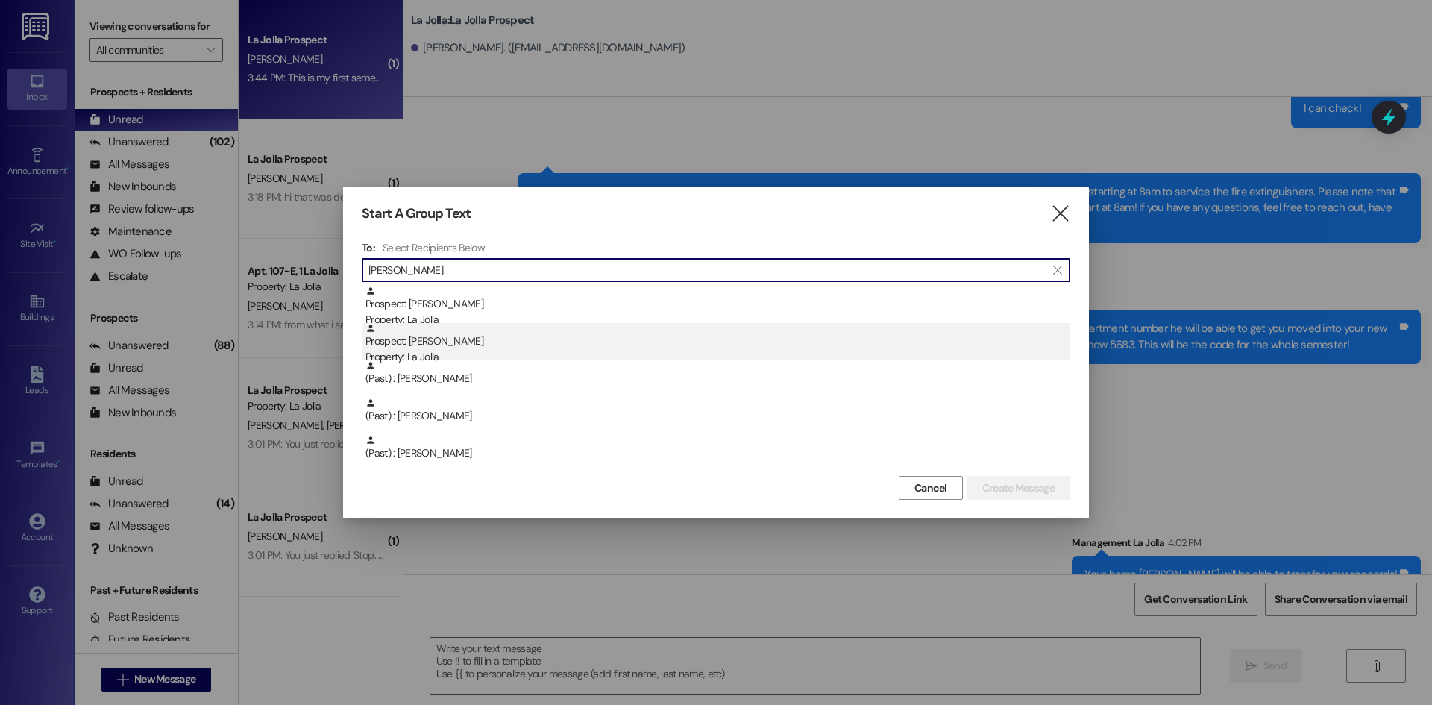
type input "Seth"
click at [630, 339] on div "Prospect: Seth Cannon Property: La Jolla" at bounding box center [718, 344] width 705 height 43
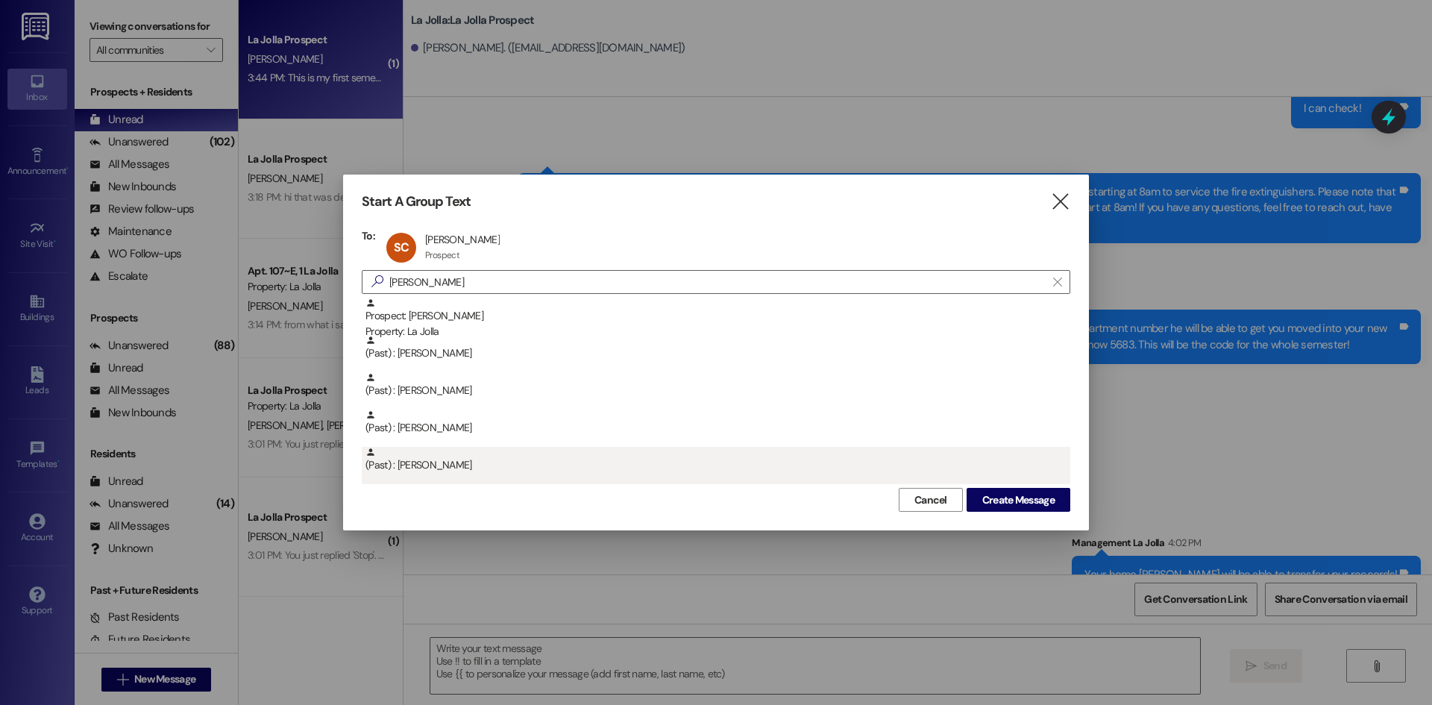
click at [1000, 481] on div "(Past) : Seth Cannon" at bounding box center [716, 465] width 709 height 37
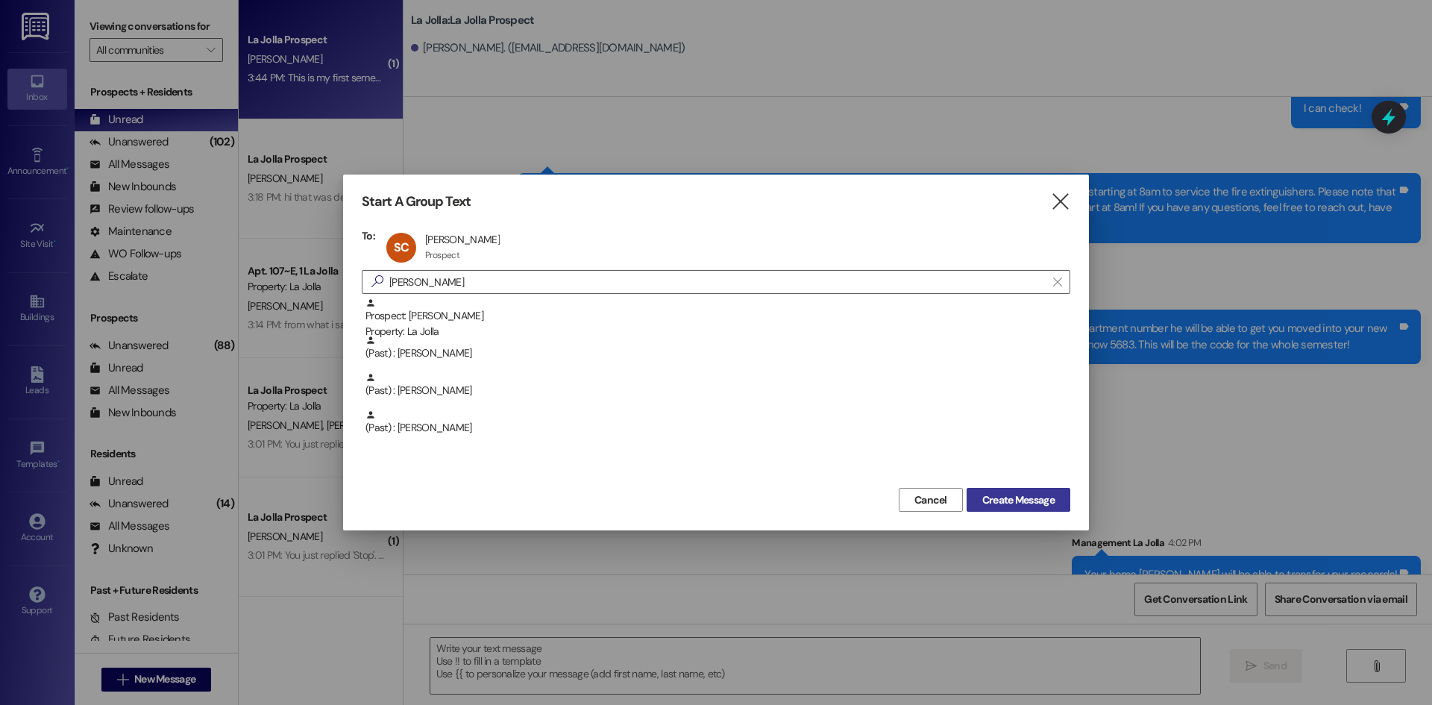
click at [1003, 492] on span "Create Message" at bounding box center [1019, 500] width 72 height 16
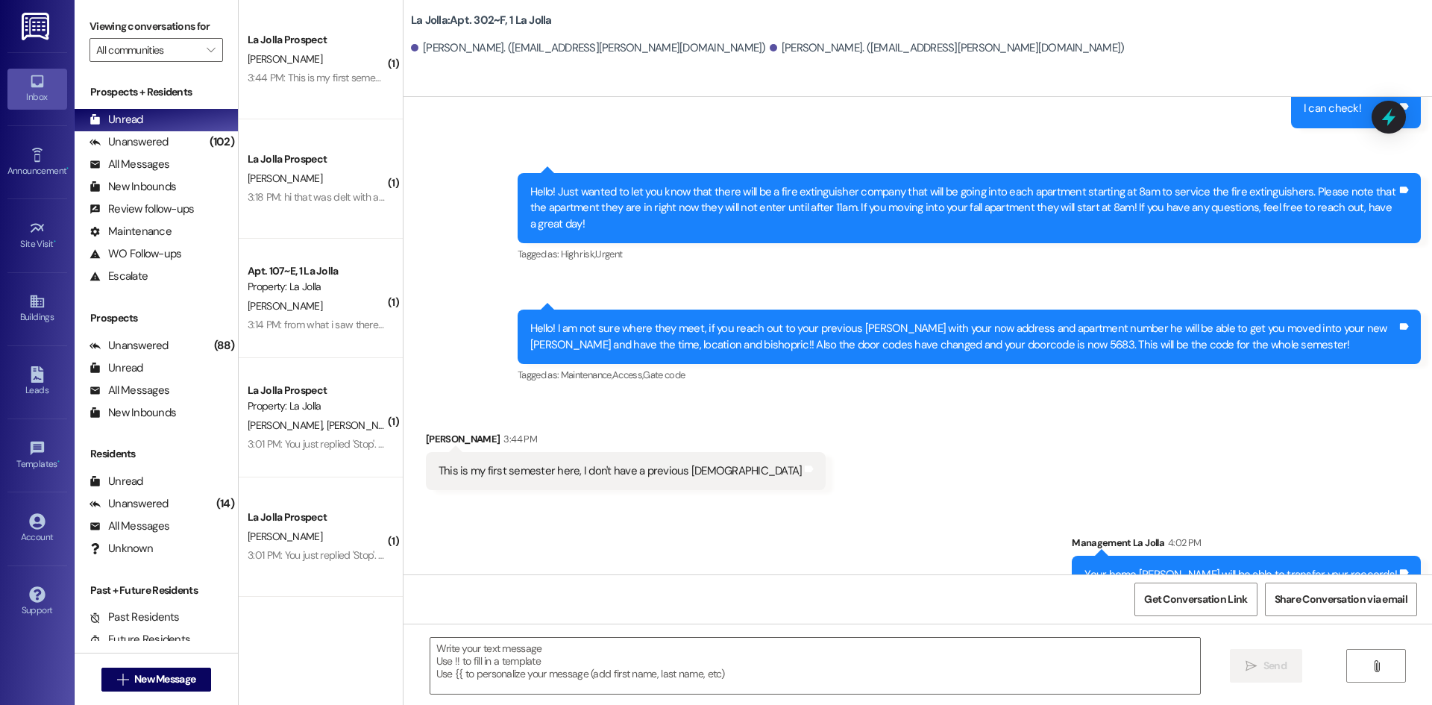
scroll to position [0, 0]
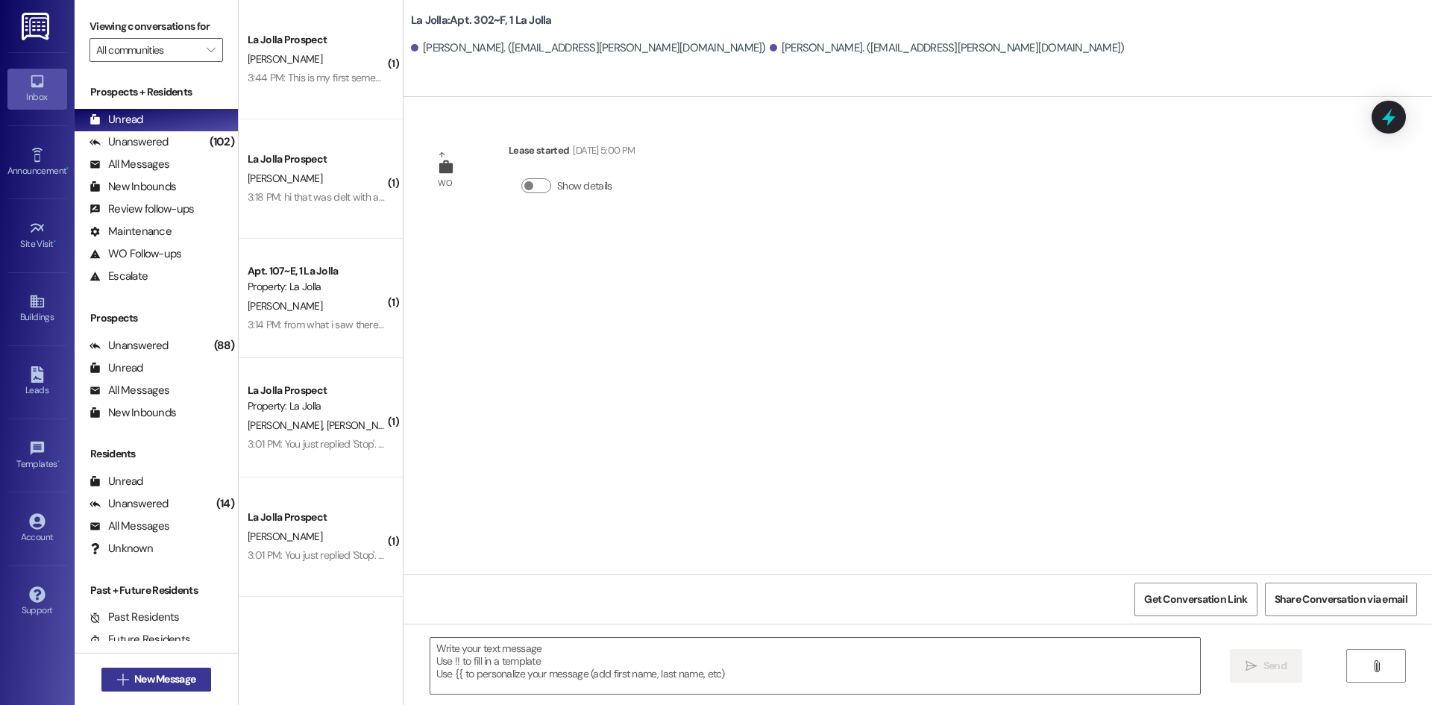
click at [170, 675] on span "New Message" at bounding box center [164, 679] width 61 height 16
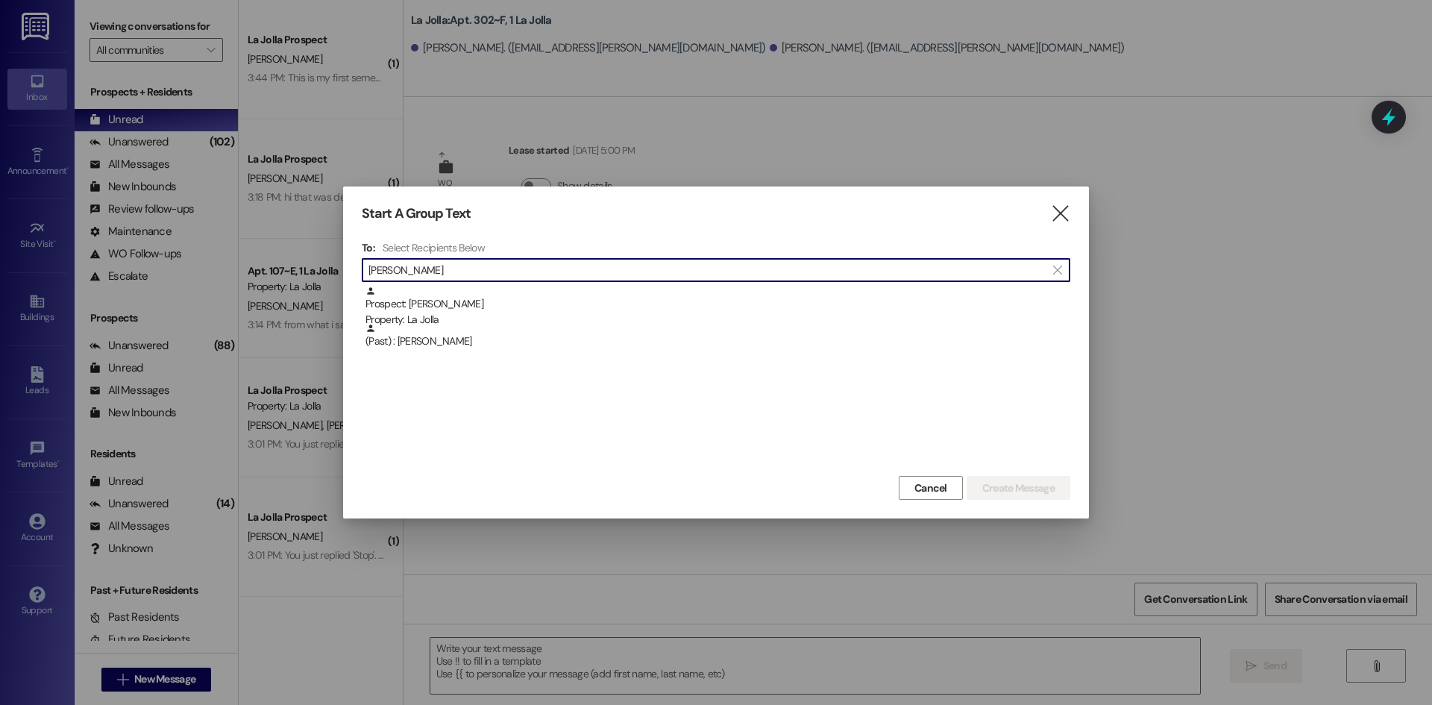
type input "Seth Can"
click at [409, 294] on div "Prospect: Seth Cannon Property: La Jolla" at bounding box center [718, 307] width 705 height 43
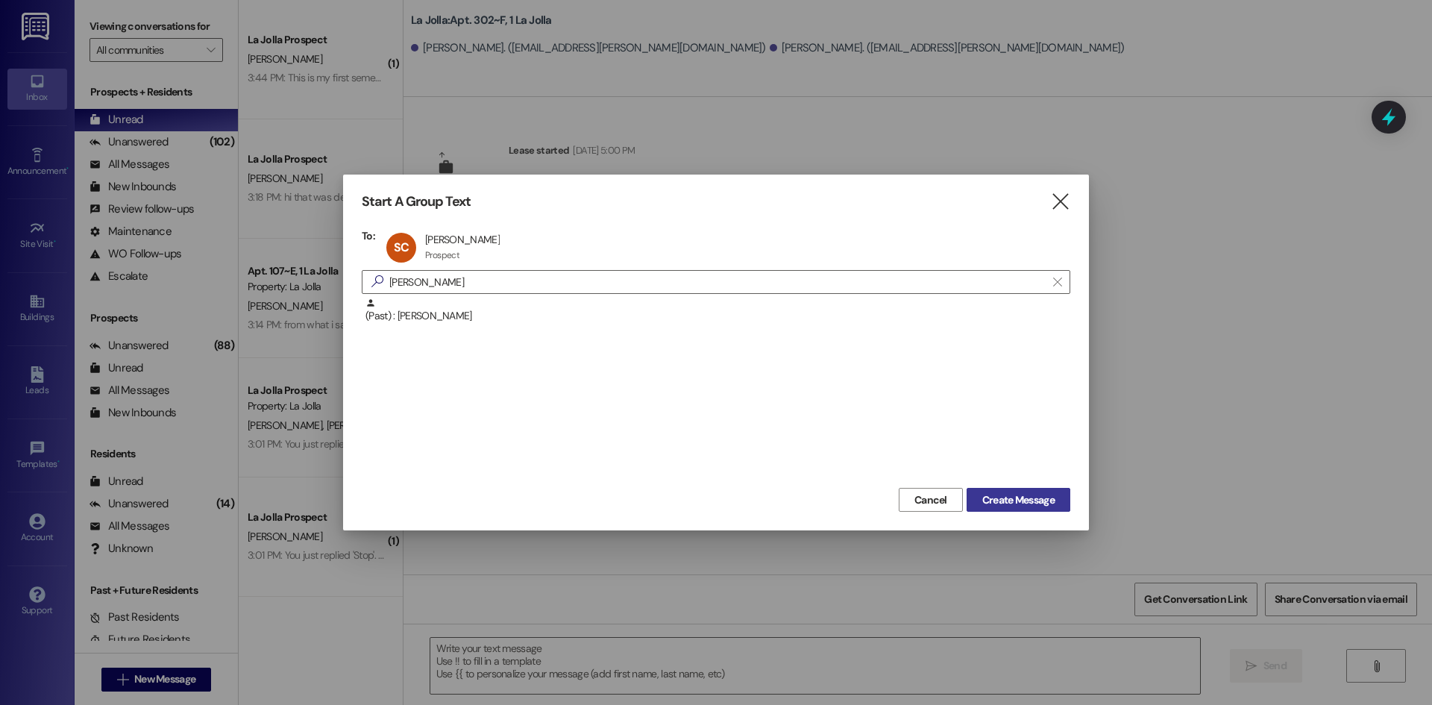
click at [989, 501] on span "Create Message" at bounding box center [1019, 500] width 72 height 16
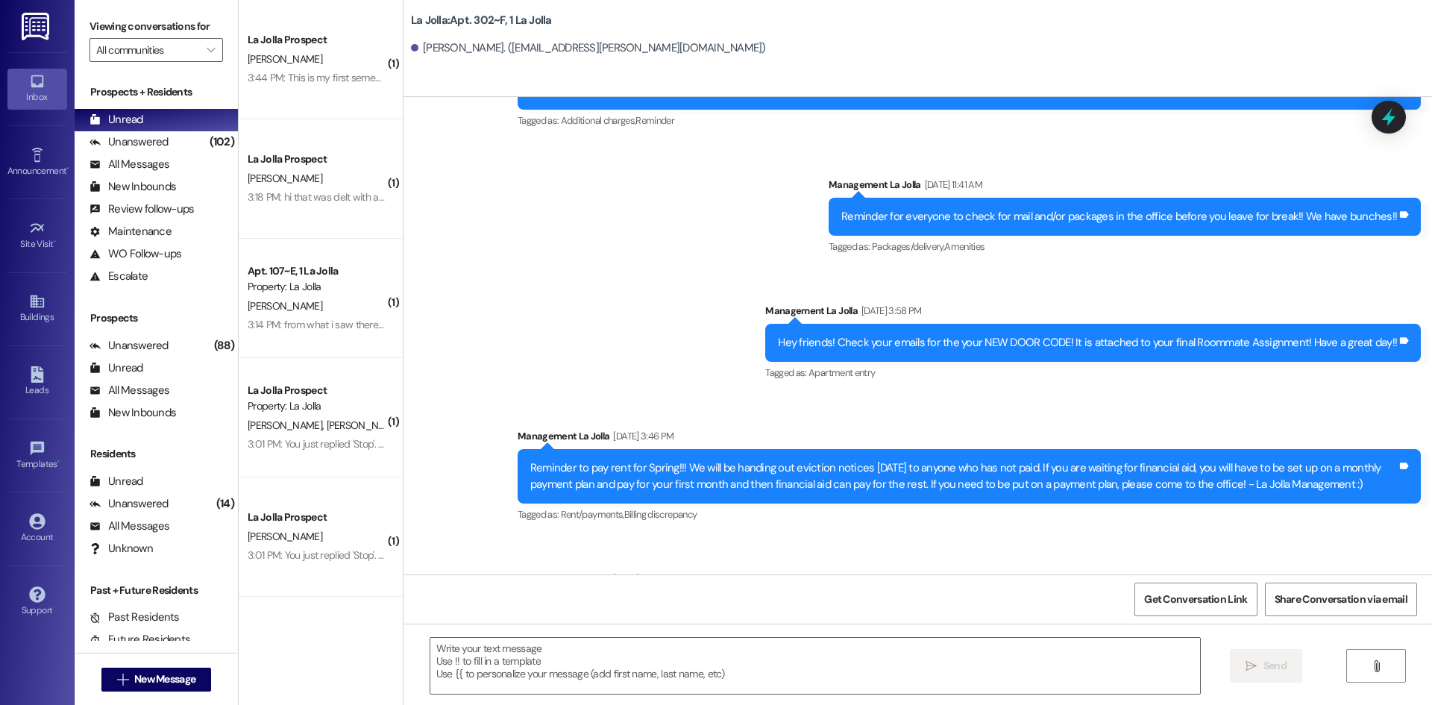
scroll to position [7450, 0]
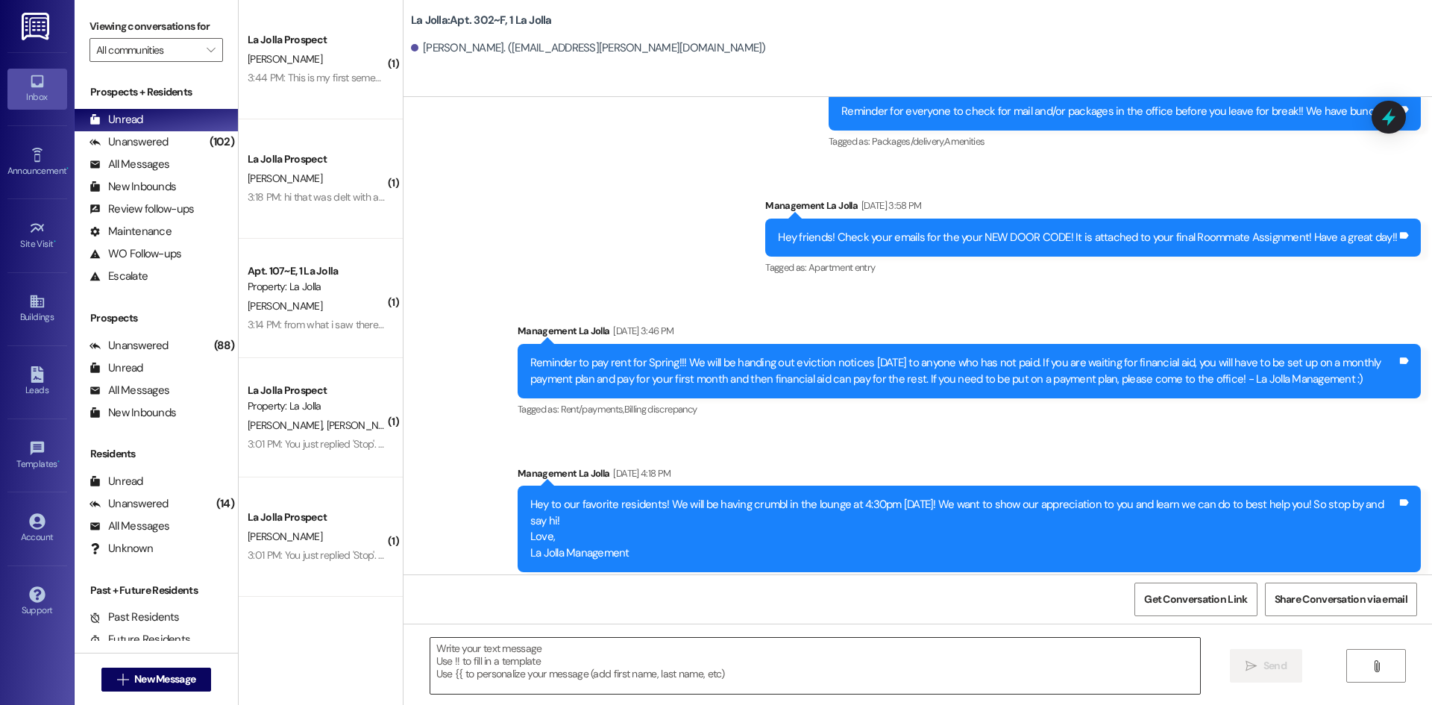
click at [580, 674] on textarea at bounding box center [815, 666] width 770 height 56
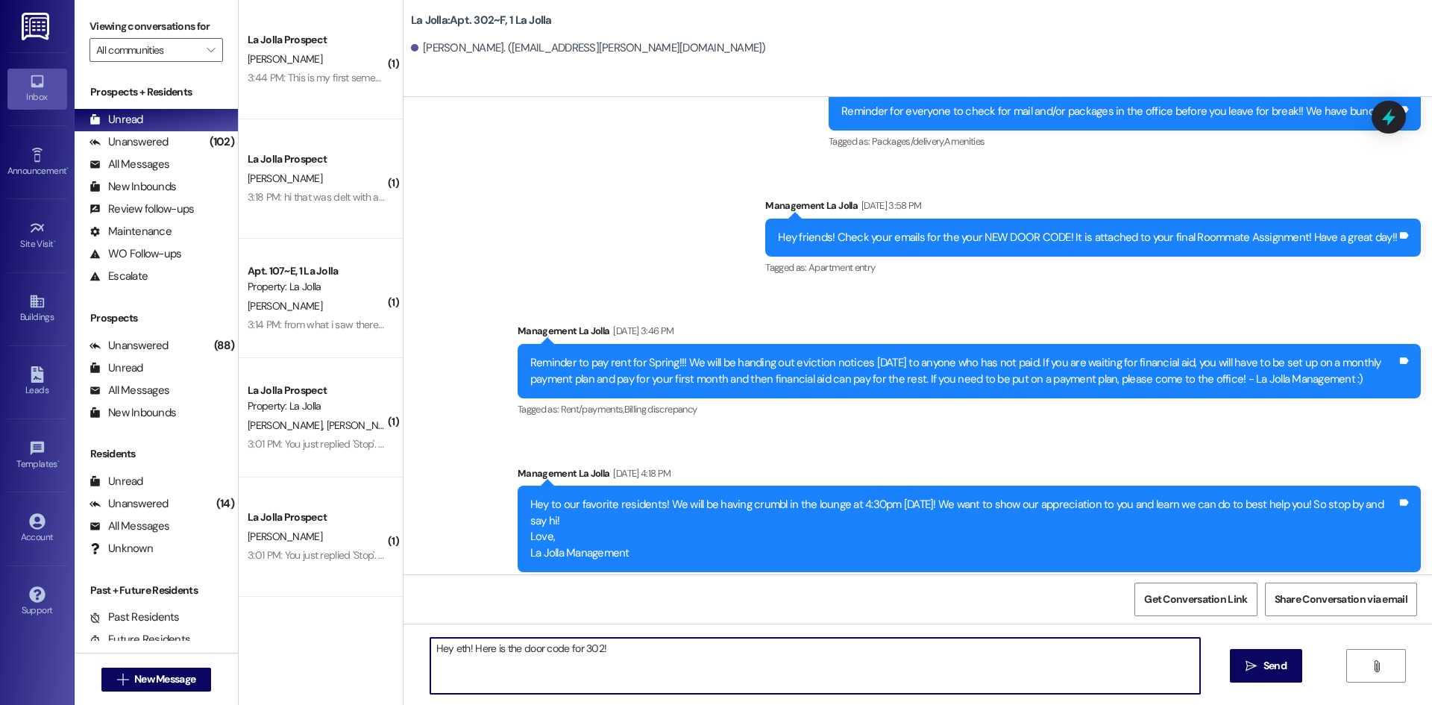
paste textarea "6244"
click at [447, 644] on textarea "Hey eth! Here is the door code for your apartment: 6244" at bounding box center [815, 666] width 770 height 56
click at [445, 644] on textarea "Hey eth! Here is the door code for your apartment: 6244" at bounding box center [815, 666] width 770 height 56
type textarea "Hey Seth! Here is the door code for your apartment: 6244"
click at [711, 648] on textarea "Hey Seth! Here is the door code for your apartment: 6244" at bounding box center [815, 666] width 770 height 56
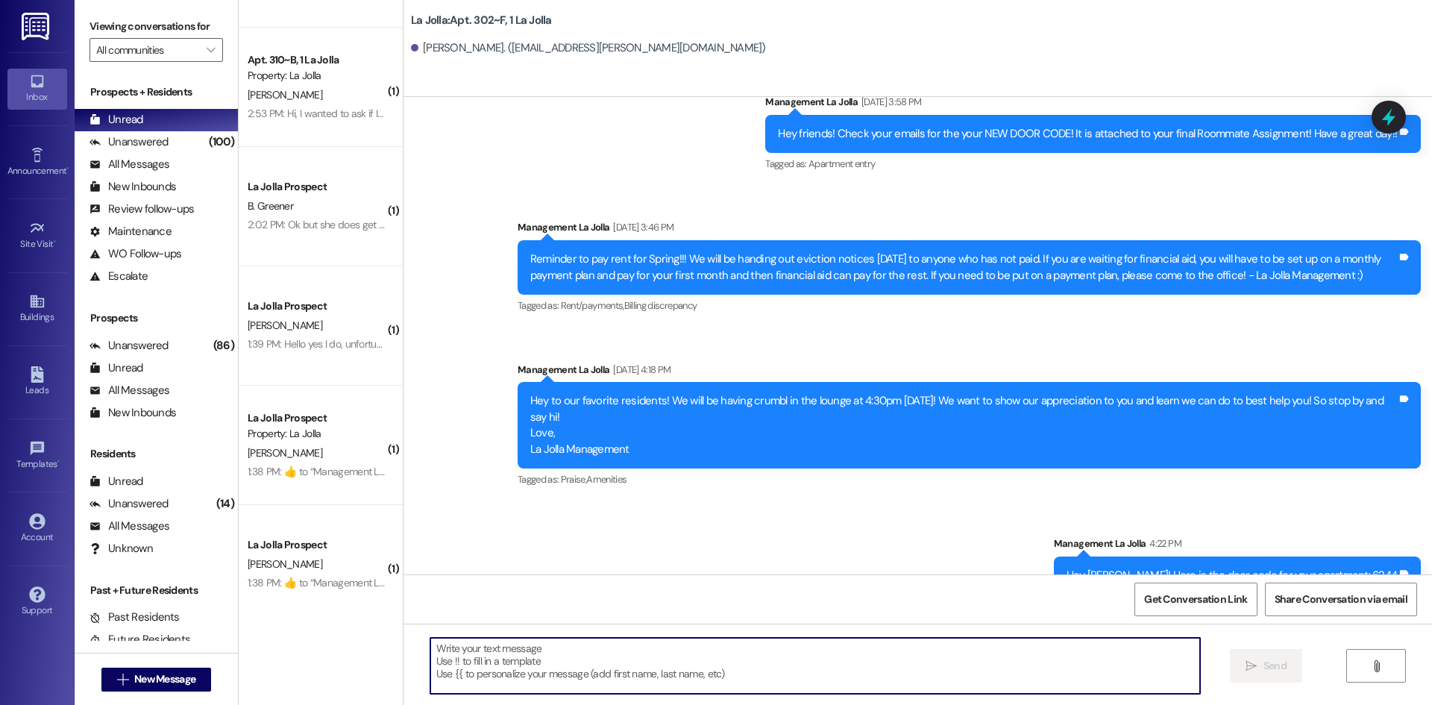
scroll to position [595, 0]
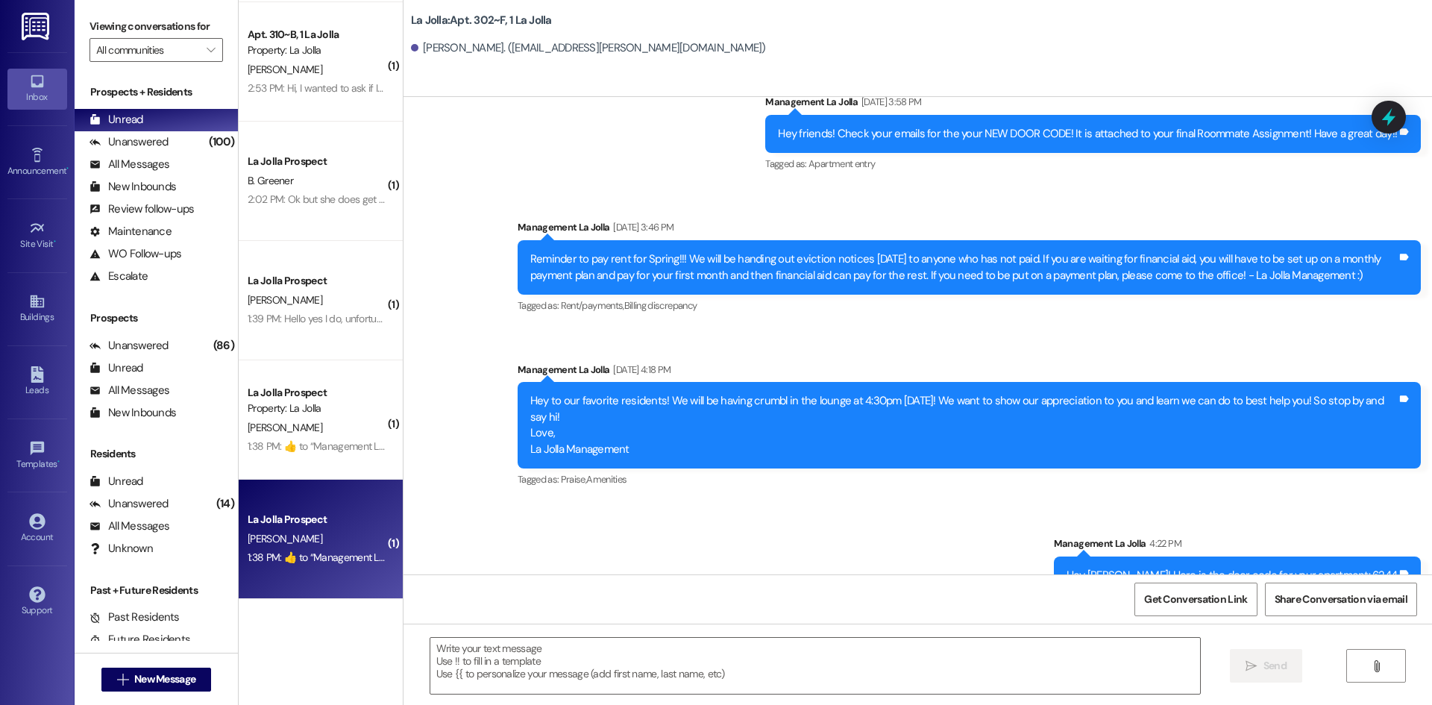
click at [360, 549] on div "1:38 PM:  ​👍​ to “ Management La Jolla (La Jolla): There is no extra fee for th…" at bounding box center [316, 557] width 141 height 19
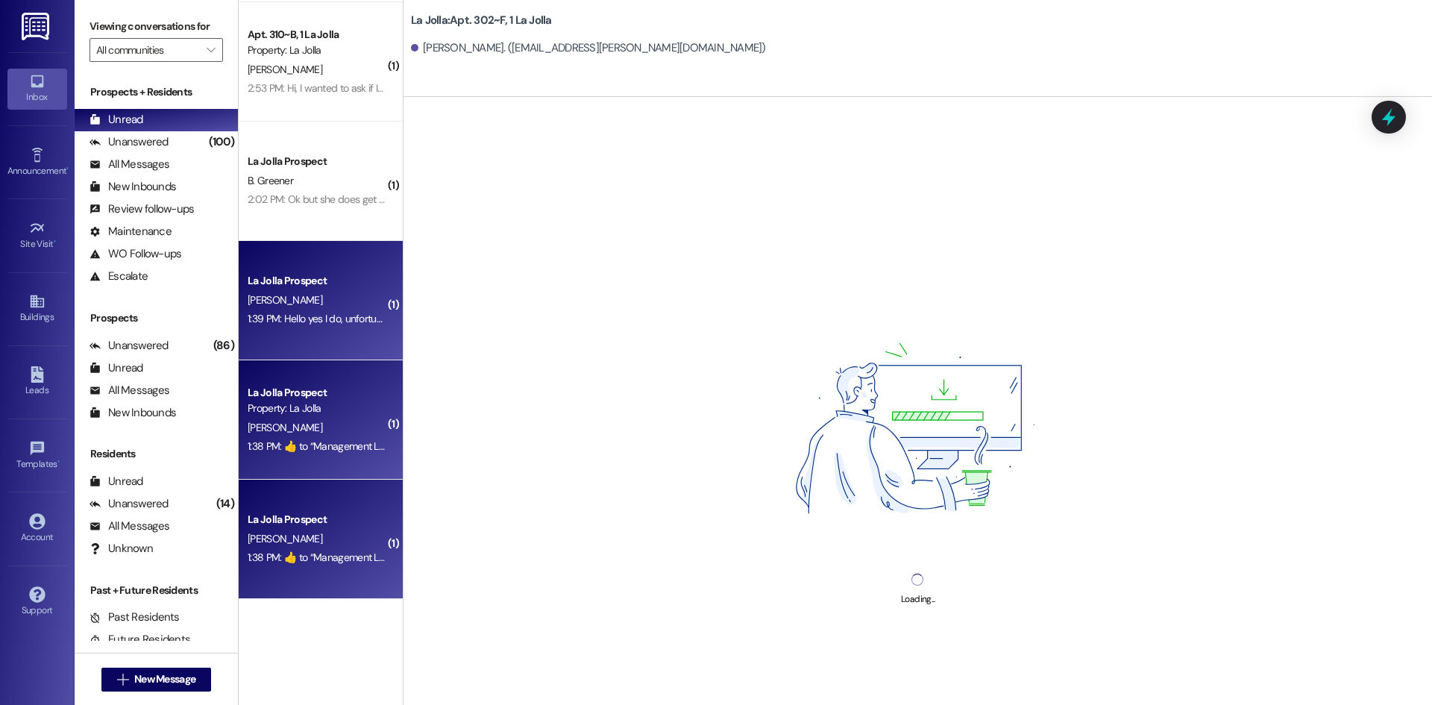
click at [345, 313] on div "1:39 PM: Hello yes I do, unfortunately I don't have a BYUI email yet, is there …" at bounding box center [572, 318] width 648 height 13
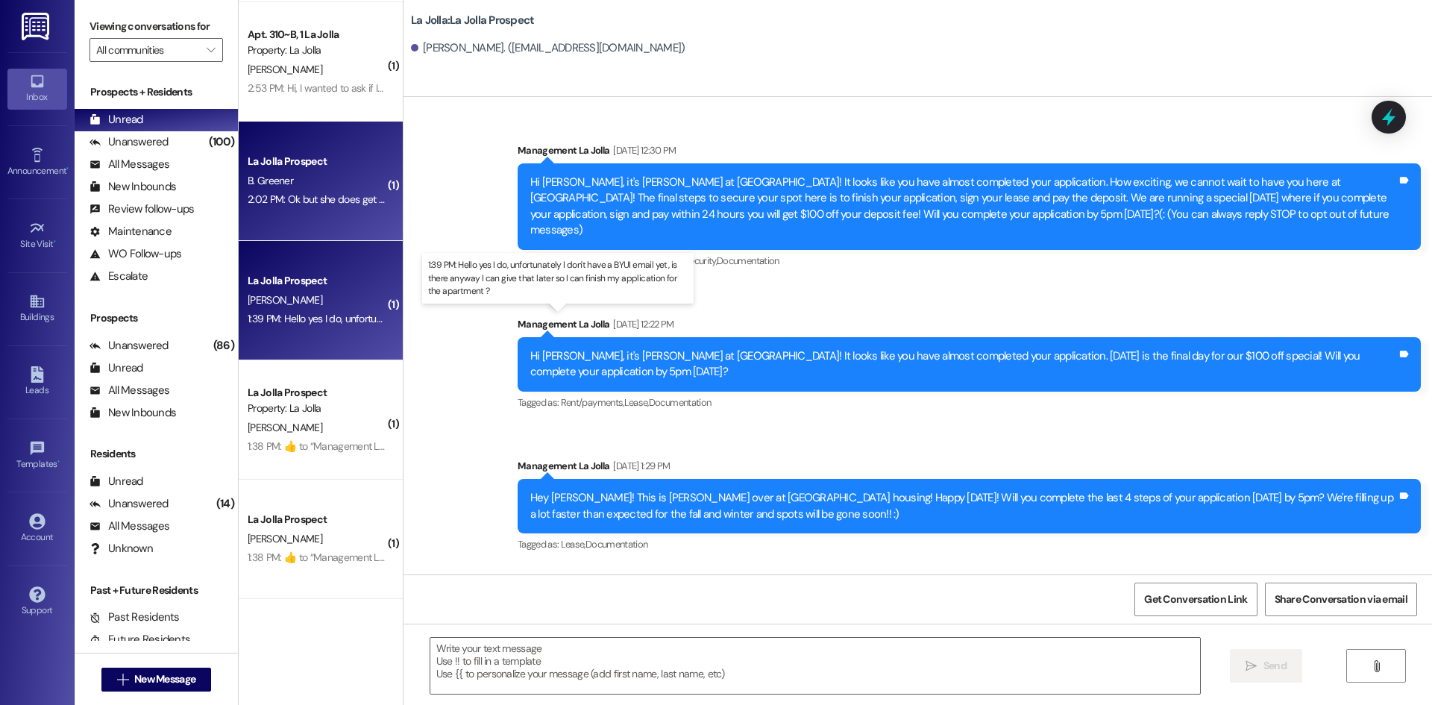
click at [327, 201] on div "2:02 PM: Ok but she does get my parking pass correct? 2:02 PM: Ok but she does …" at bounding box center [369, 198] width 242 height 13
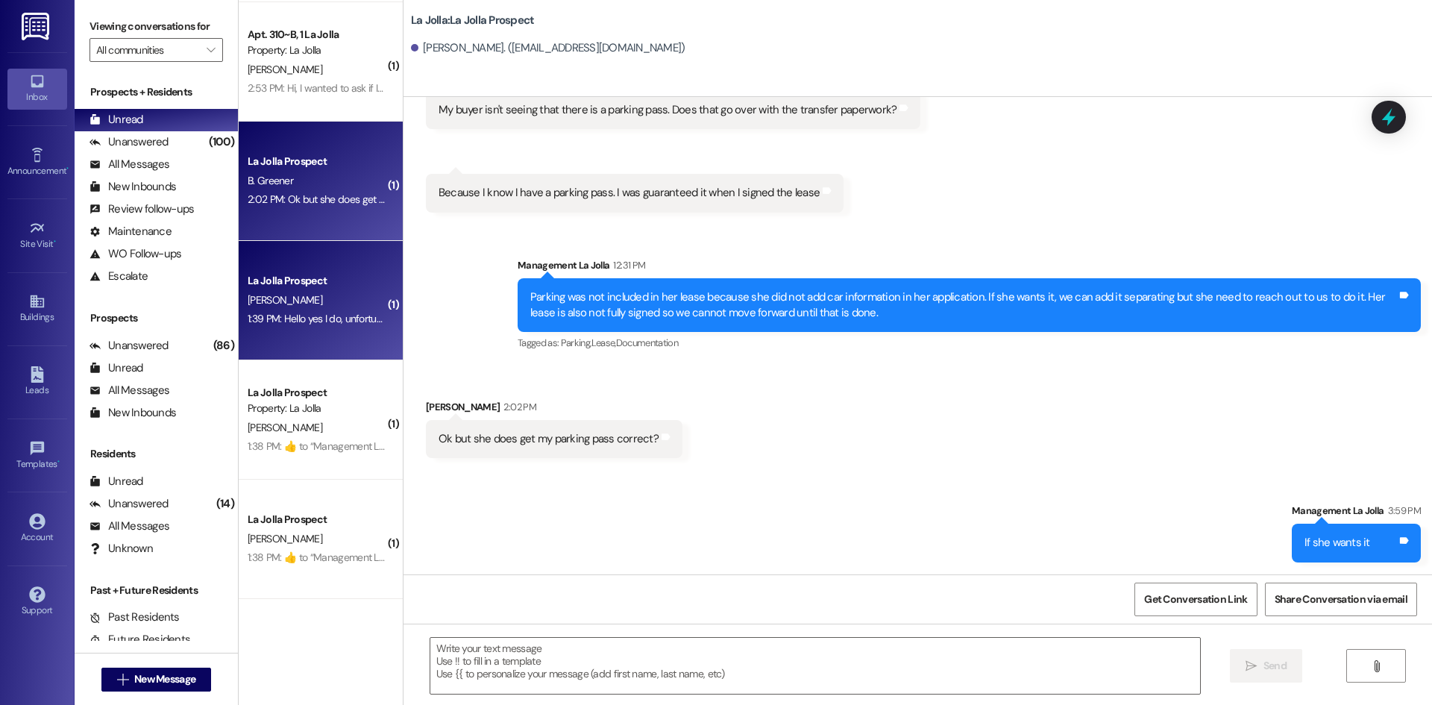
scroll to position [222, 0]
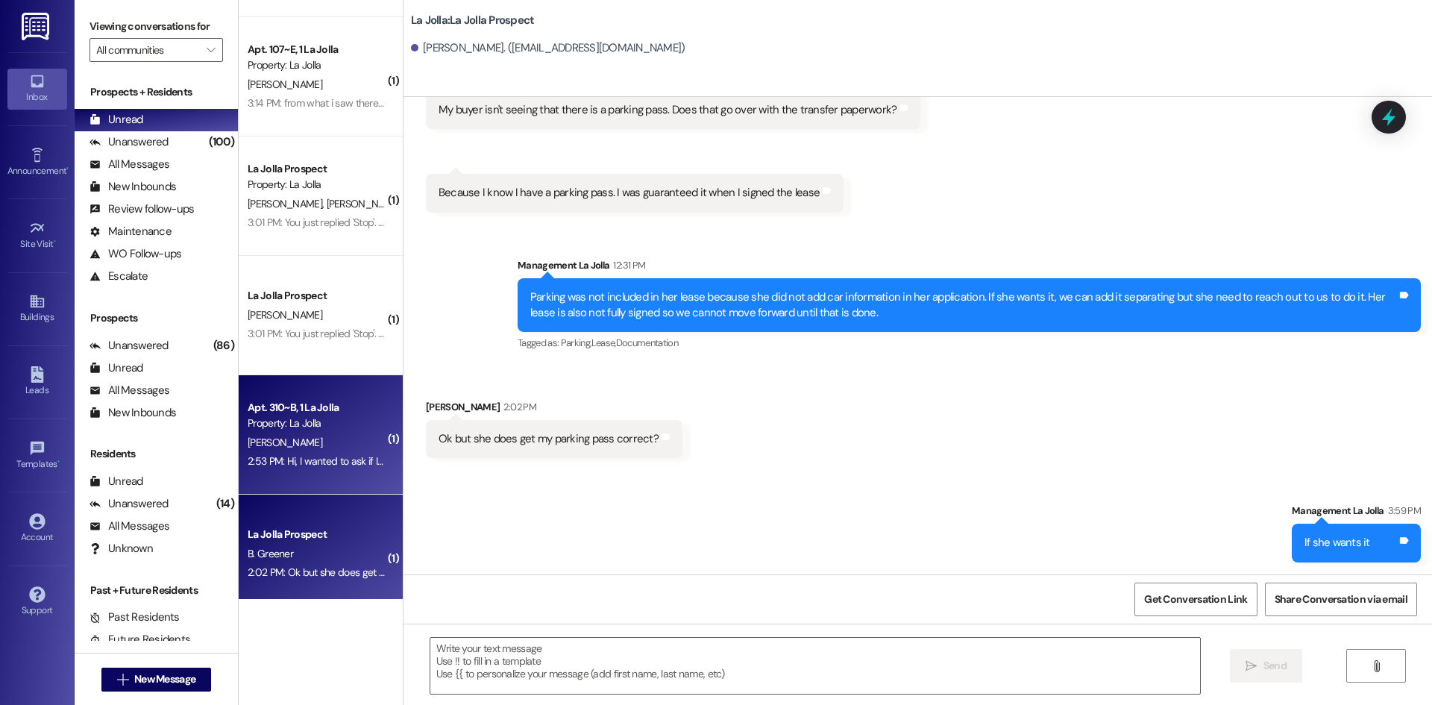
click at [319, 443] on div "K. Hancock" at bounding box center [316, 442] width 141 height 19
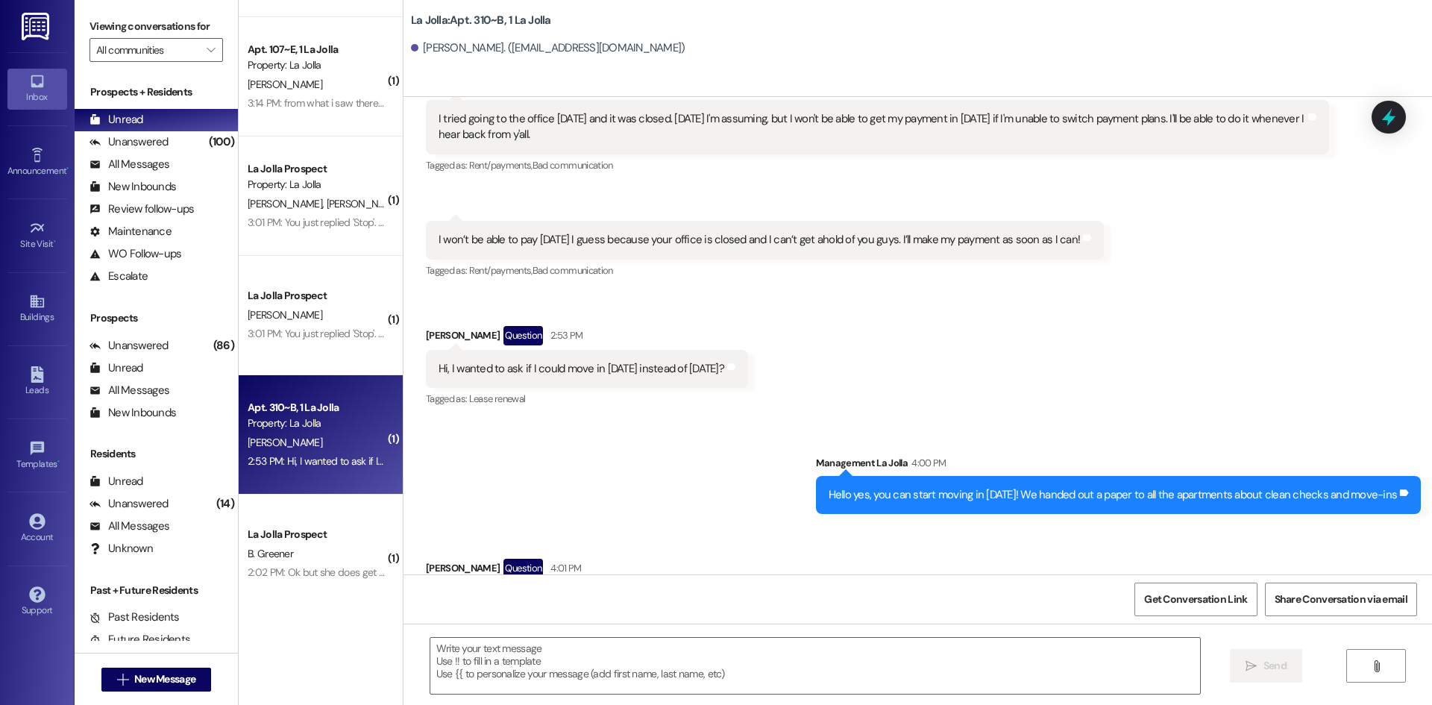
scroll to position [15513, 0]
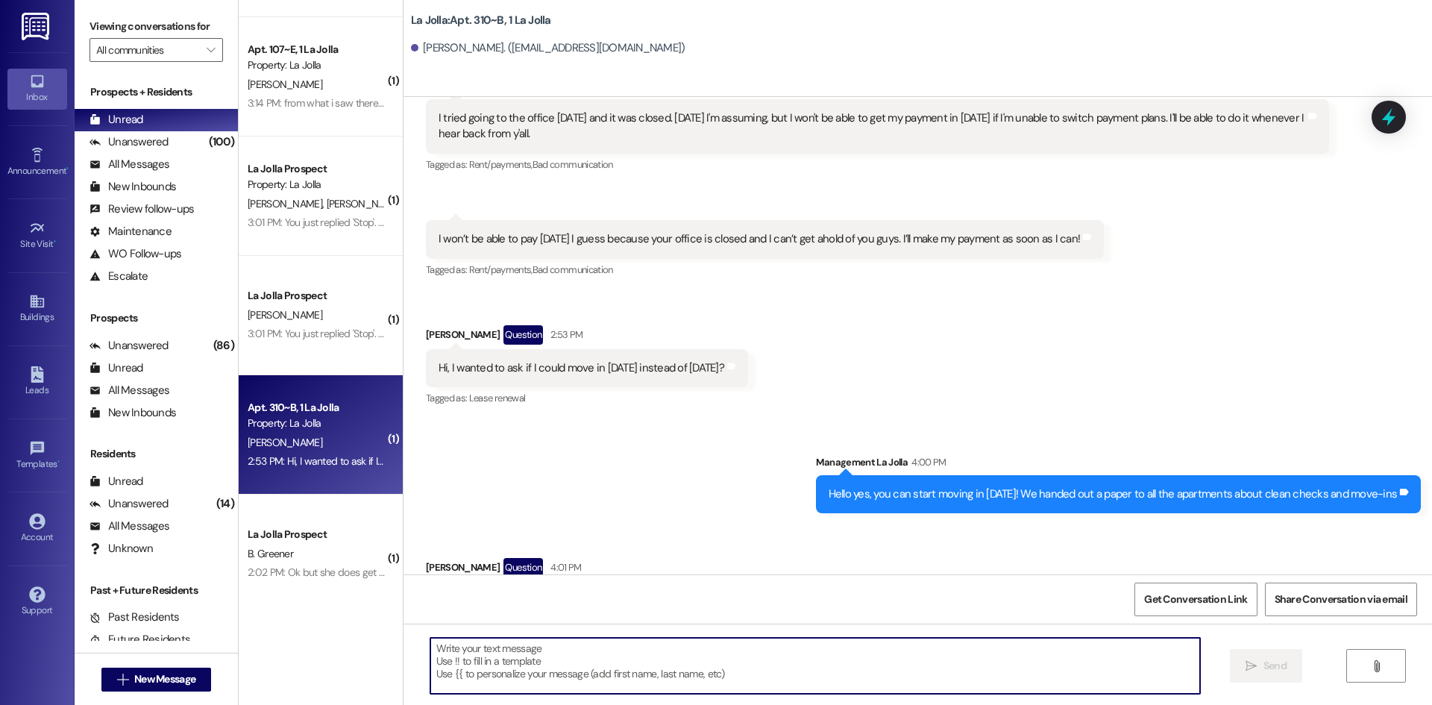
click at [577, 646] on textarea at bounding box center [815, 666] width 770 height 56
paste textarea "7304"
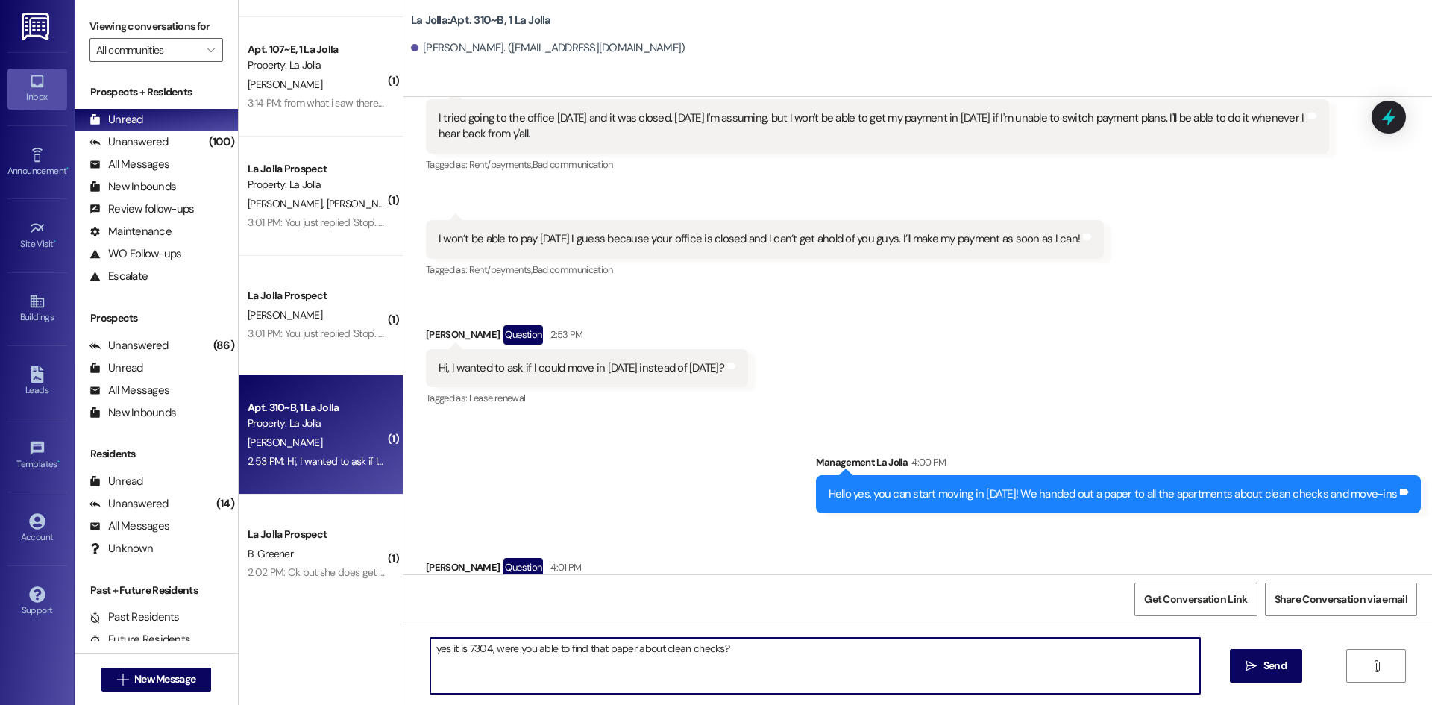
type textarea "yes it is 7304, were you able to find that paper about clean checks??"
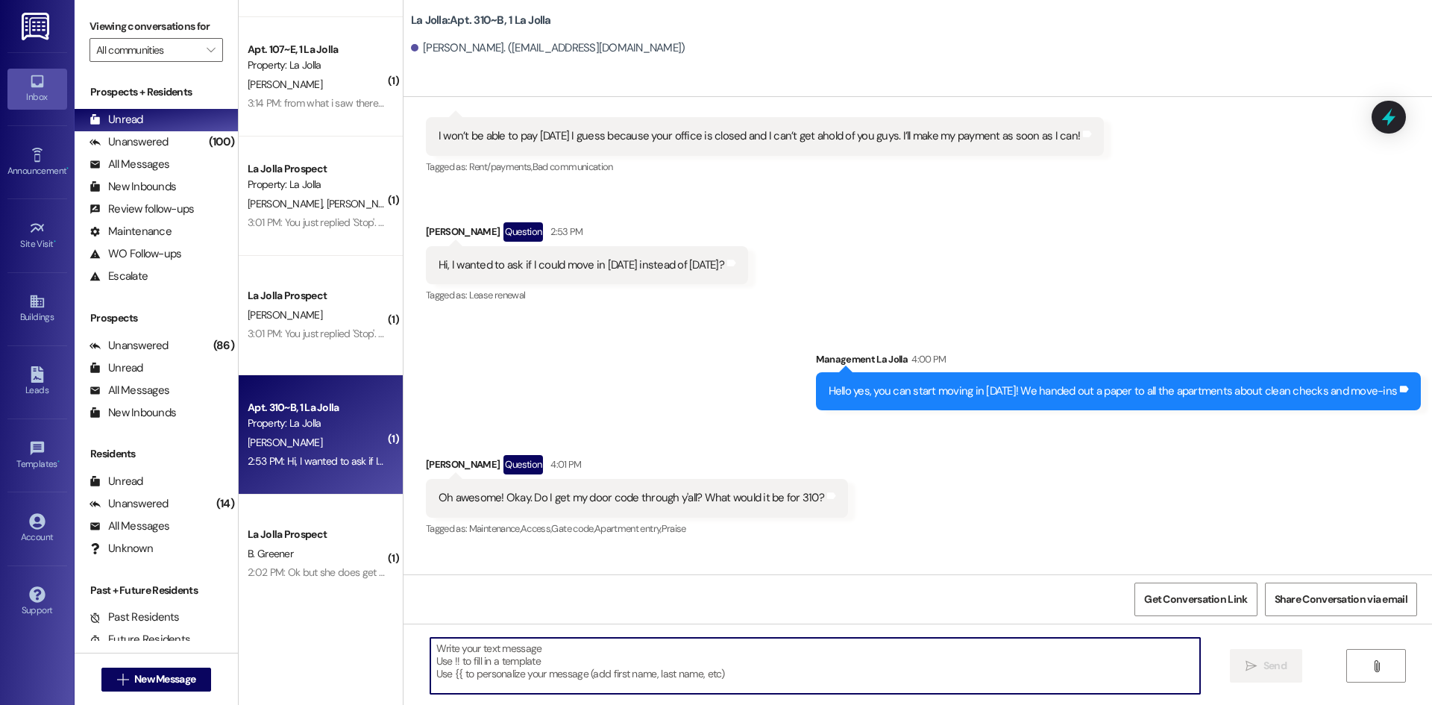
scroll to position [15616, 0]
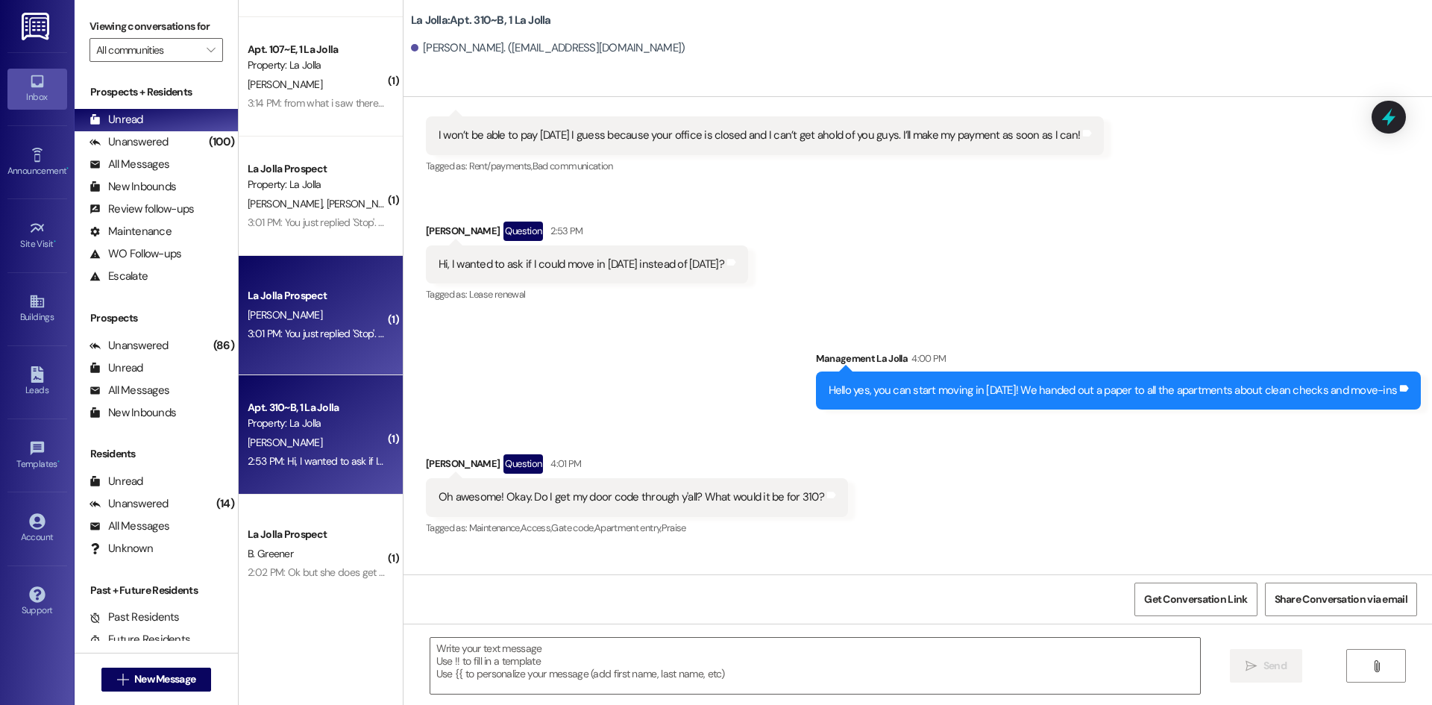
click at [317, 308] on div "J. Hepworth" at bounding box center [316, 315] width 141 height 19
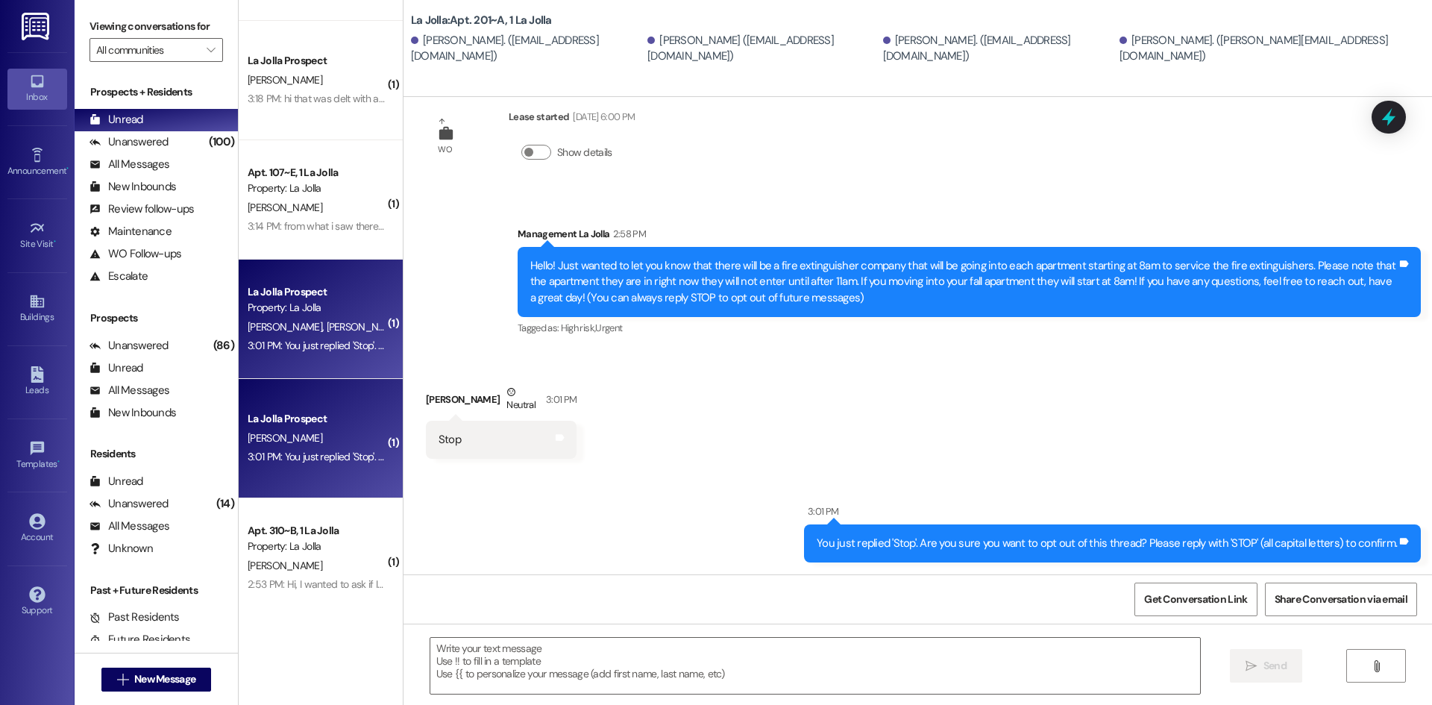
scroll to position [72, 0]
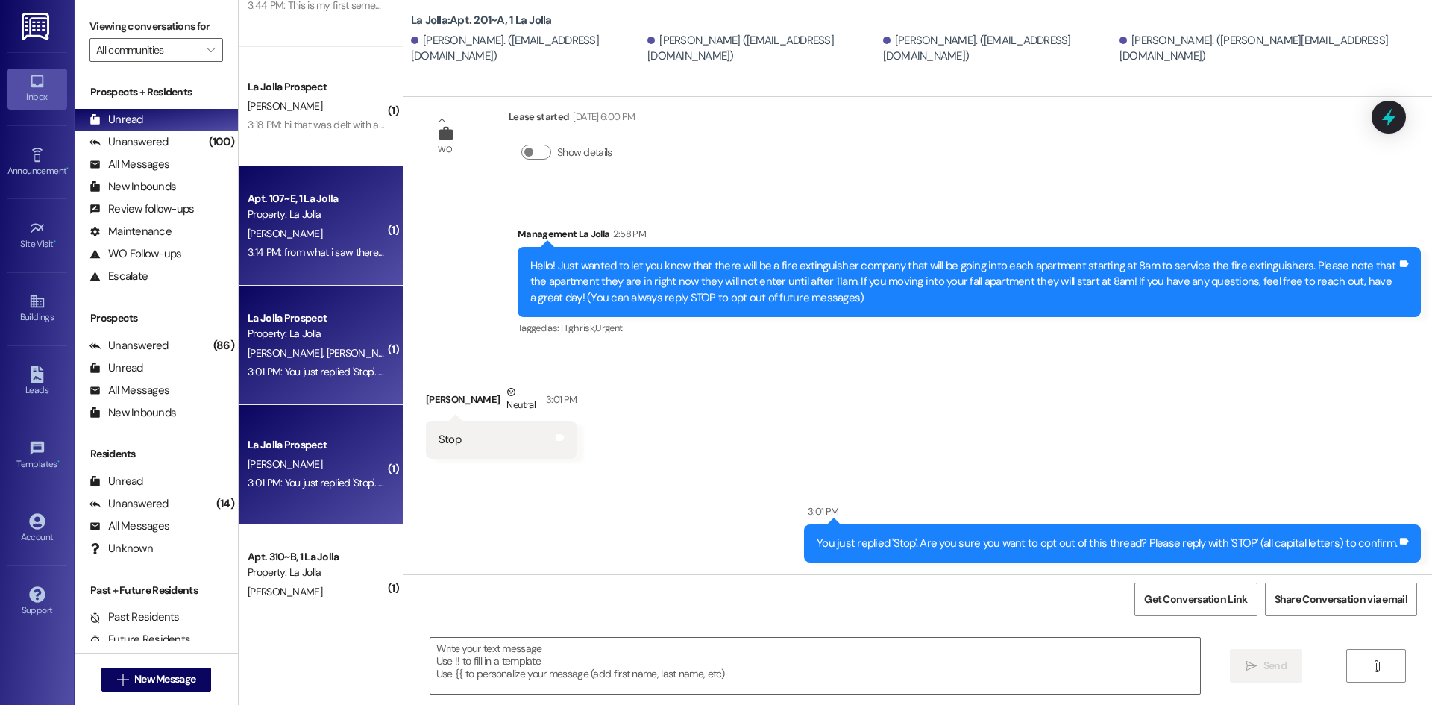
click at [324, 243] on div "3:14 PM: from what i saw there was a payment plan on my lease 3:14 PM: from wha…" at bounding box center [316, 252] width 141 height 19
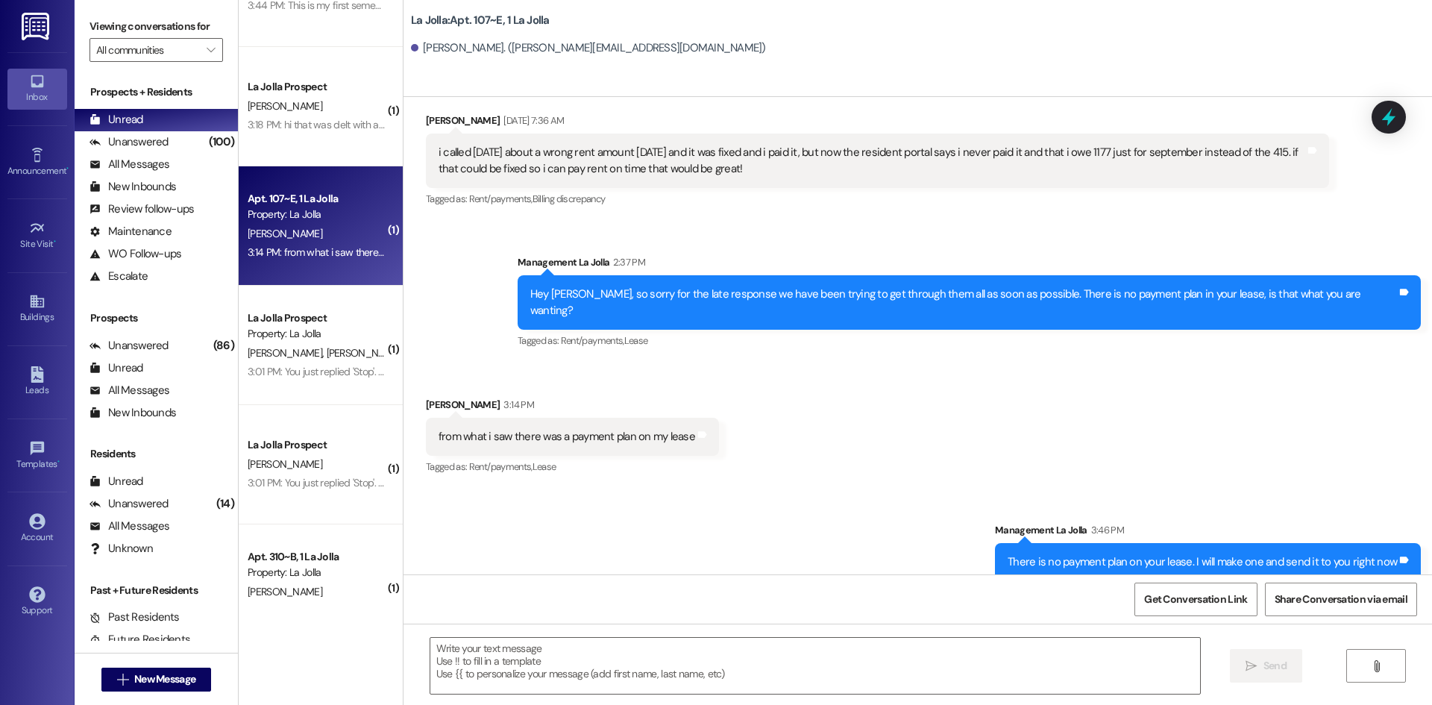
scroll to position [1723, 0]
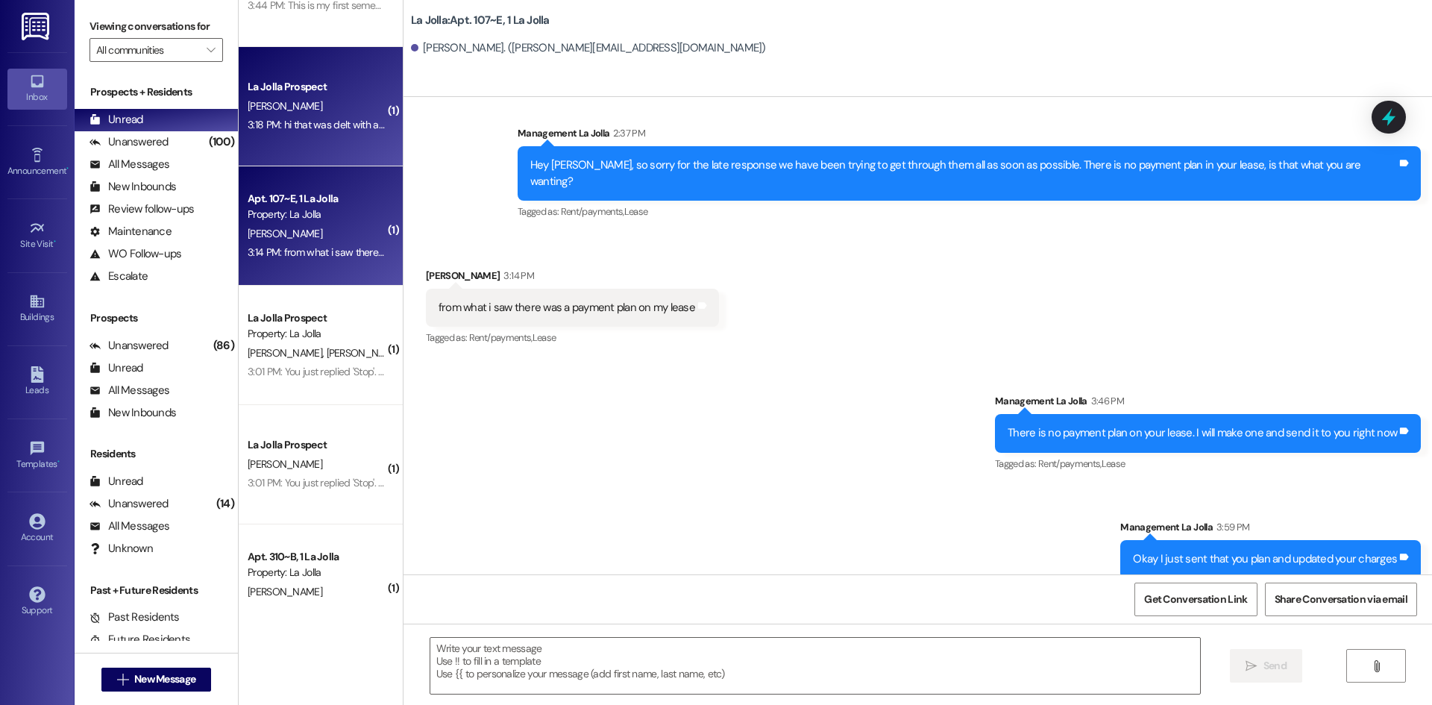
click at [327, 129] on div "3:18 PM: hi that was delt with and everything is good but quick question, does …" at bounding box center [512, 124] width 529 height 13
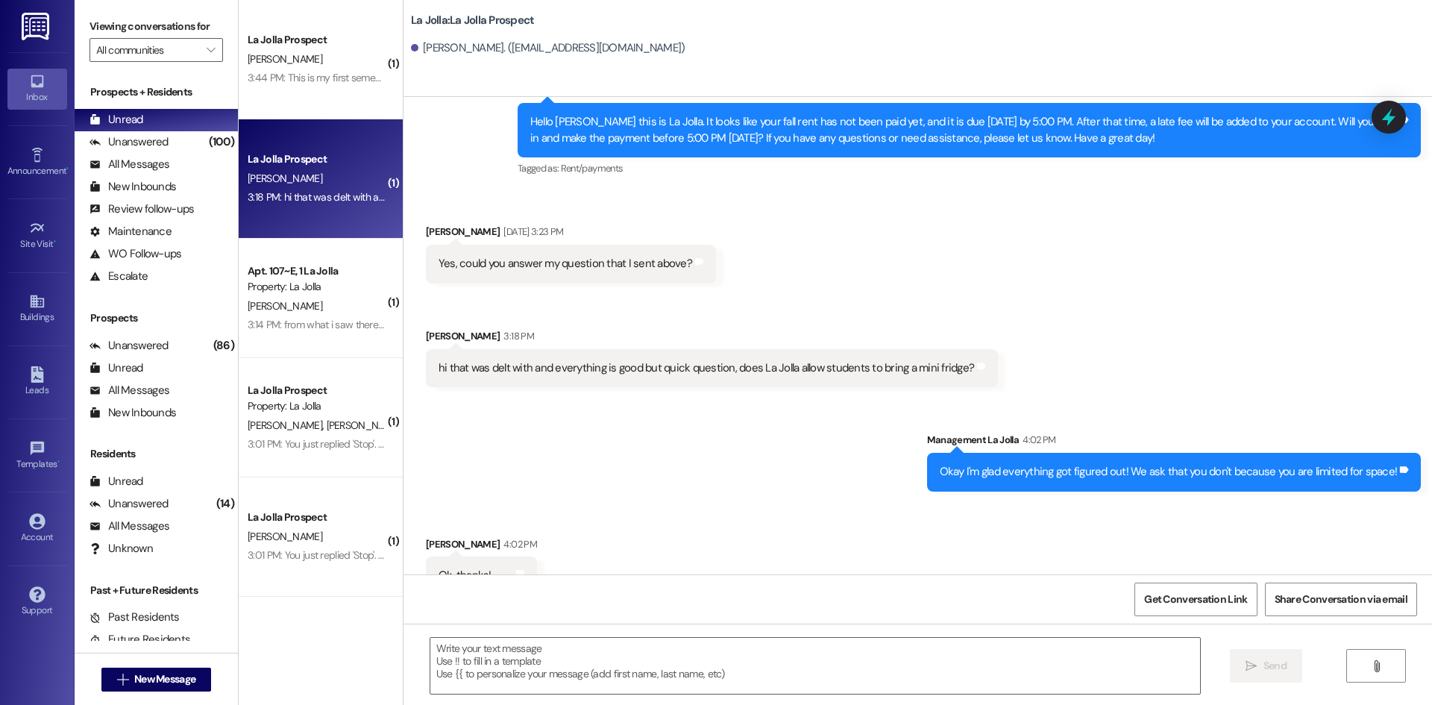
scroll to position [3752, 0]
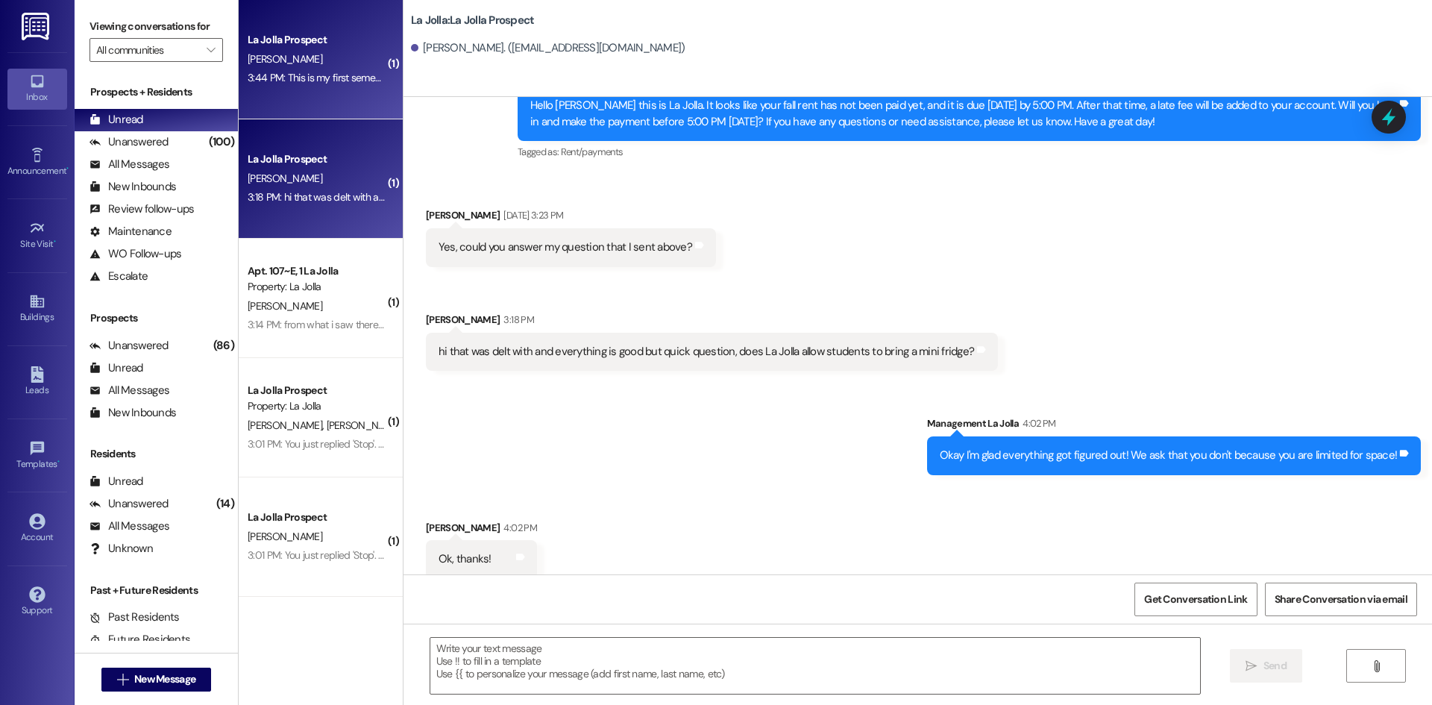
click at [319, 77] on div "3:44 PM: This is my first semester here, I don't have a previous Bishop 3:44 PM…" at bounding box center [419, 77] width 342 height 13
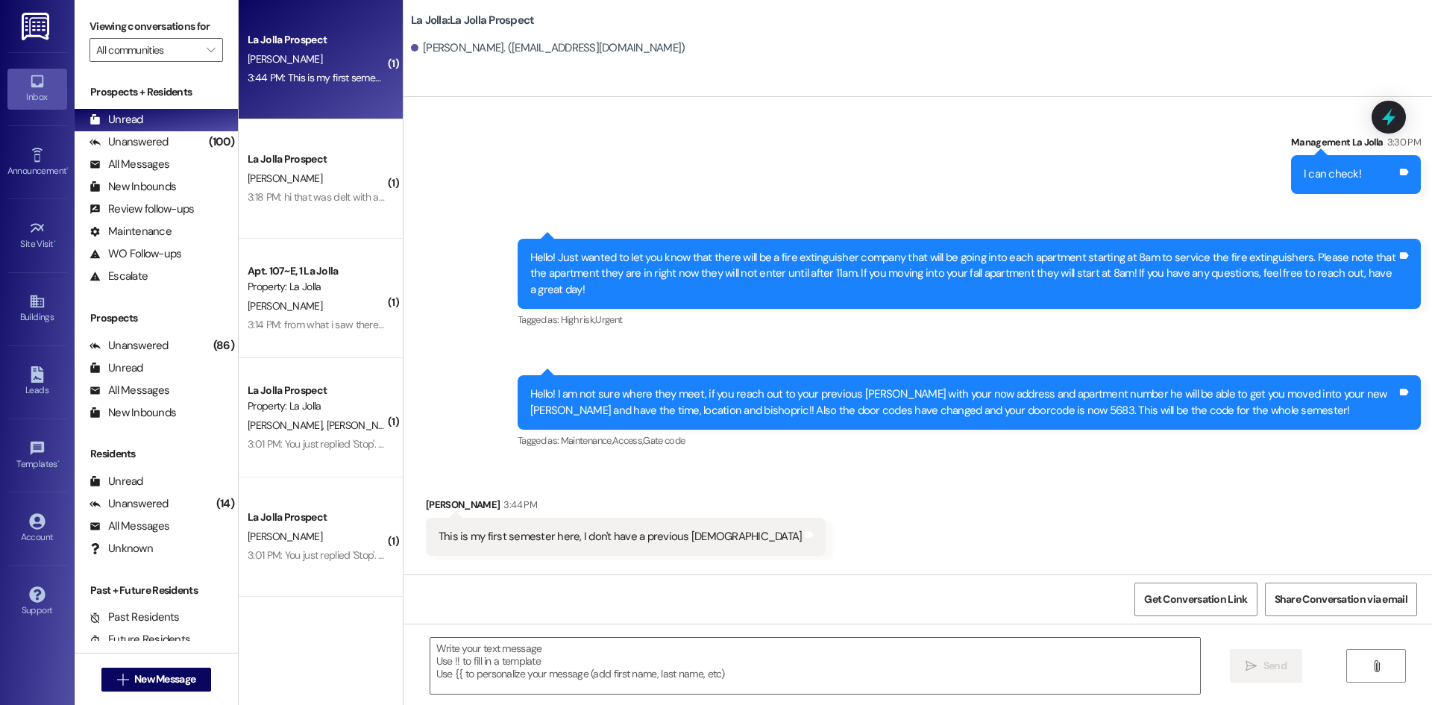
scroll to position [5326, 0]
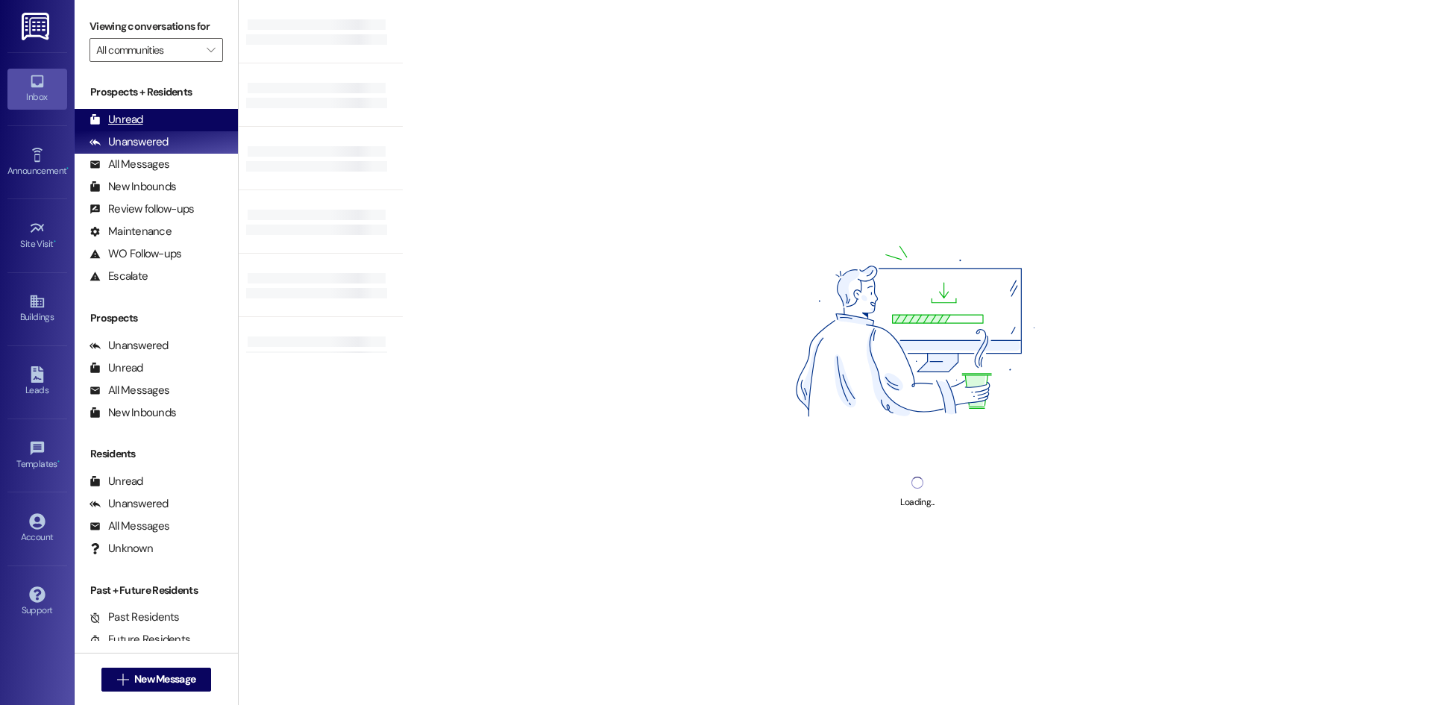
click at [186, 112] on div "Unread (0)" at bounding box center [156, 120] width 163 height 22
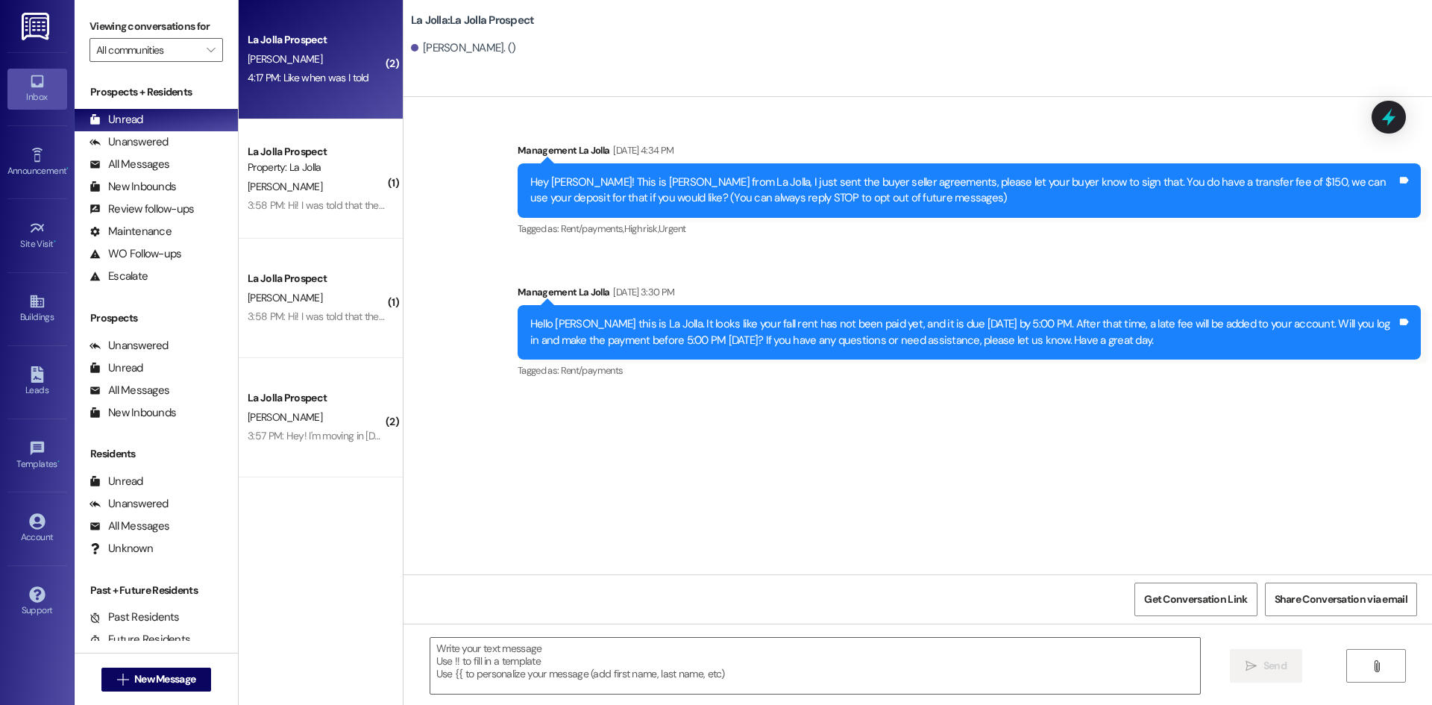
click at [297, 90] on div "La Jolla Prospect D. DeWidt Jr 4:17 PM: Like when was I told 4:17 PM: Like when…" at bounding box center [321, 59] width 164 height 119
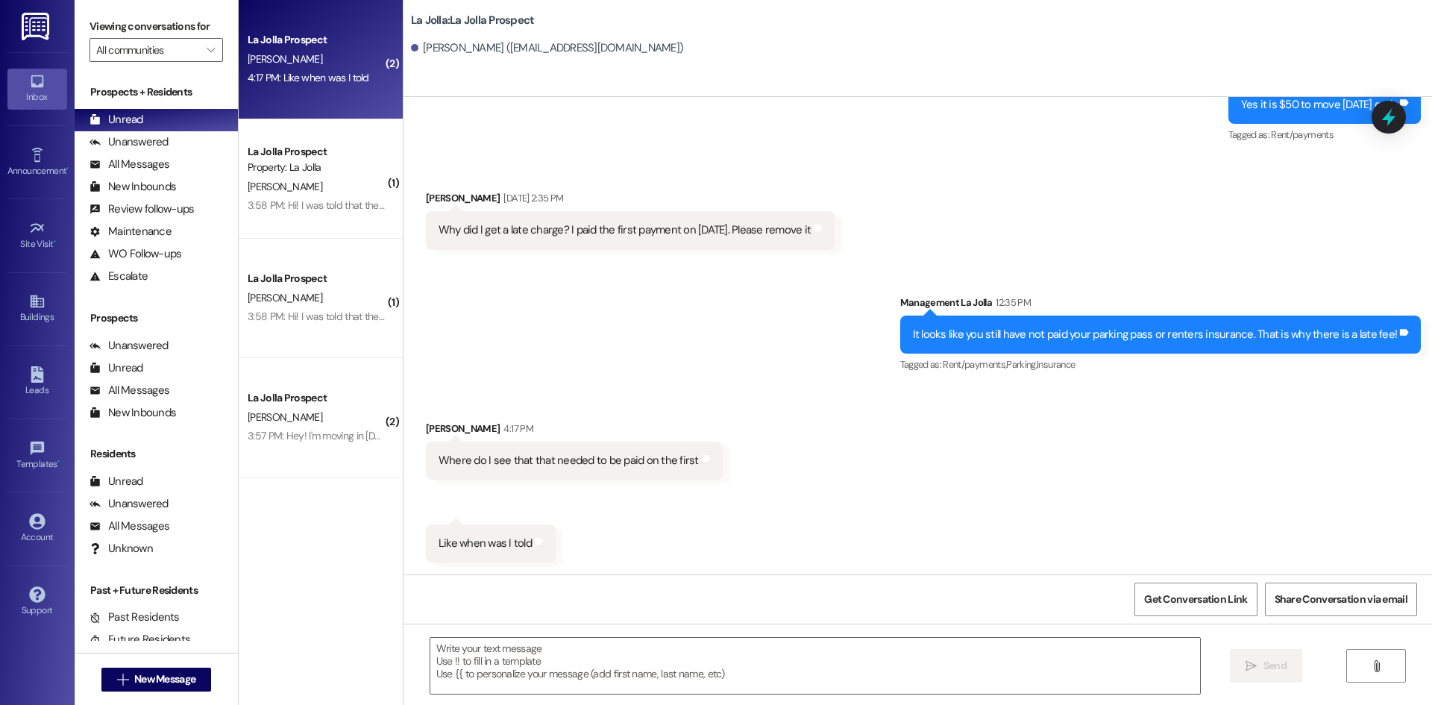
scroll to position [3233, 0]
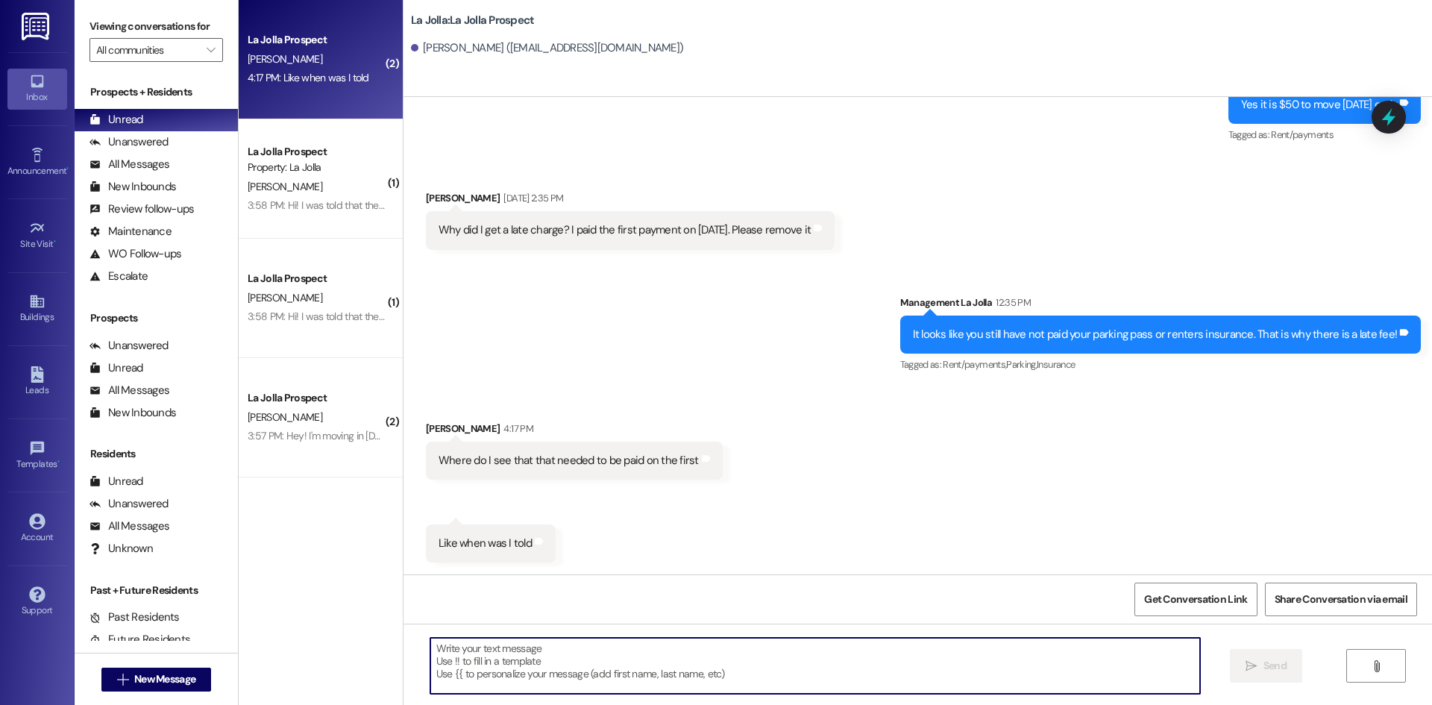
click at [543, 681] on textarea at bounding box center [815, 666] width 770 height 56
click at [510, 650] on textarea "It is in your lease!" at bounding box center [815, 666] width 770 height 56
click at [524, 649] on textarea "It is in your lease!" at bounding box center [815, 666] width 770 height 56
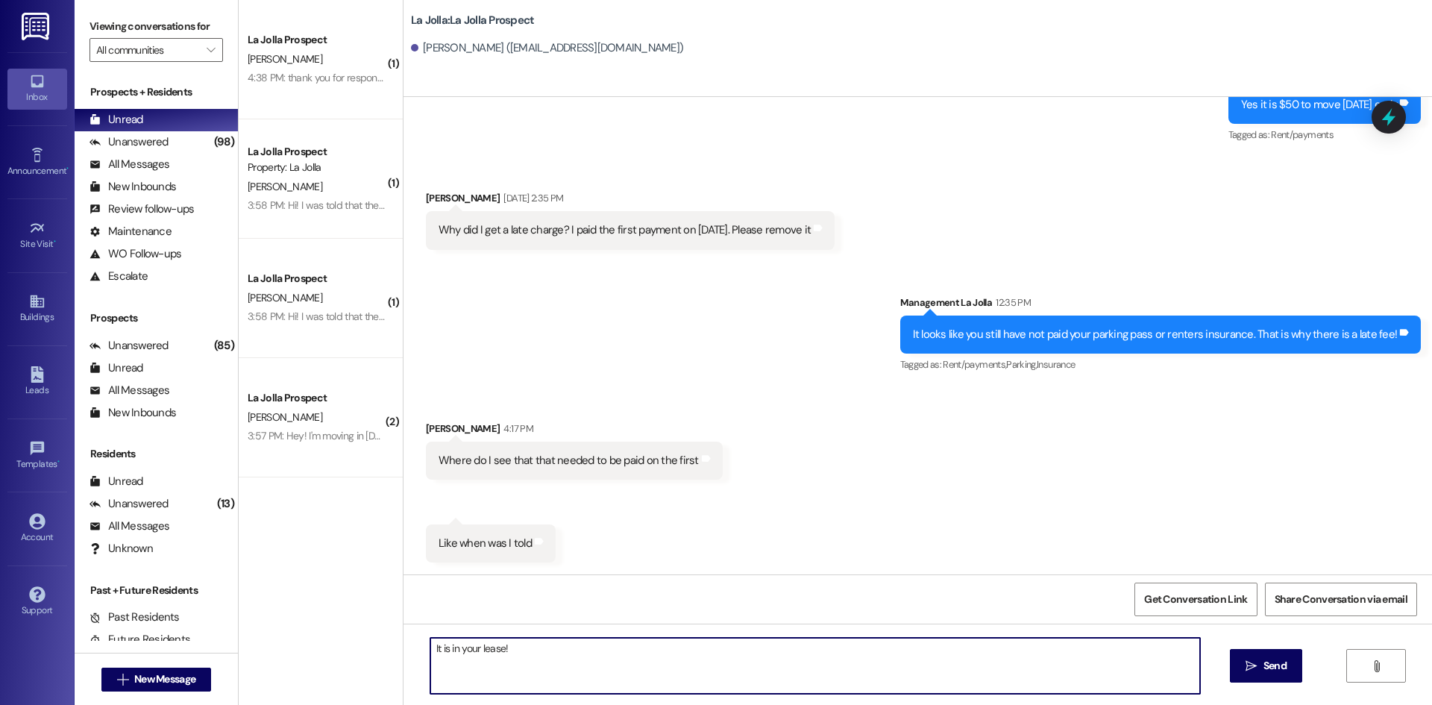
click at [526, 645] on textarea "It is in your lease!" at bounding box center [815, 666] width 770 height 56
type textarea "It is in your lease! Under payment schedule, it says the date and what is due!"
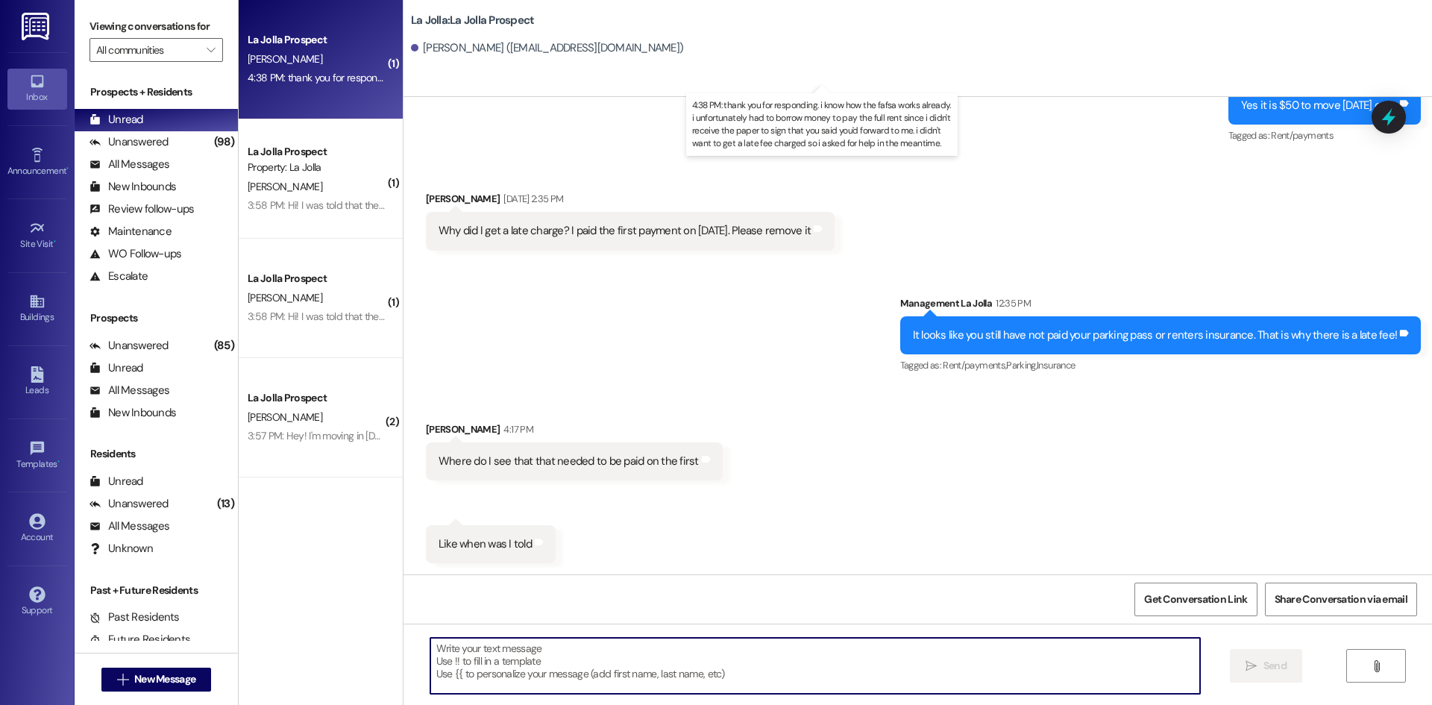
click at [320, 76] on div "4:38 PM: thank you for responding. i know how the fafsa works already. i unfort…" at bounding box center [839, 77] width 1182 height 13
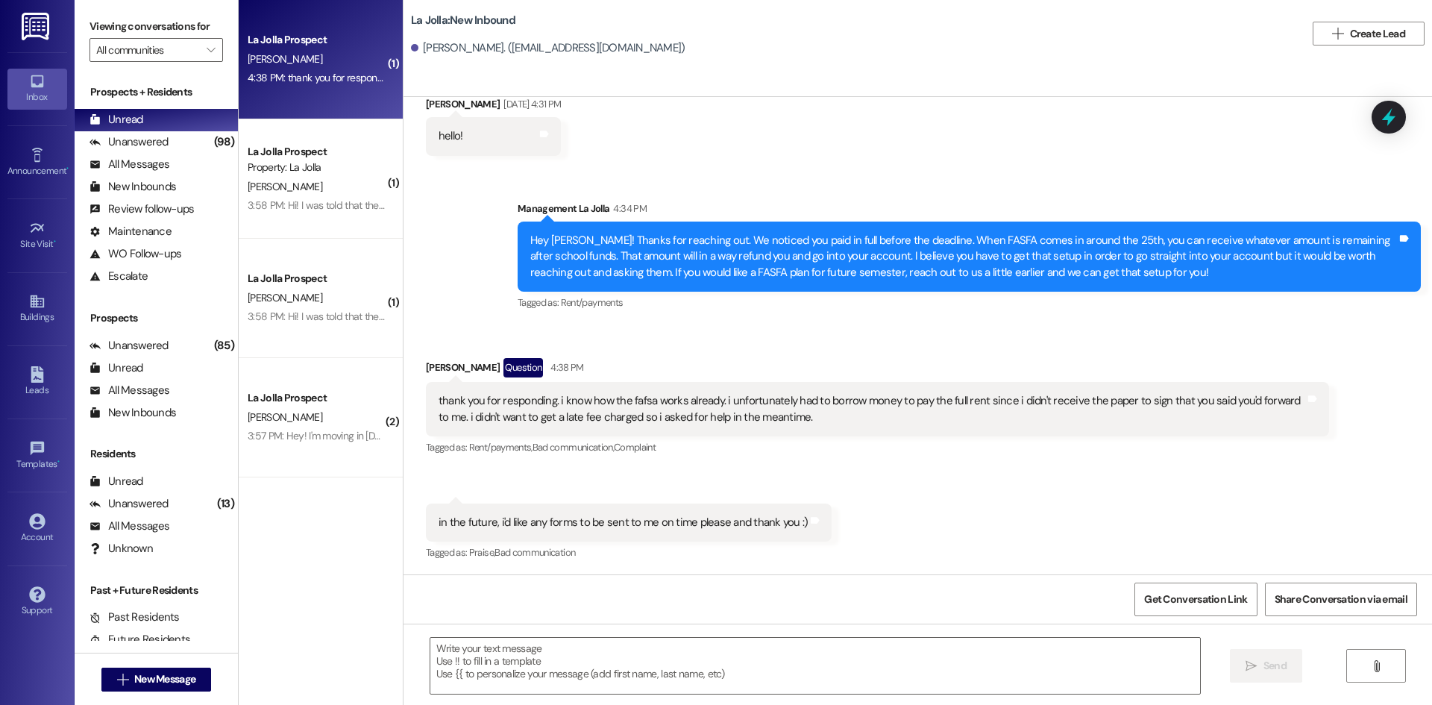
scroll to position [2797, 0]
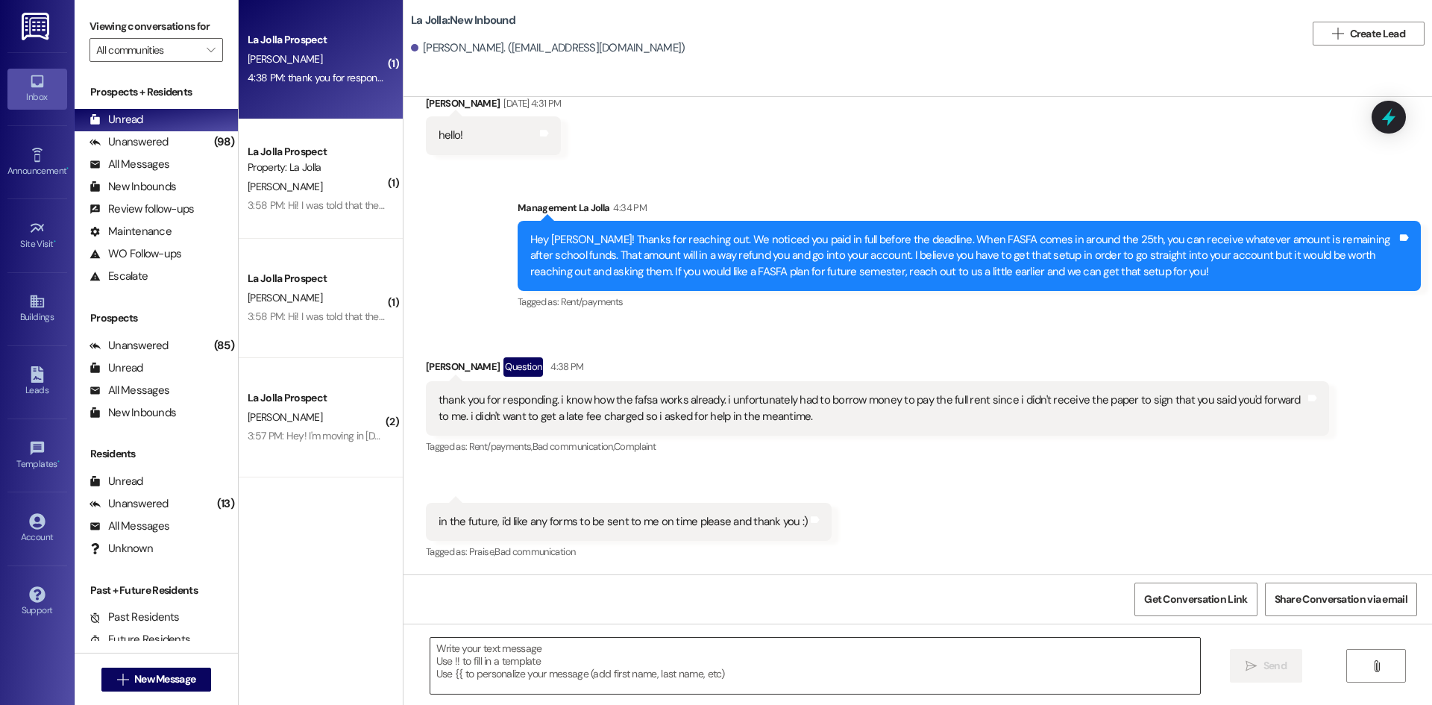
click at [569, 657] on textarea at bounding box center [815, 666] width 770 height 56
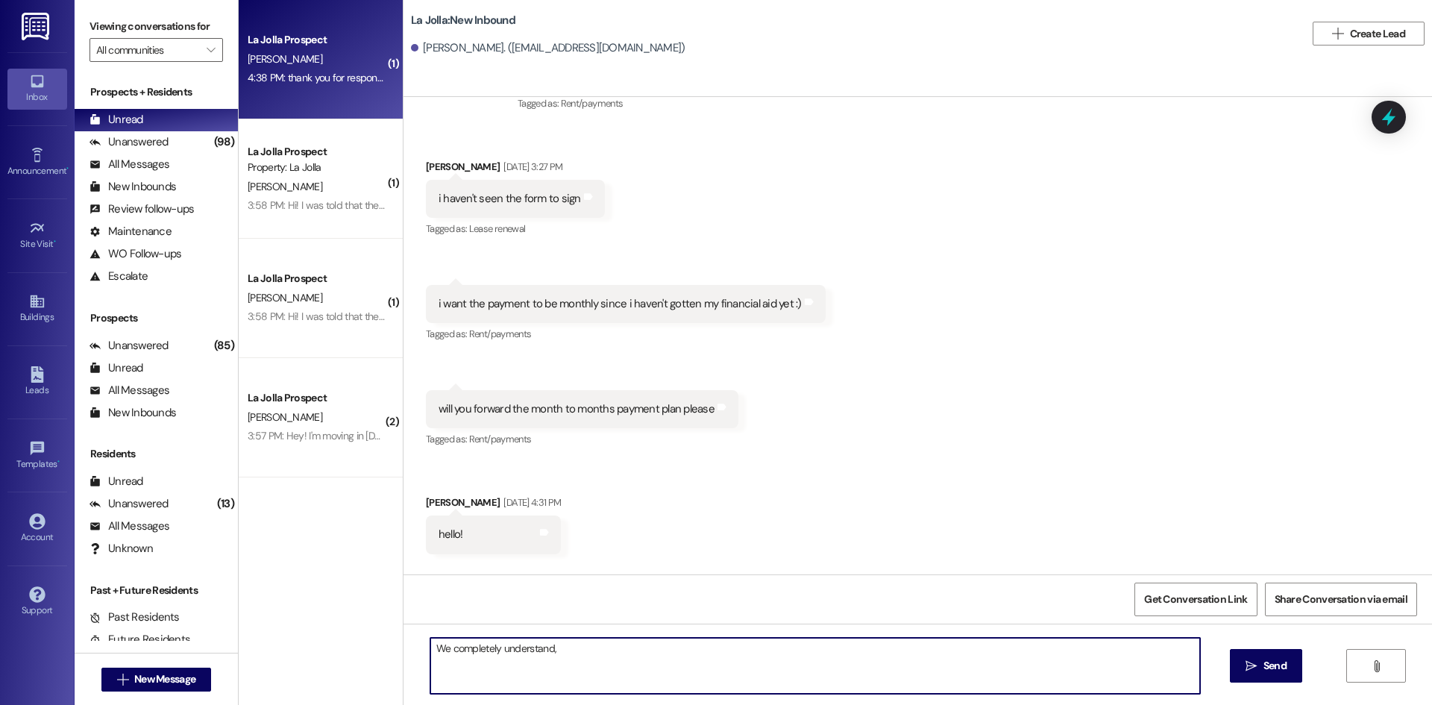
scroll to position [2424, 0]
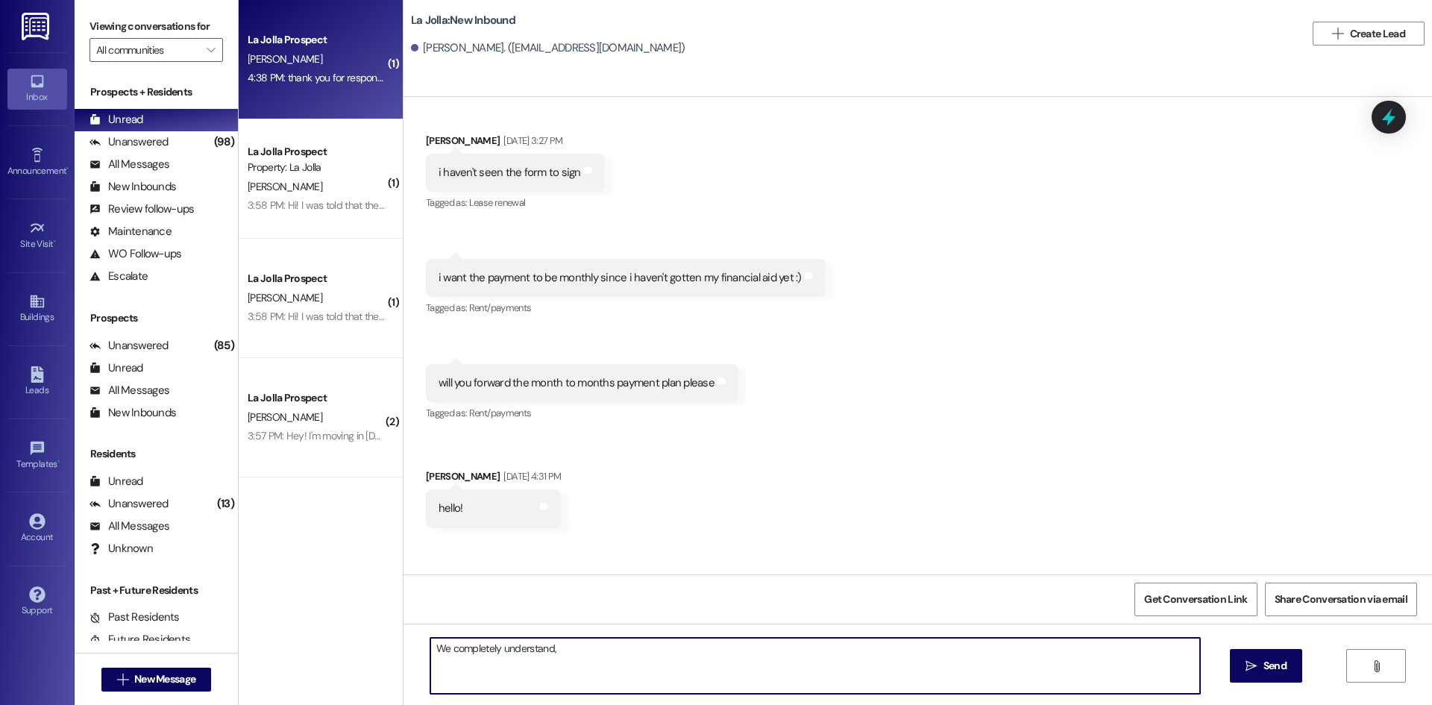
click at [583, 648] on textarea "We completely understand," at bounding box center [815, 666] width 770 height 56
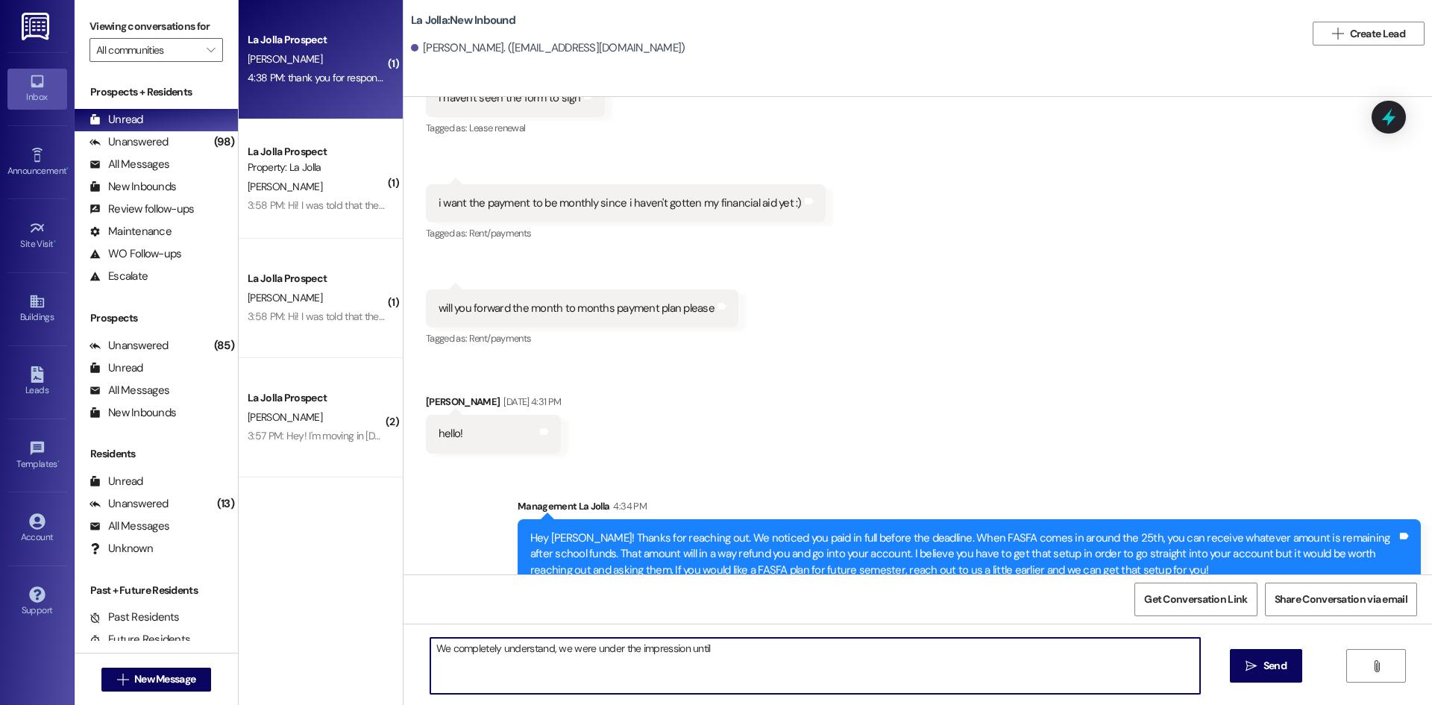
scroll to position [2797, 0]
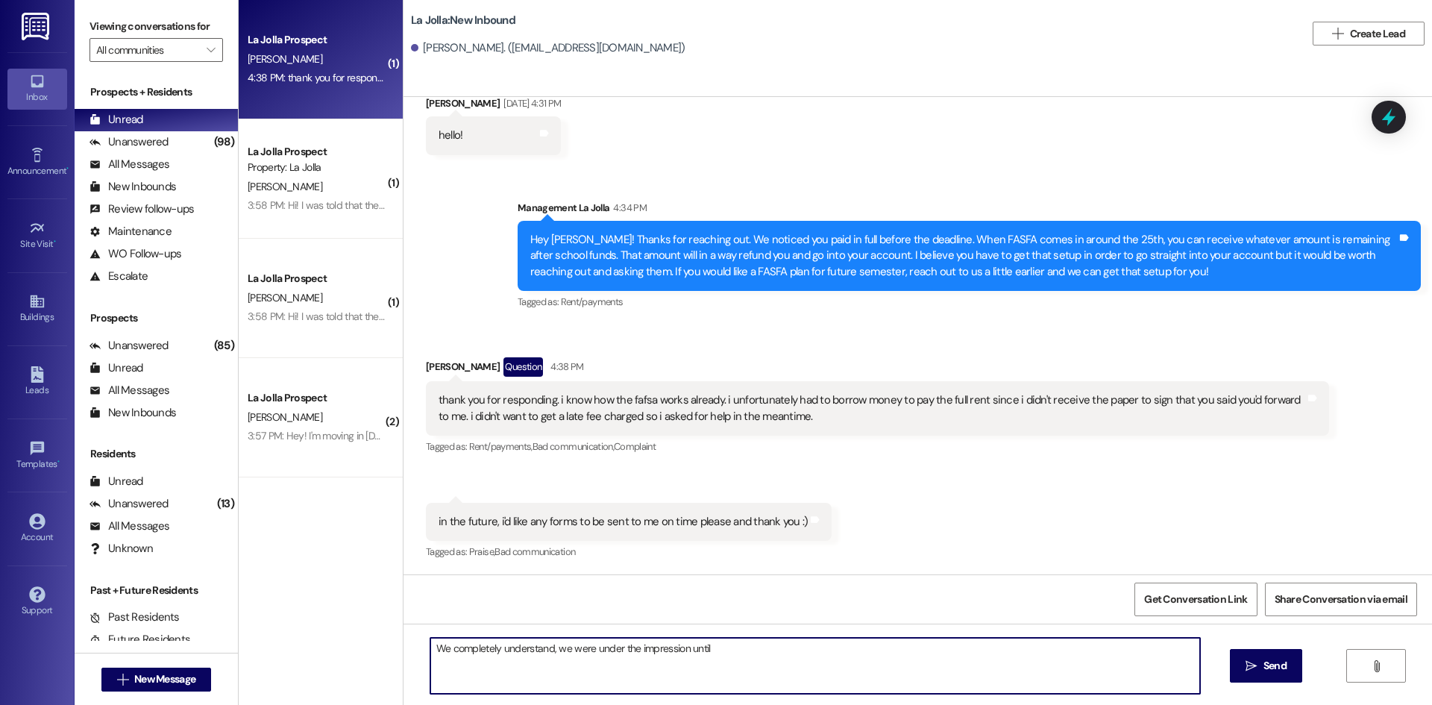
click at [735, 648] on textarea "We completely understand, we were under the impression until" at bounding box center [815, 666] width 770 height 56
click at [702, 657] on textarea "We completely understand, and apologize for that." at bounding box center [815, 666] width 770 height 56
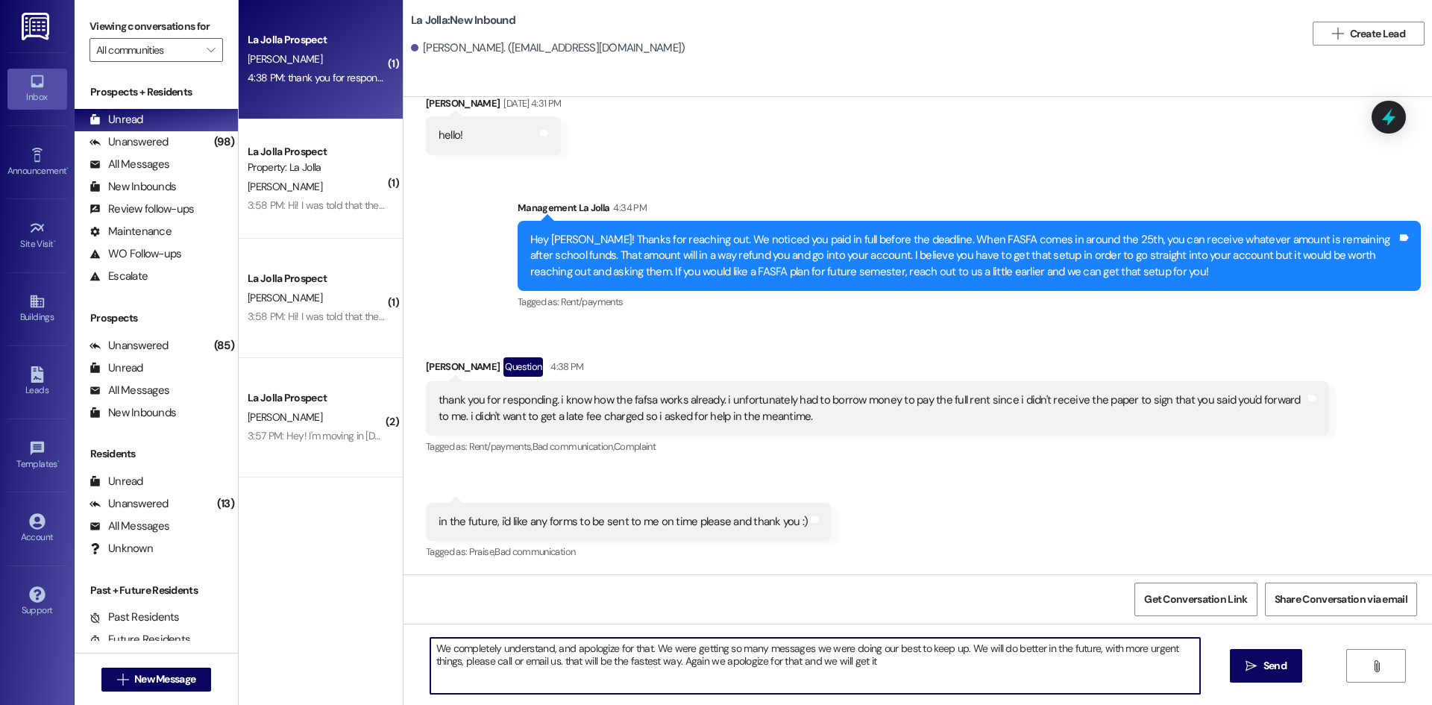
click at [909, 658] on textarea "We completely understand, and apologize for that. We were getting so many messa…" at bounding box center [815, 666] width 770 height 56
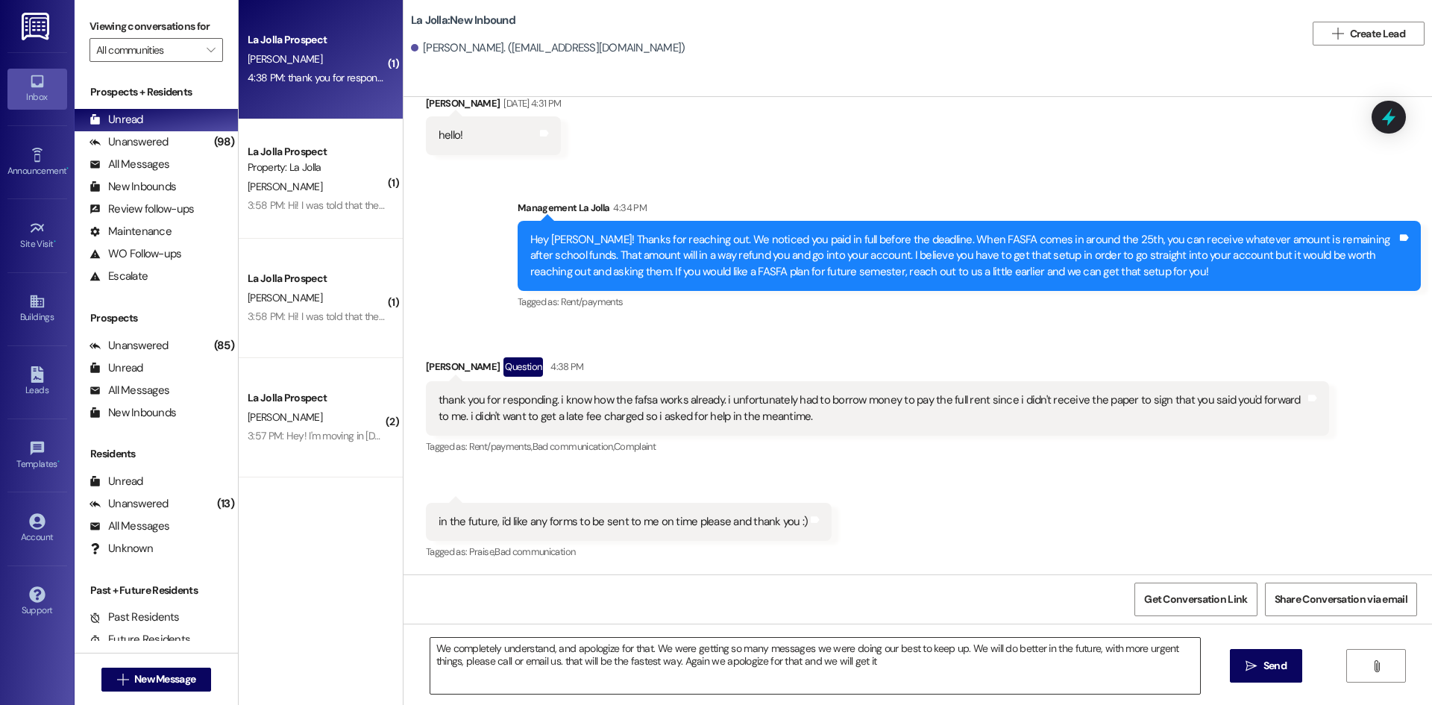
click at [804, 644] on textarea "We completely understand, and apologize for that. We were getting so many messa…" at bounding box center [815, 666] width 770 height 56
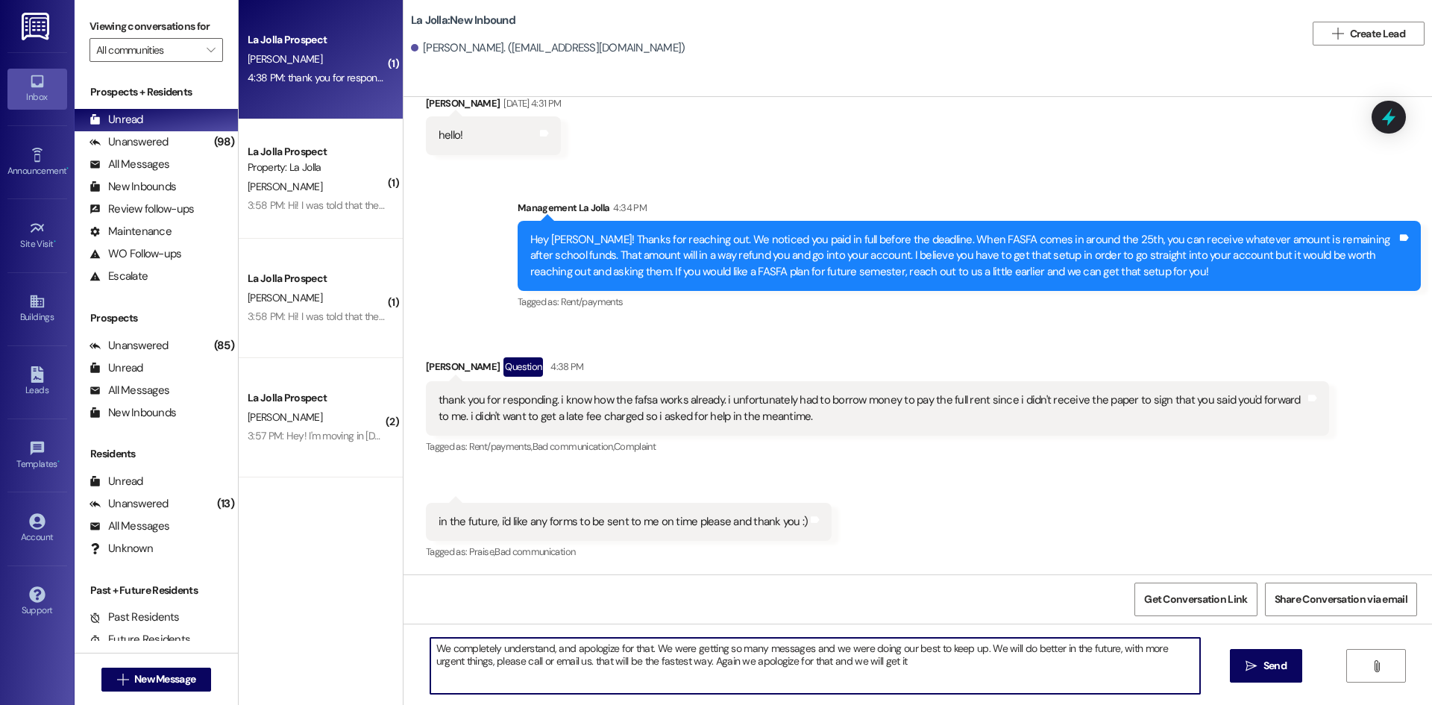
click at [902, 667] on textarea "We completely understand, and apologize for that. We were getting so many messa…" at bounding box center [815, 666] width 770 height 56
click at [548, 665] on textarea "We completely understand, and apologize for that. We were getting so many messa…" at bounding box center [815, 666] width 770 height 56
click at [892, 663] on textarea "We completely understand, and apologize for that. We were getting so many messa…" at bounding box center [815, 666] width 770 height 56
type textarea "We completely understand, and apologize for that. We were getting so many messa…"
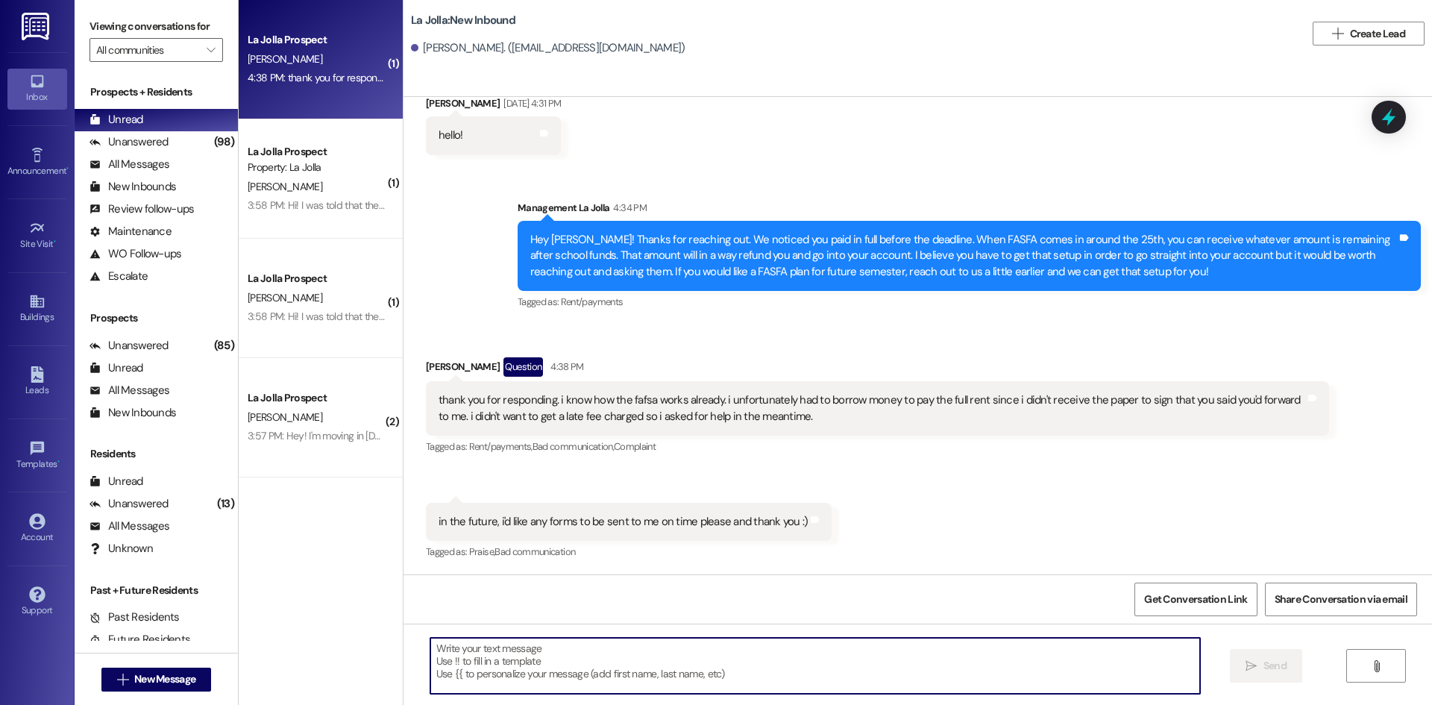
scroll to position [2796, 0]
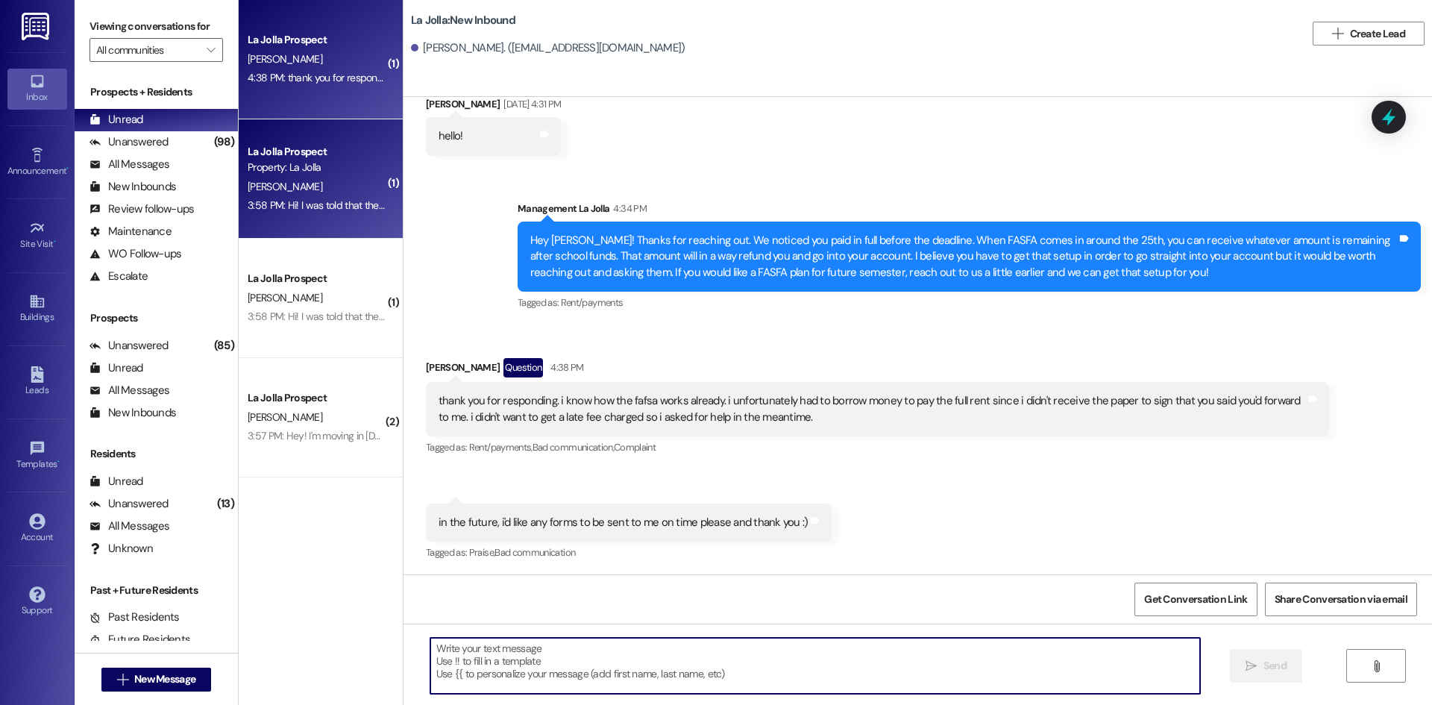
click at [280, 140] on div "La Jolla Prospect Property: La Jolla H. Fryer 3:58 PM: Hi! I was told that the …" at bounding box center [321, 178] width 164 height 119
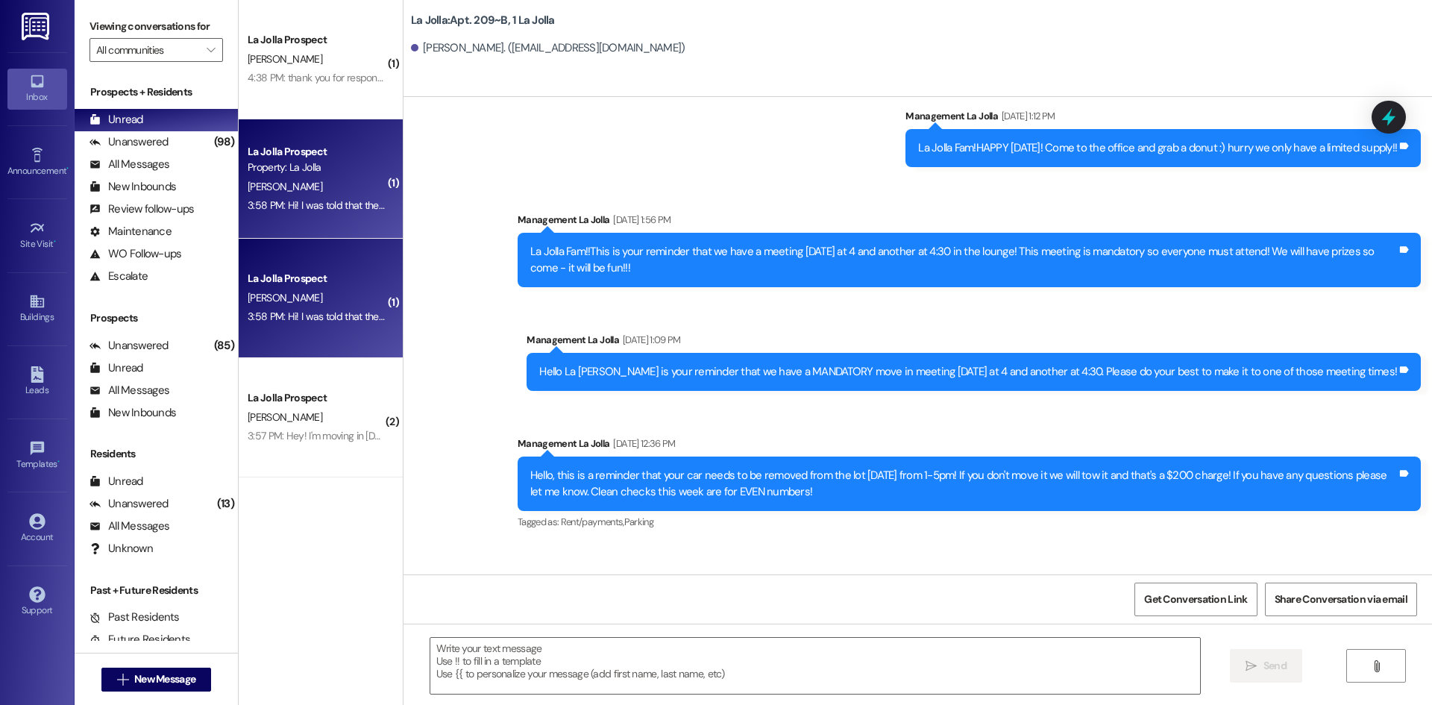
scroll to position [26424, 0]
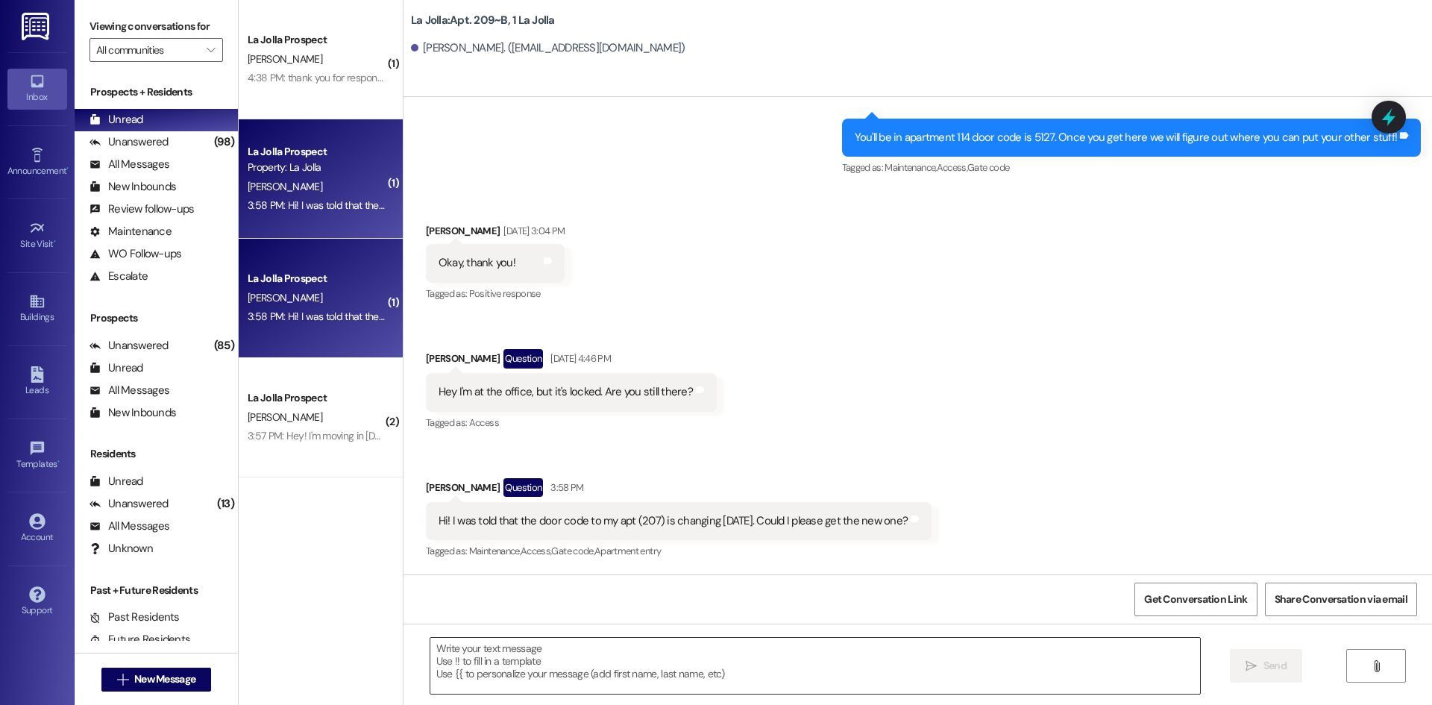
click at [505, 671] on textarea at bounding box center [815, 666] width 770 height 56
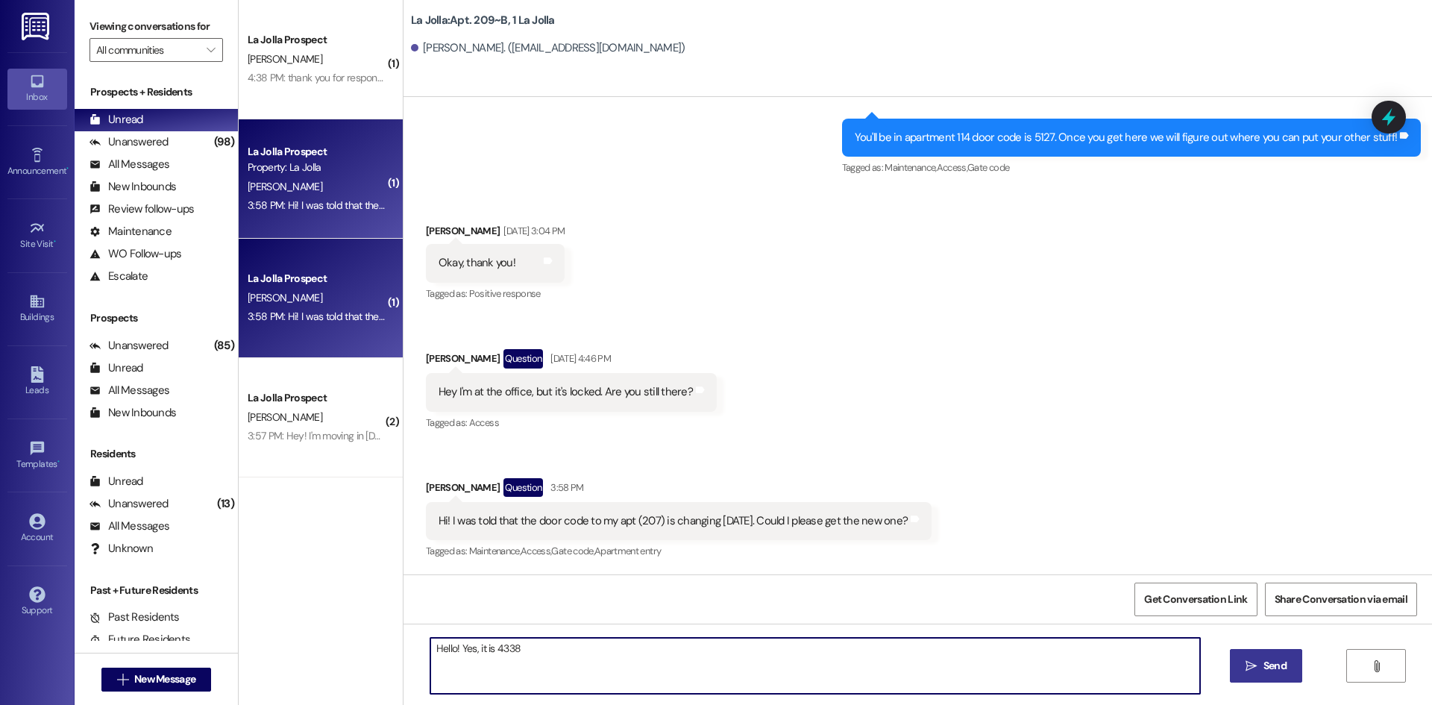
type textarea "Hello! Yes, it is 4338"
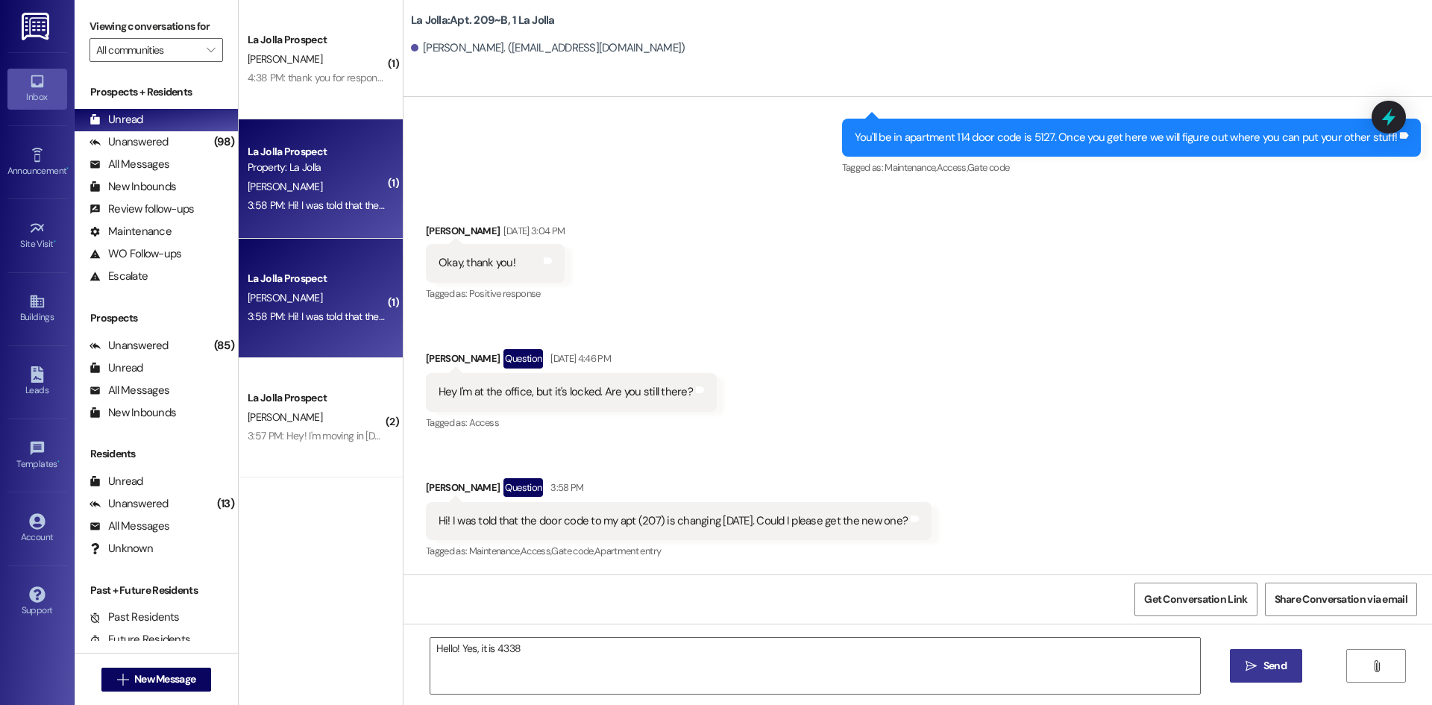
click at [1275, 665] on span "Send" at bounding box center [1275, 666] width 23 height 16
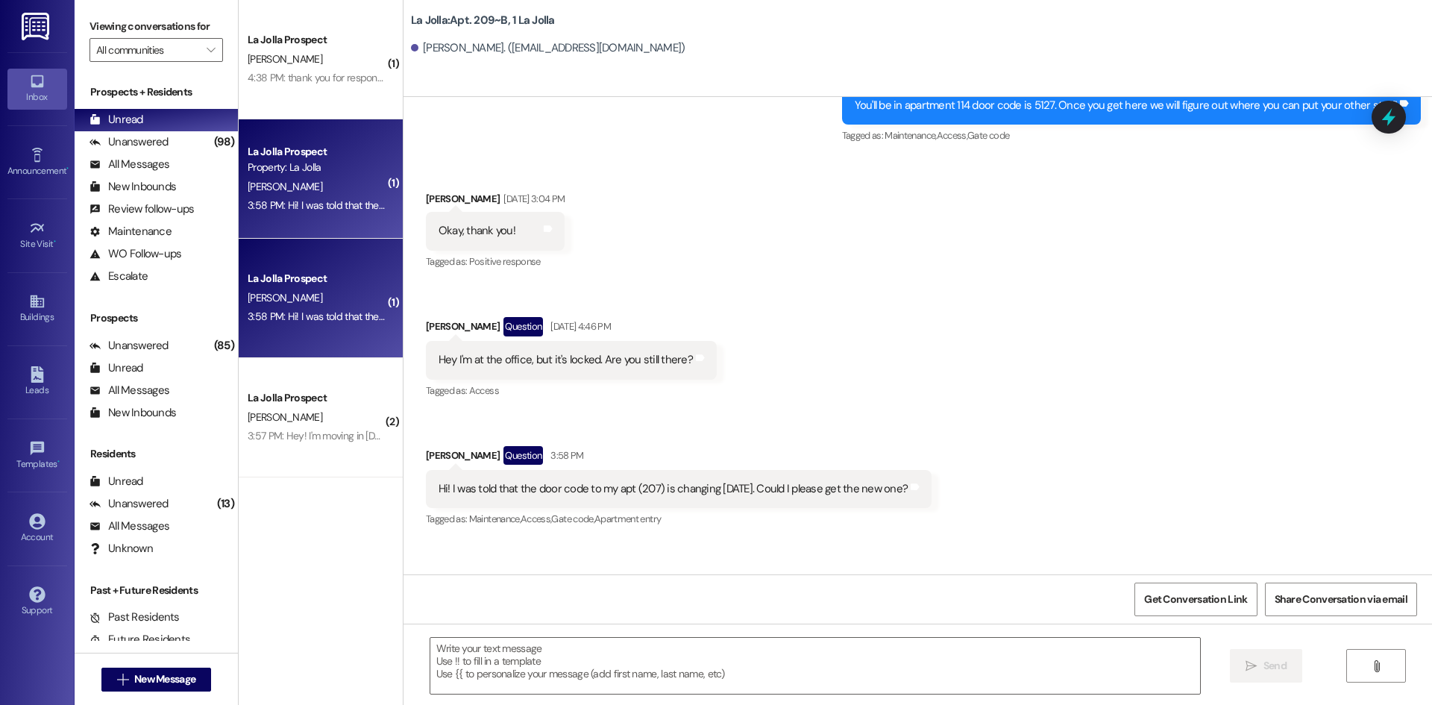
scroll to position [26424, 0]
click at [586, 684] on textarea at bounding box center [815, 666] width 770 height 56
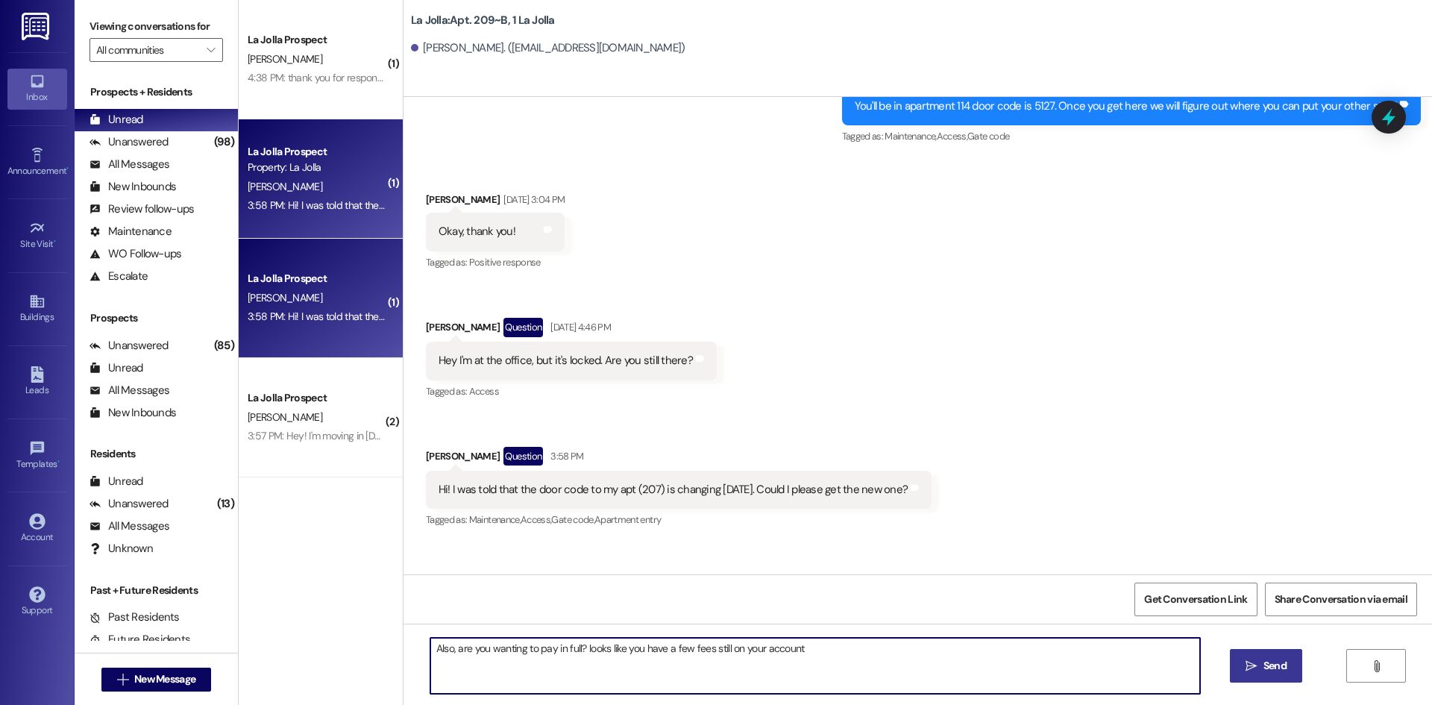
type textarea "Also, are you wanting to pay in full? looks like you have a few fees still on y…"
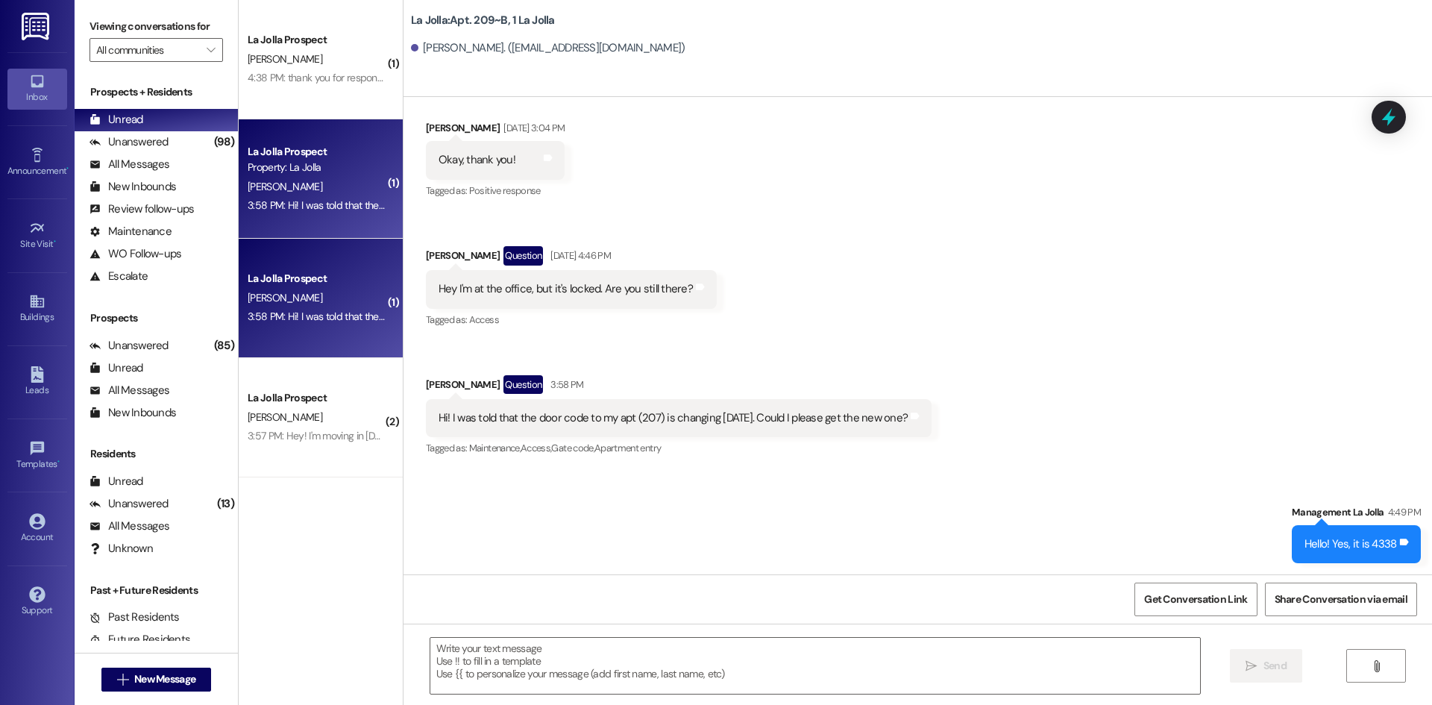
scroll to position [26632, 0]
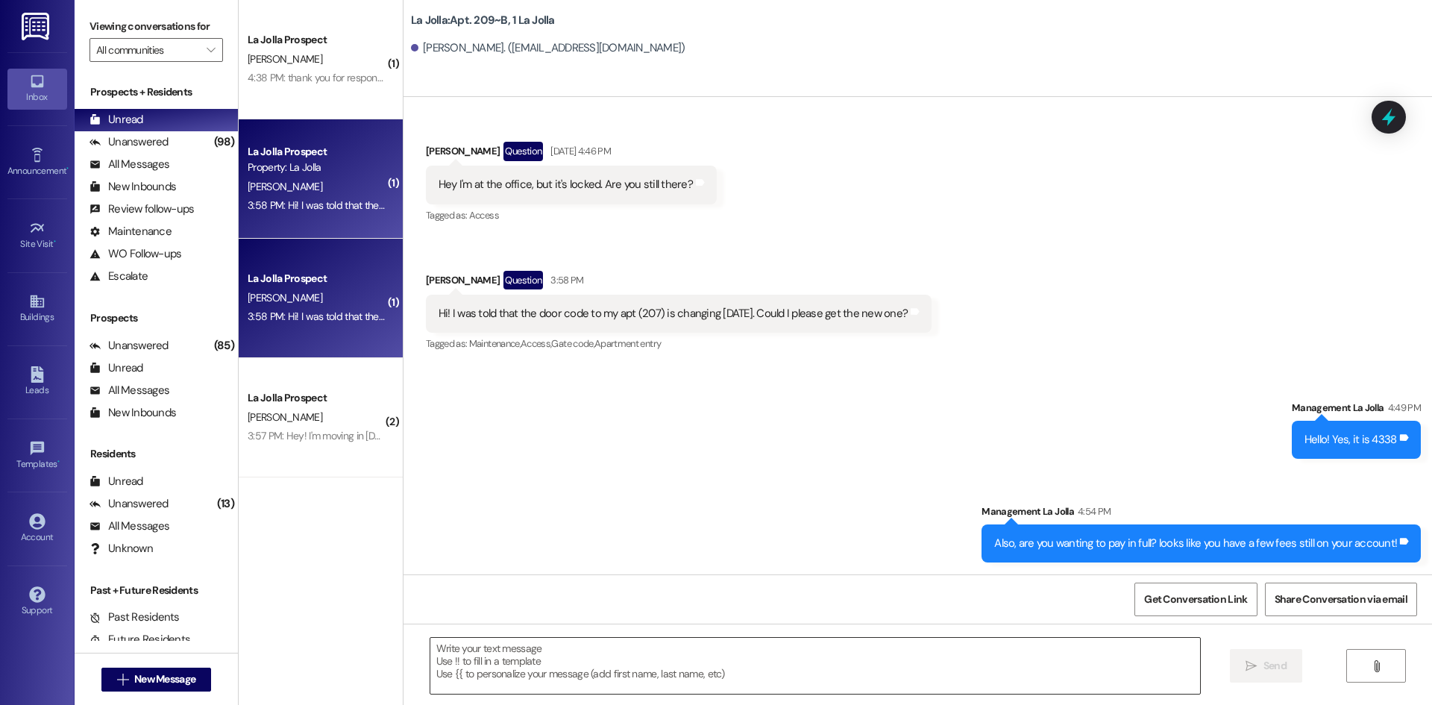
click at [592, 663] on textarea at bounding box center [815, 666] width 770 height 56
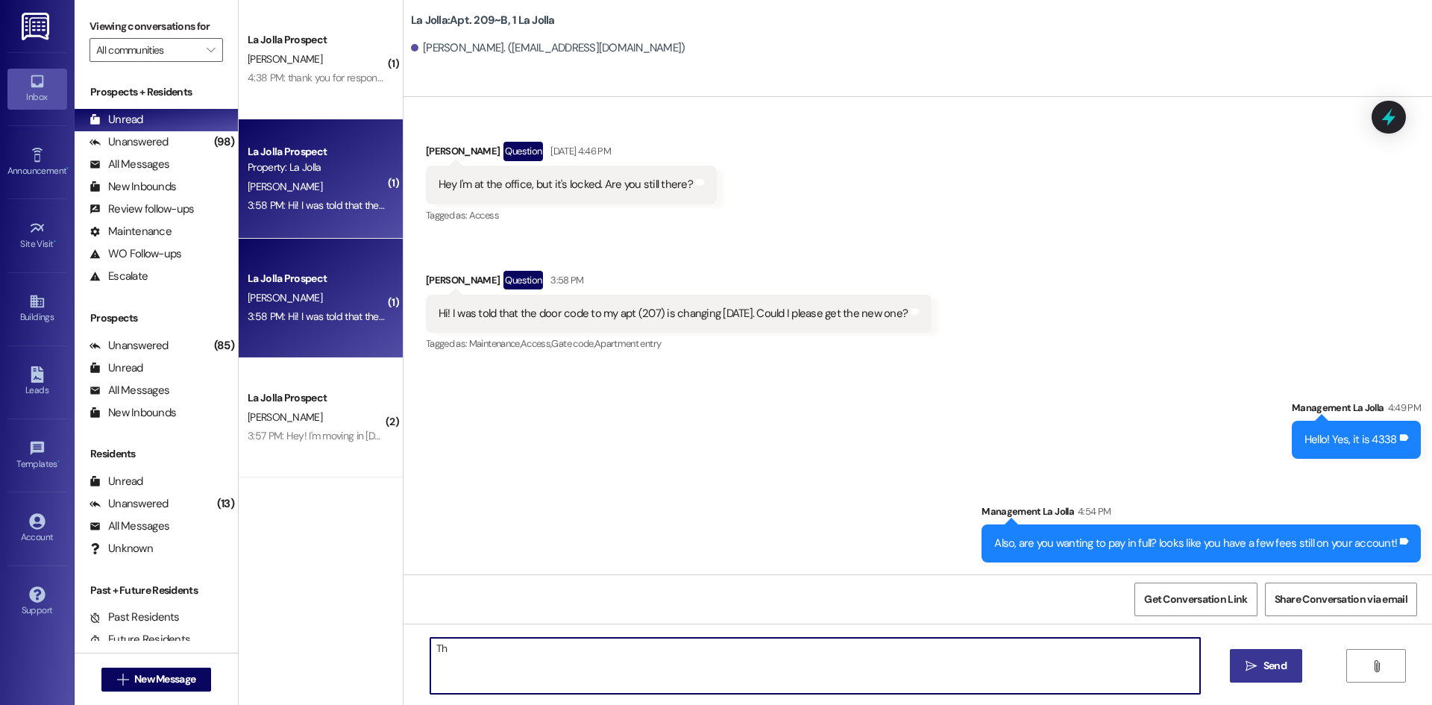
type textarea "T"
type textarea "Just the renters insurance!"
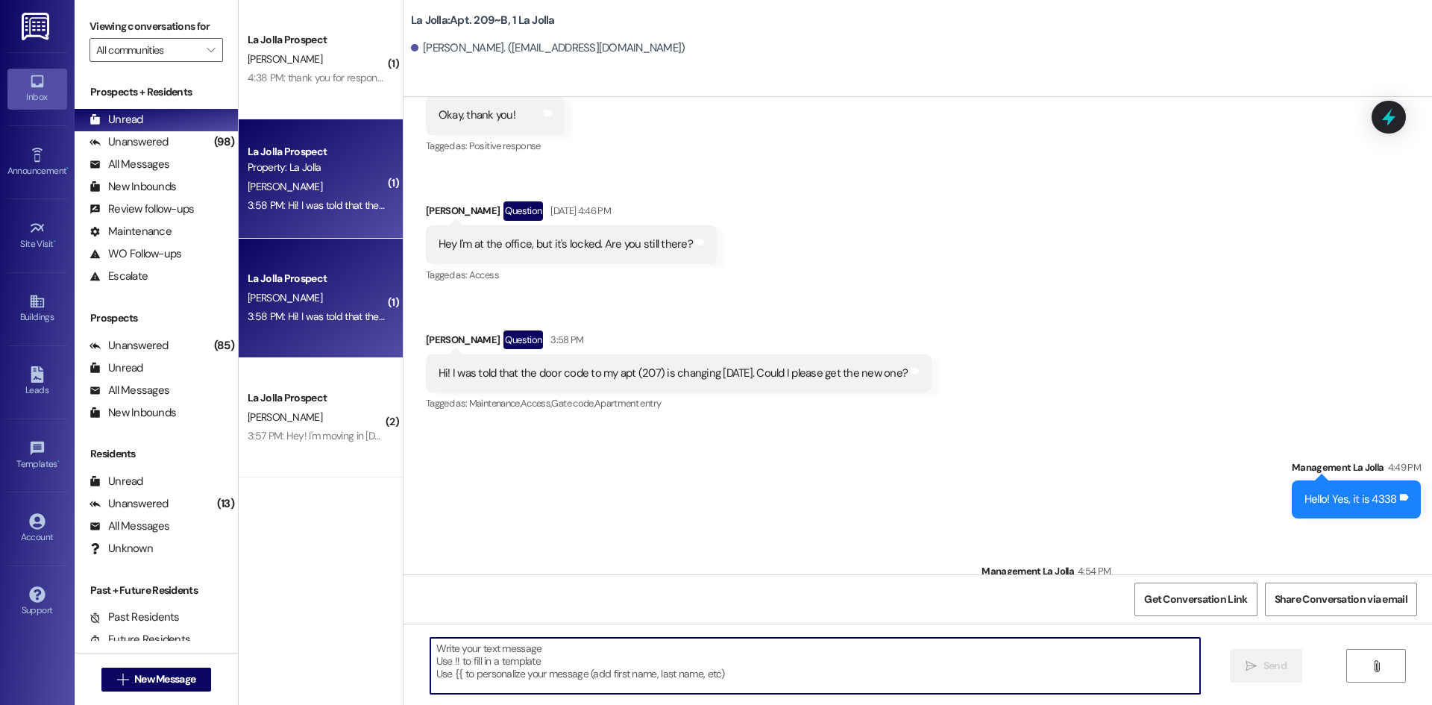
scroll to position [26736, 0]
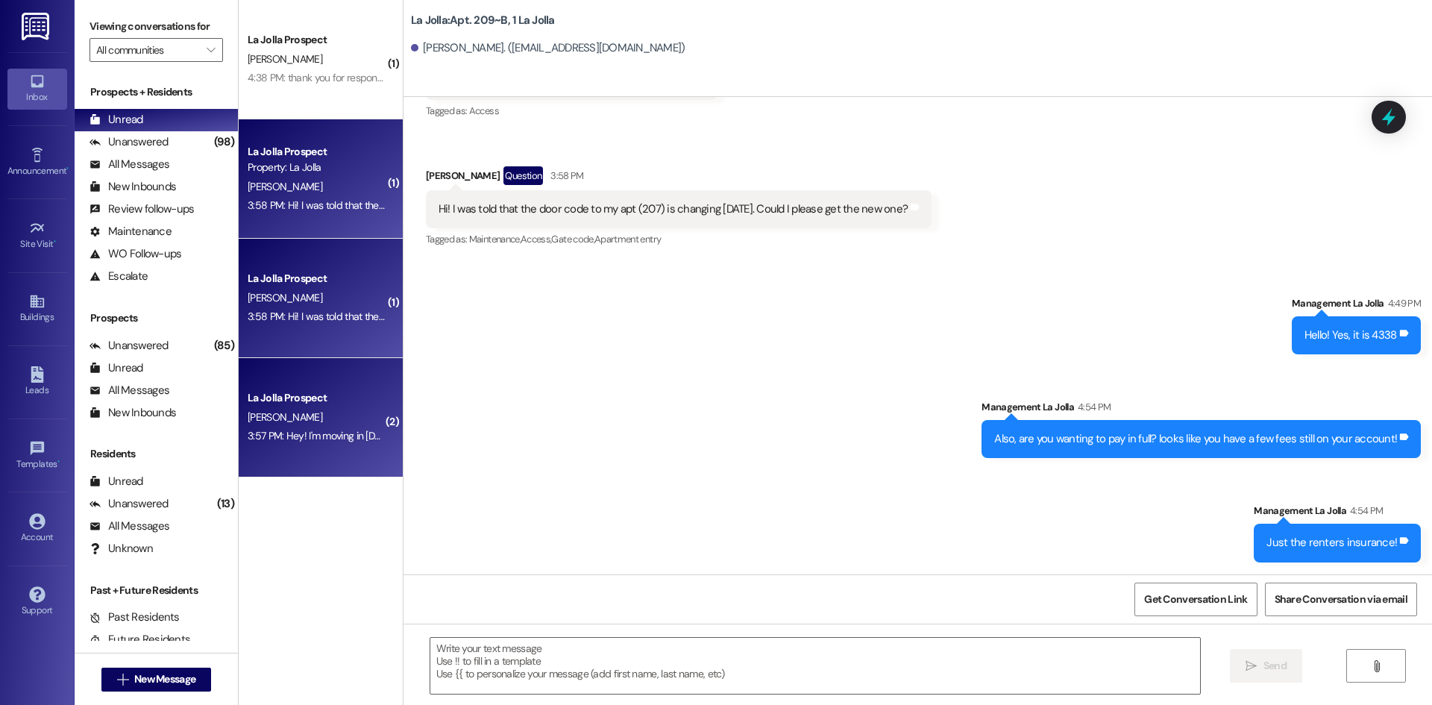
click at [305, 421] on div "N. King" at bounding box center [316, 417] width 141 height 19
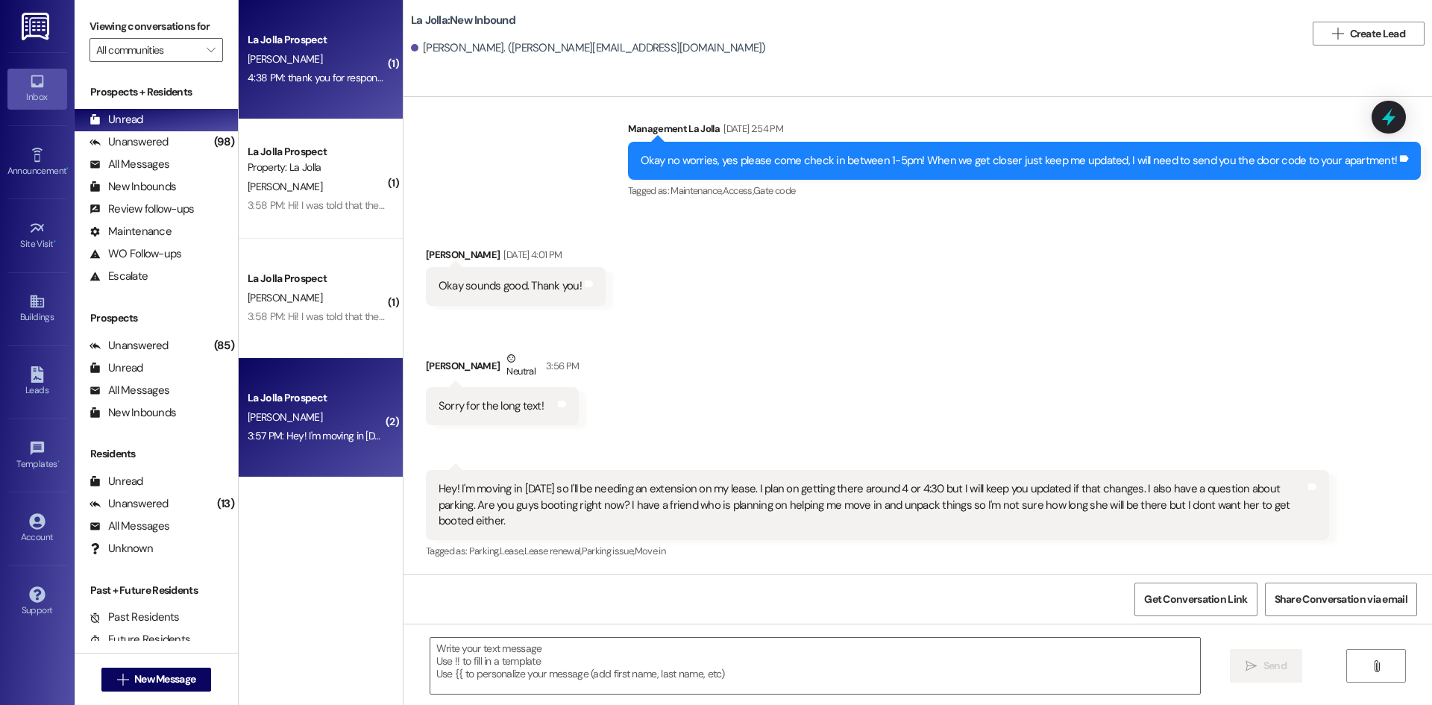
click at [320, 69] on div "4:38 PM: thank you for responding. i know how the fafsa works already. i unfort…" at bounding box center [316, 78] width 141 height 19
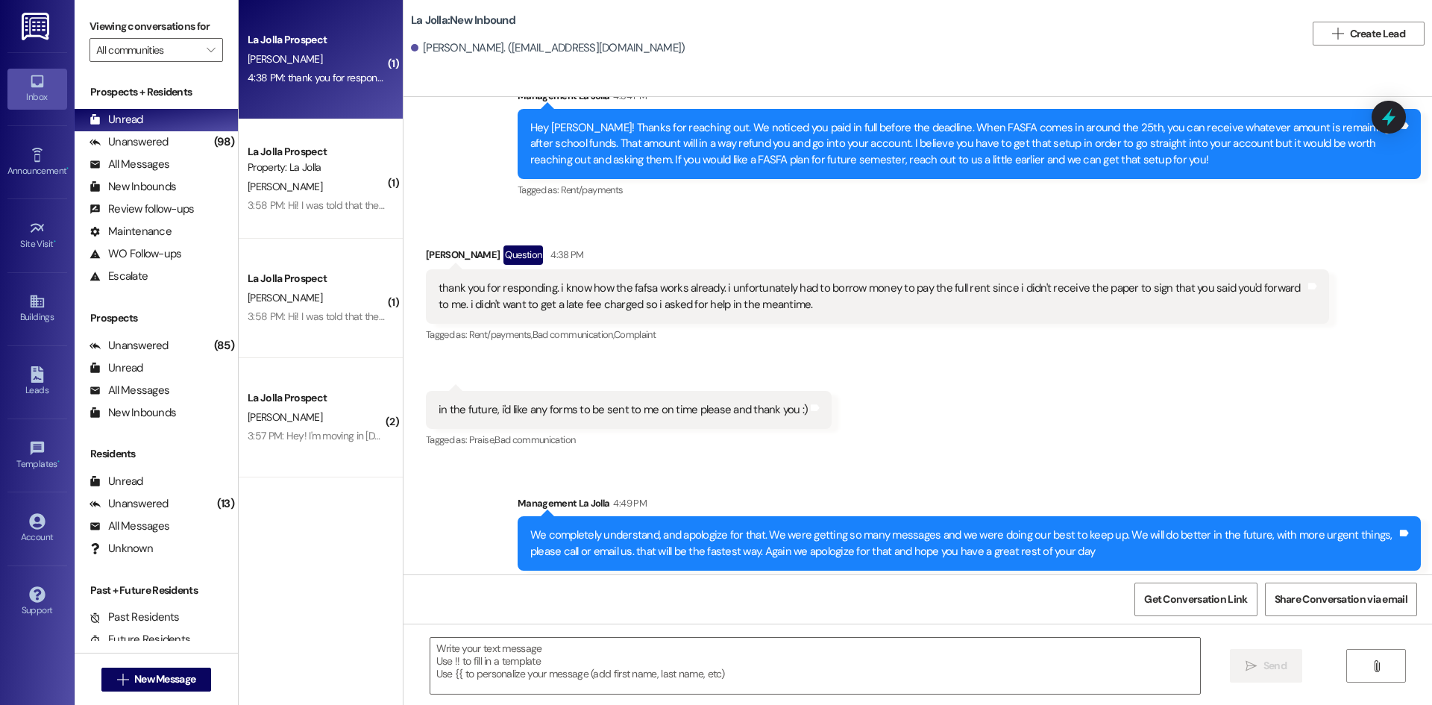
scroll to position [2917, 0]
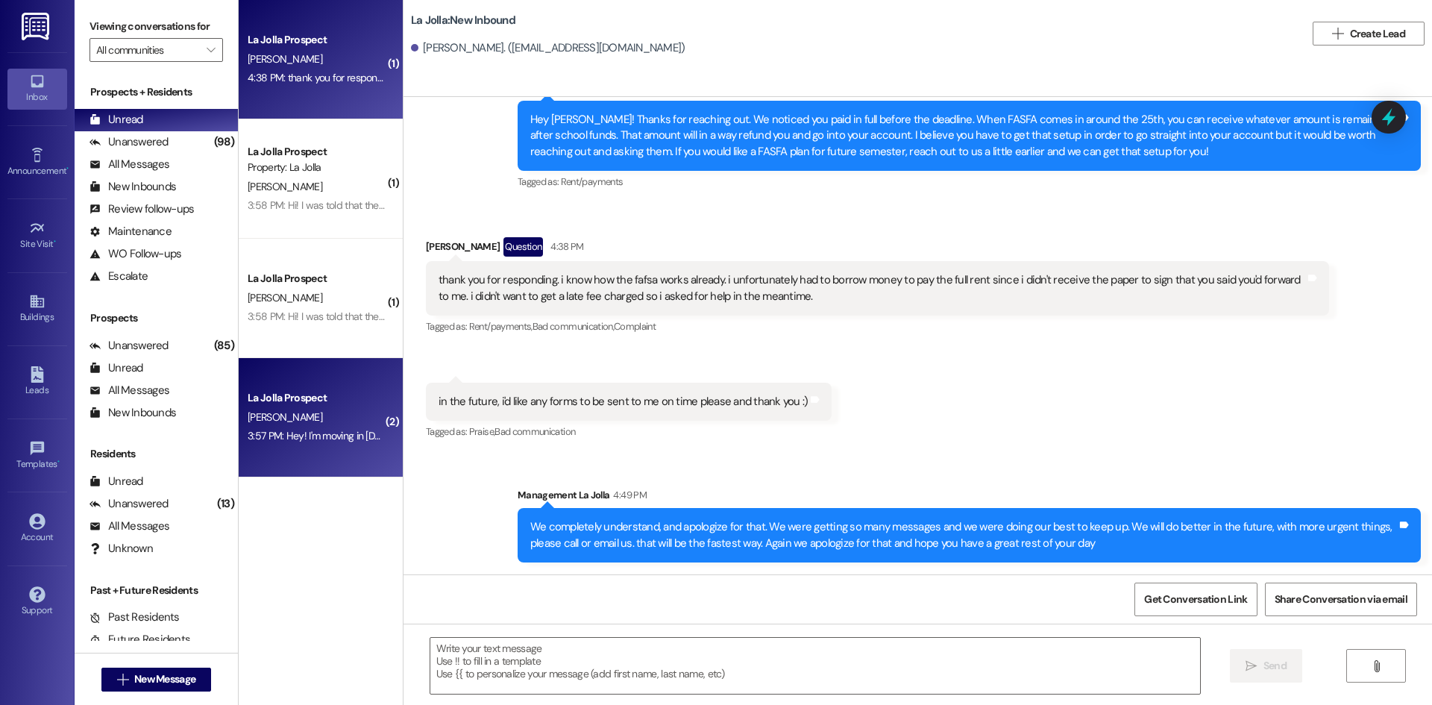
click at [289, 448] on div "La Jolla Prospect N. King 3:57 PM: Hey! I'm moving in tomorrow so I'll be needi…" at bounding box center [321, 417] width 164 height 119
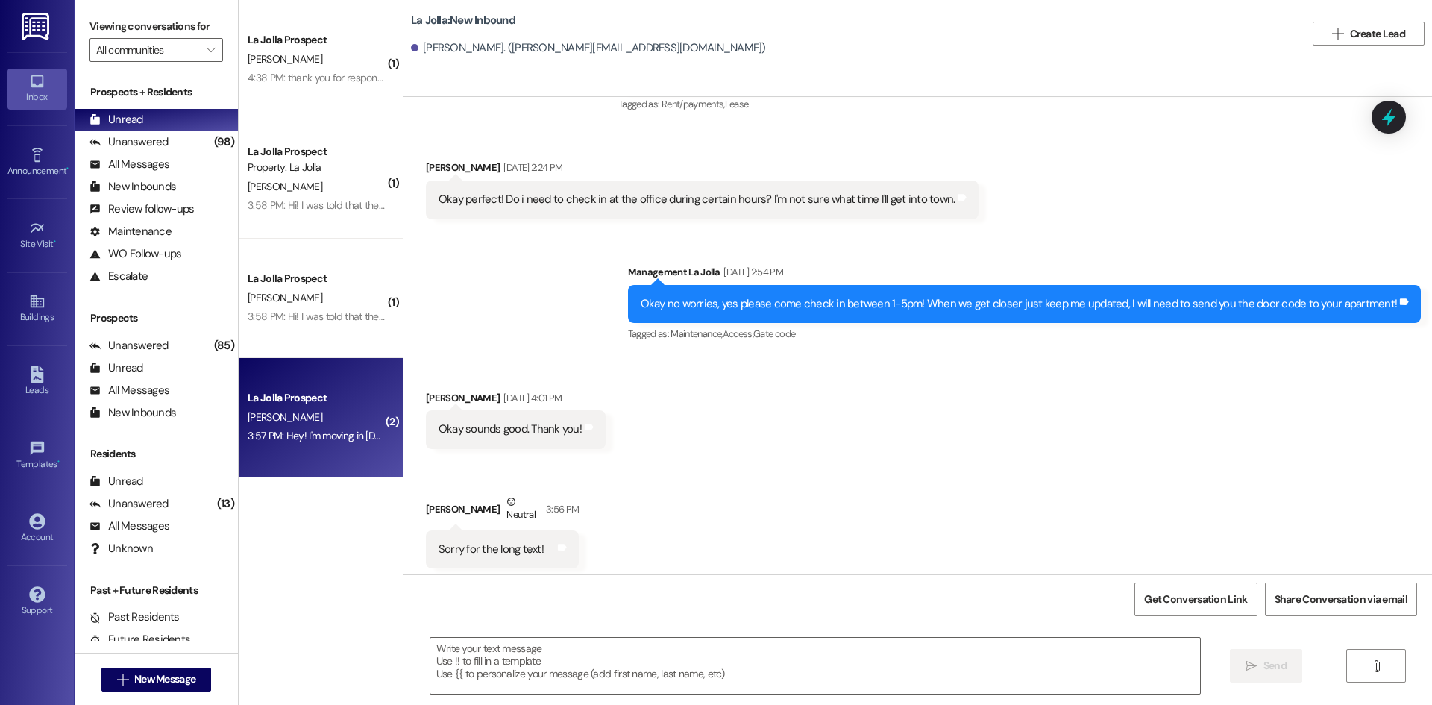
scroll to position [1322, 0]
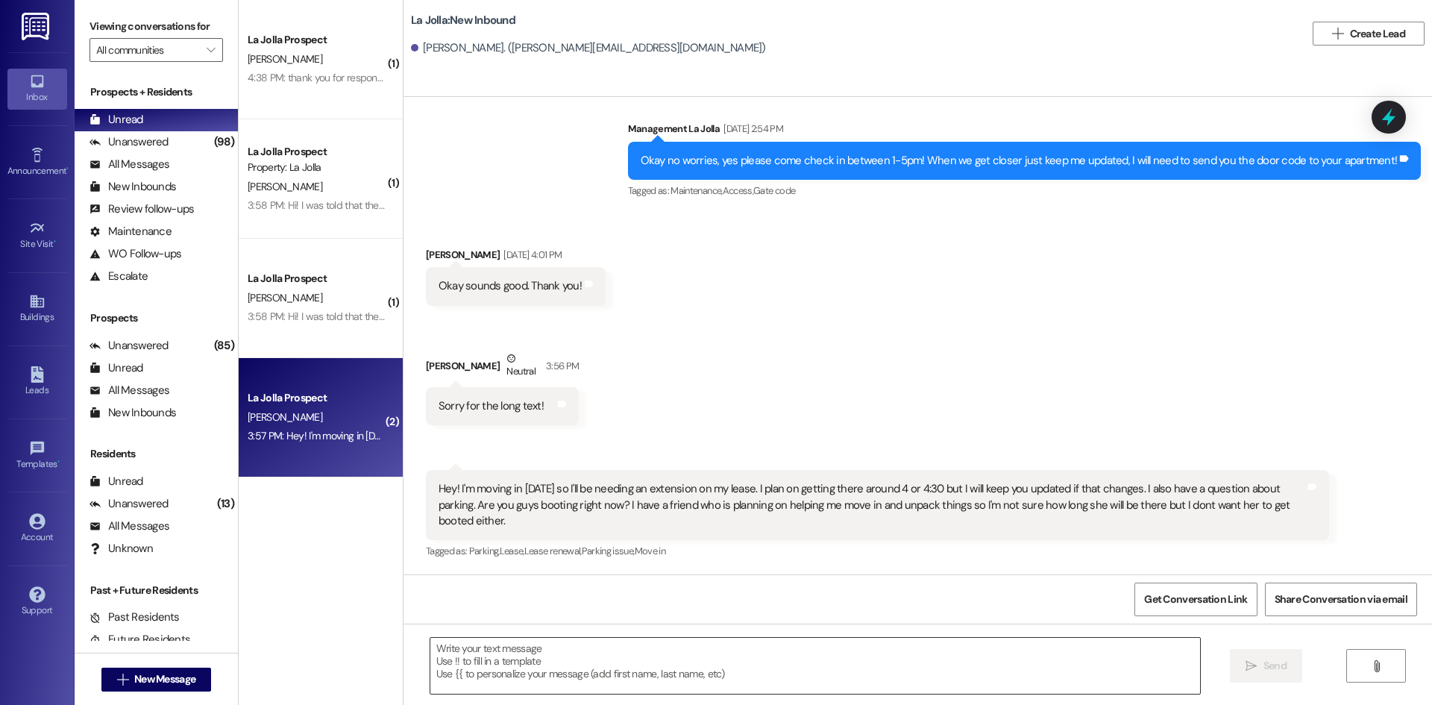
click at [566, 655] on textarea at bounding box center [815, 666] width 770 height 56
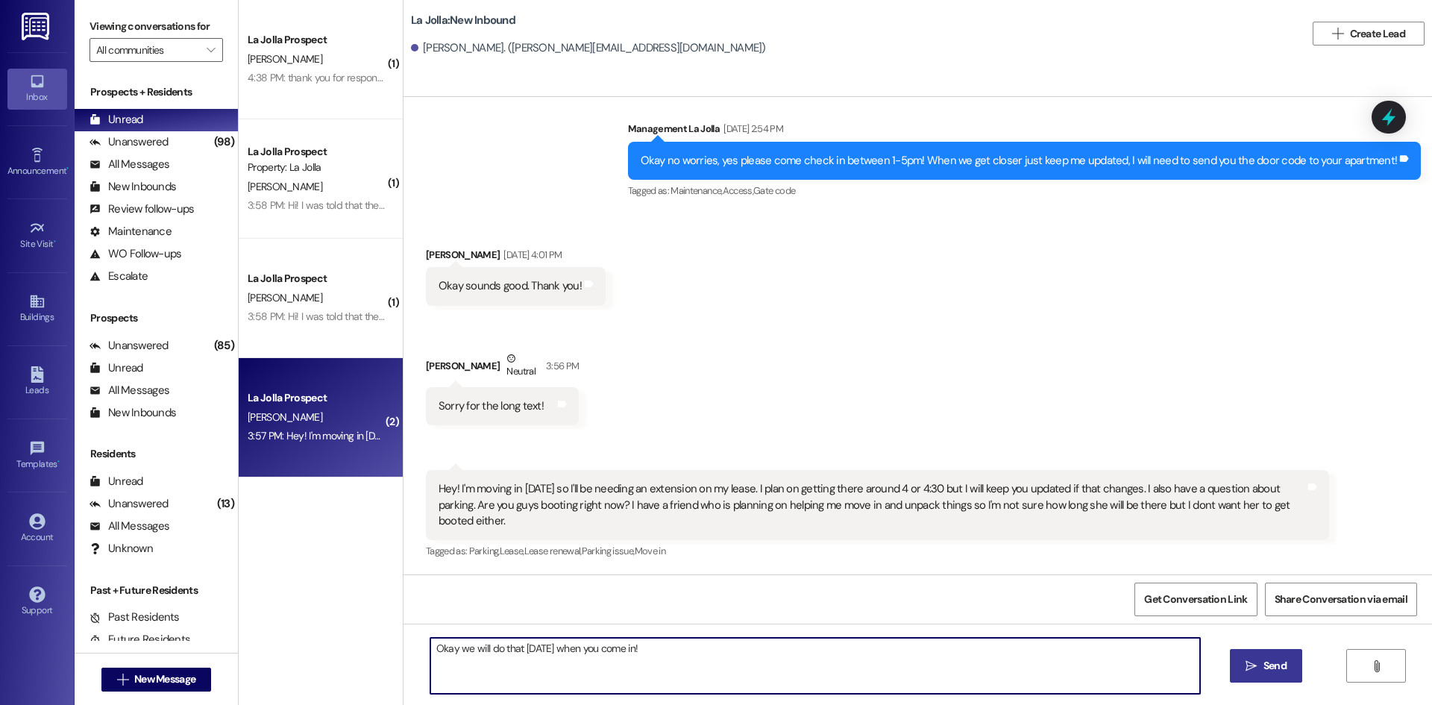
click at [704, 658] on textarea "Okay we will do that tomorrow when you come in!" at bounding box center [815, 666] width 770 height 56
click at [1172, 648] on textarea "Okay we will do that tomorrow when you come in! We are not booting right now. P…" at bounding box center [815, 666] width 770 height 56
type textarea "Okay we will do that tomorrow when you come in! We are not booting right now. P…"
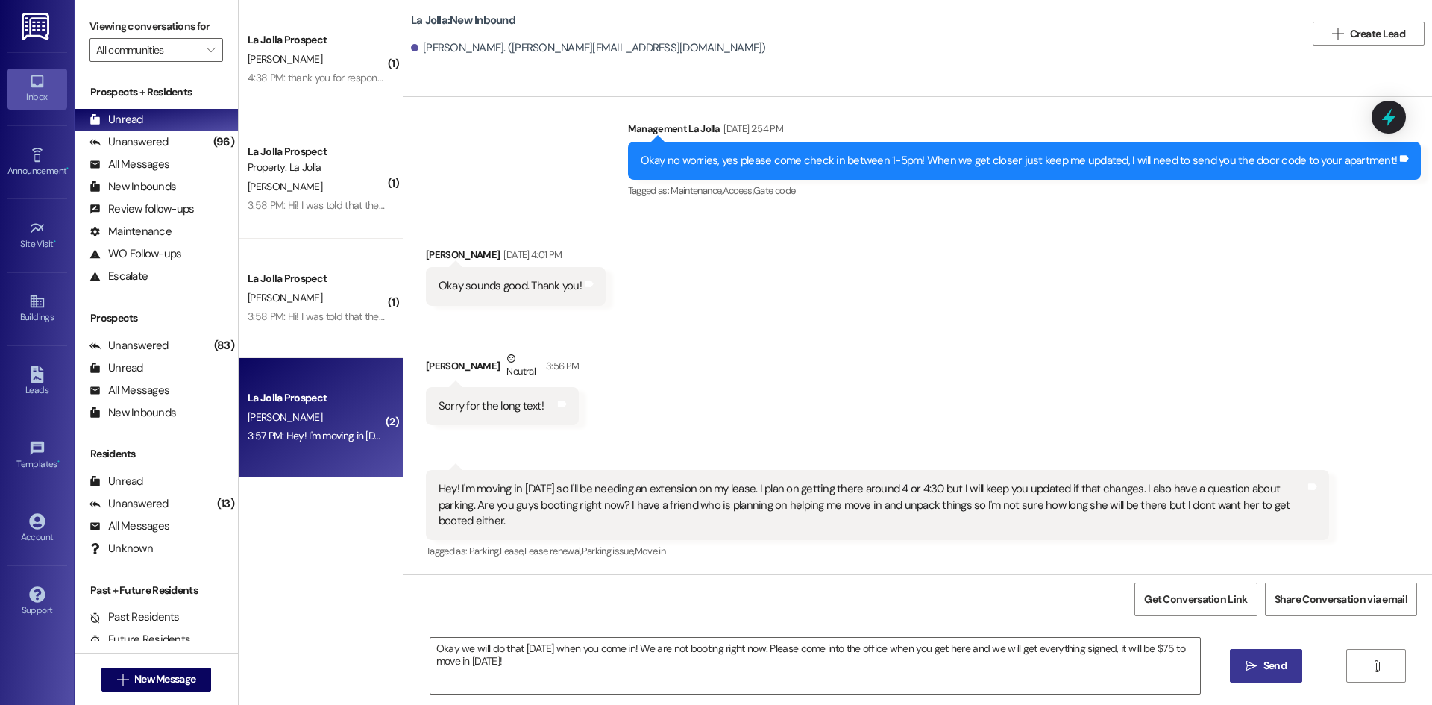
click at [1264, 660] on span "Send" at bounding box center [1275, 666] width 23 height 16
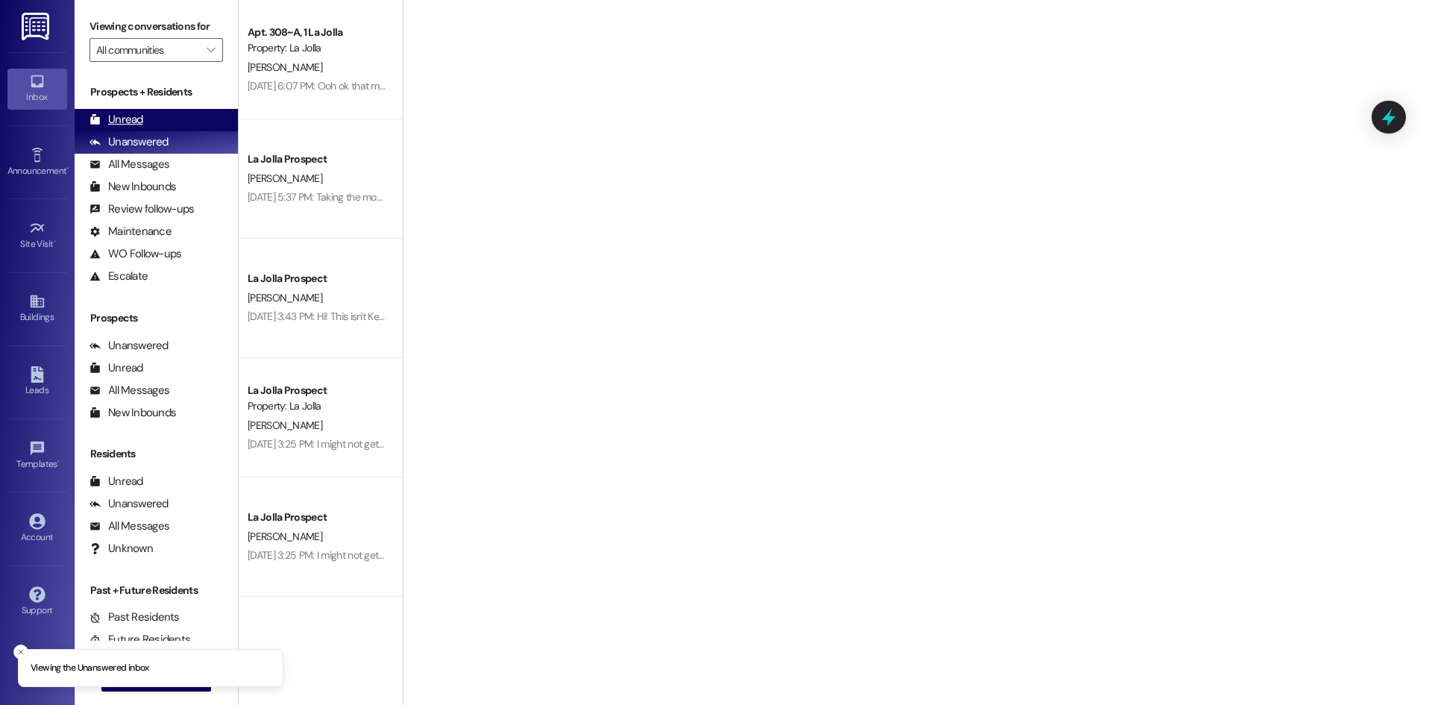
click at [169, 111] on div "Unread (0)" at bounding box center [156, 120] width 163 height 22
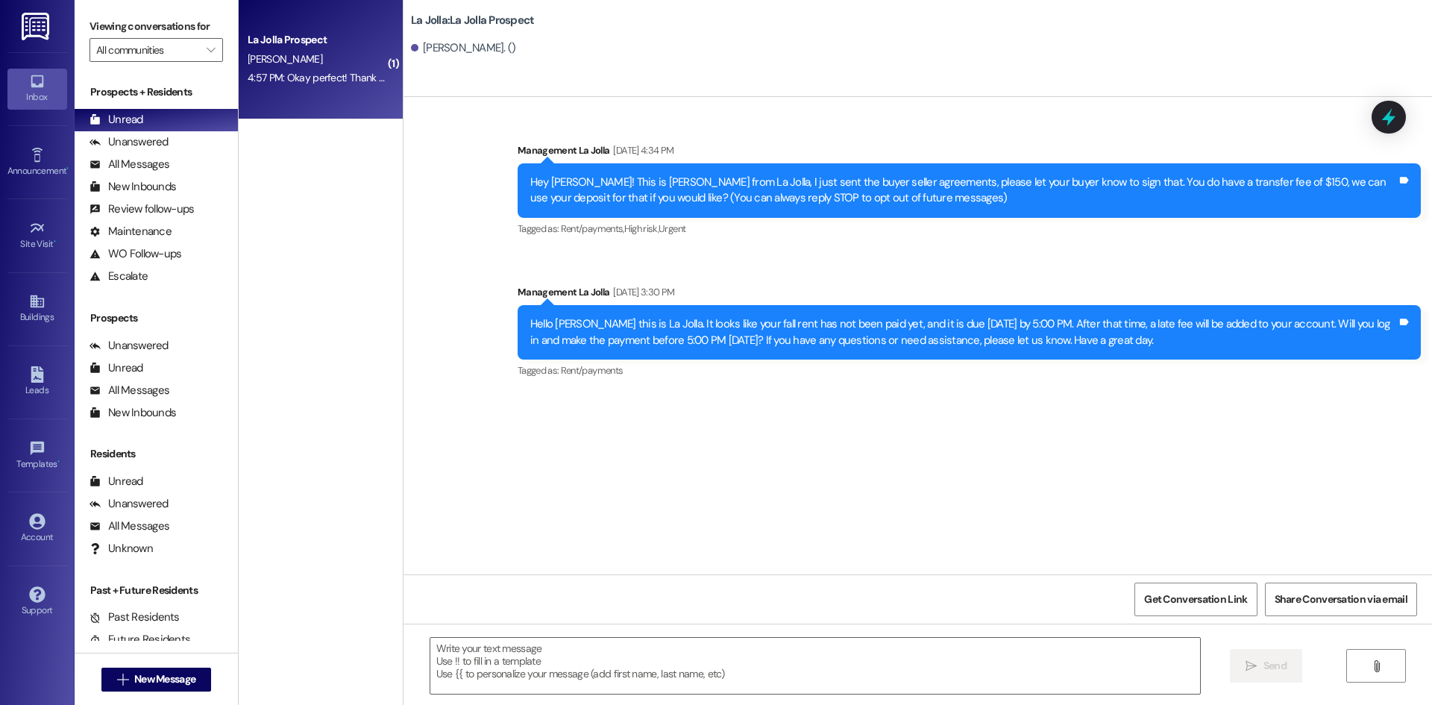
click at [335, 41] on div "La Jolla Prospect" at bounding box center [317, 40] width 138 height 16
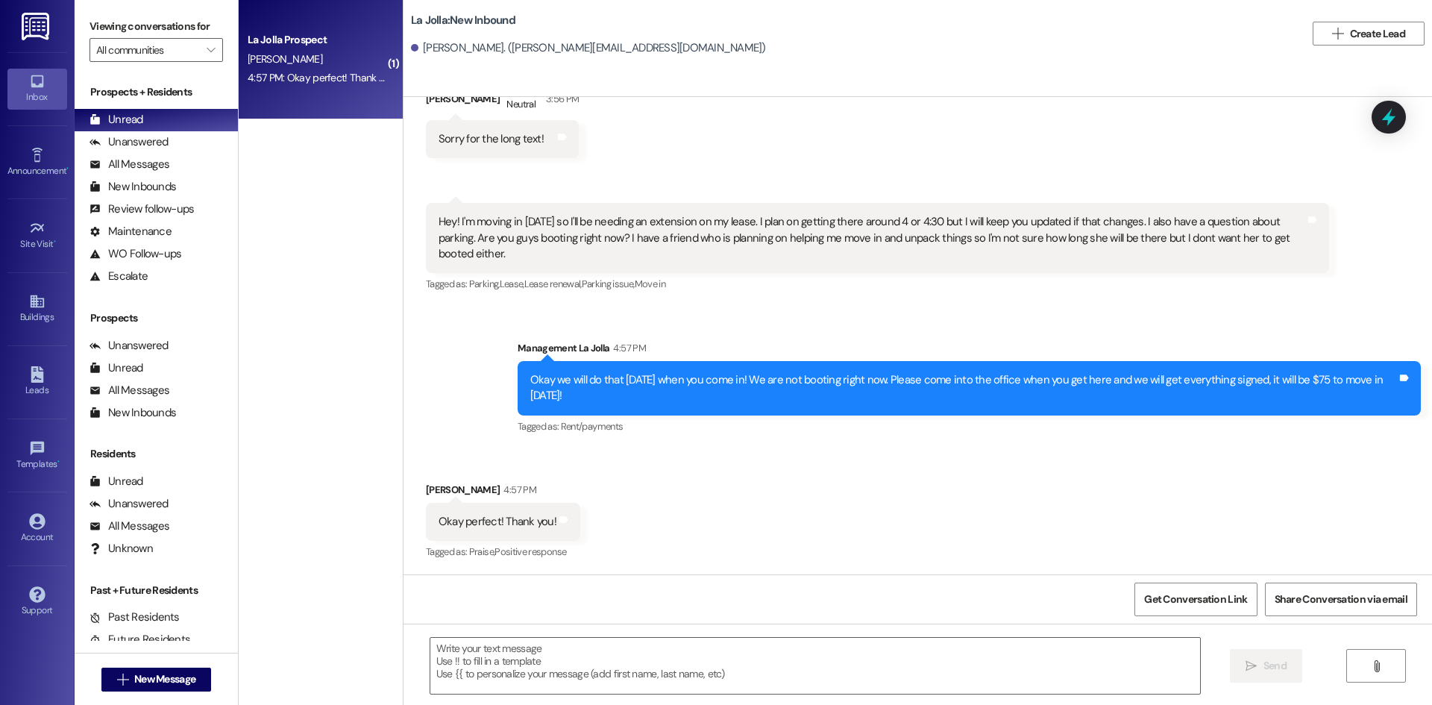
scroll to position [1590, 0]
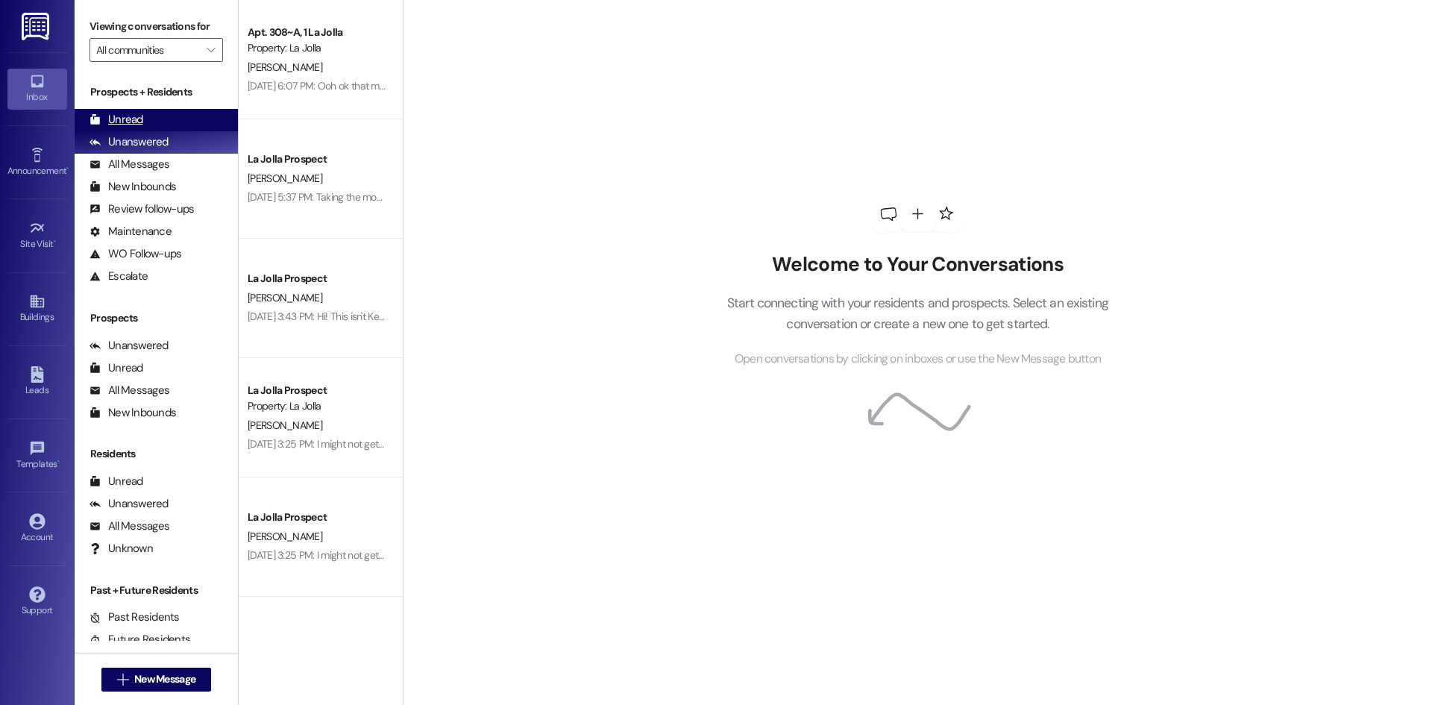
click at [147, 121] on div "Unread (0)" at bounding box center [156, 120] width 163 height 22
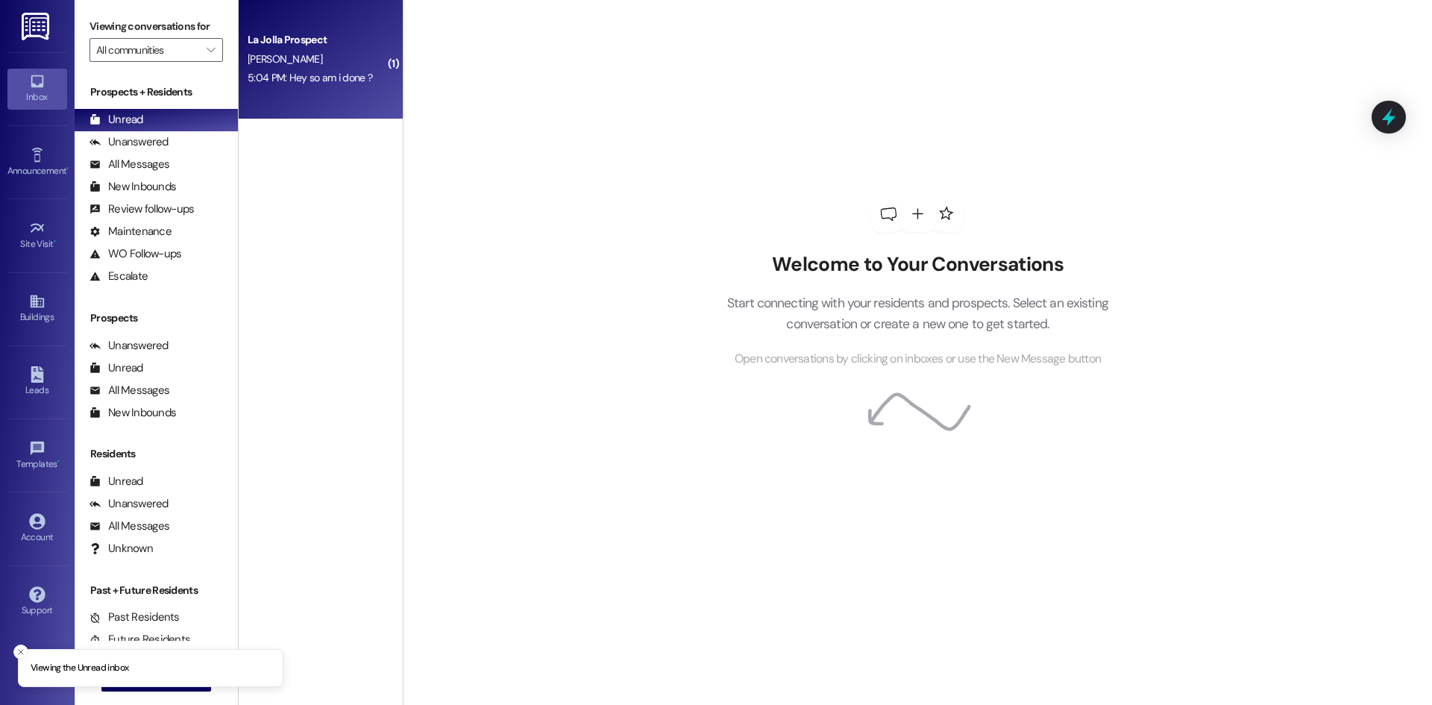
click at [294, 62] on div "[PERSON_NAME]" at bounding box center [316, 59] width 141 height 19
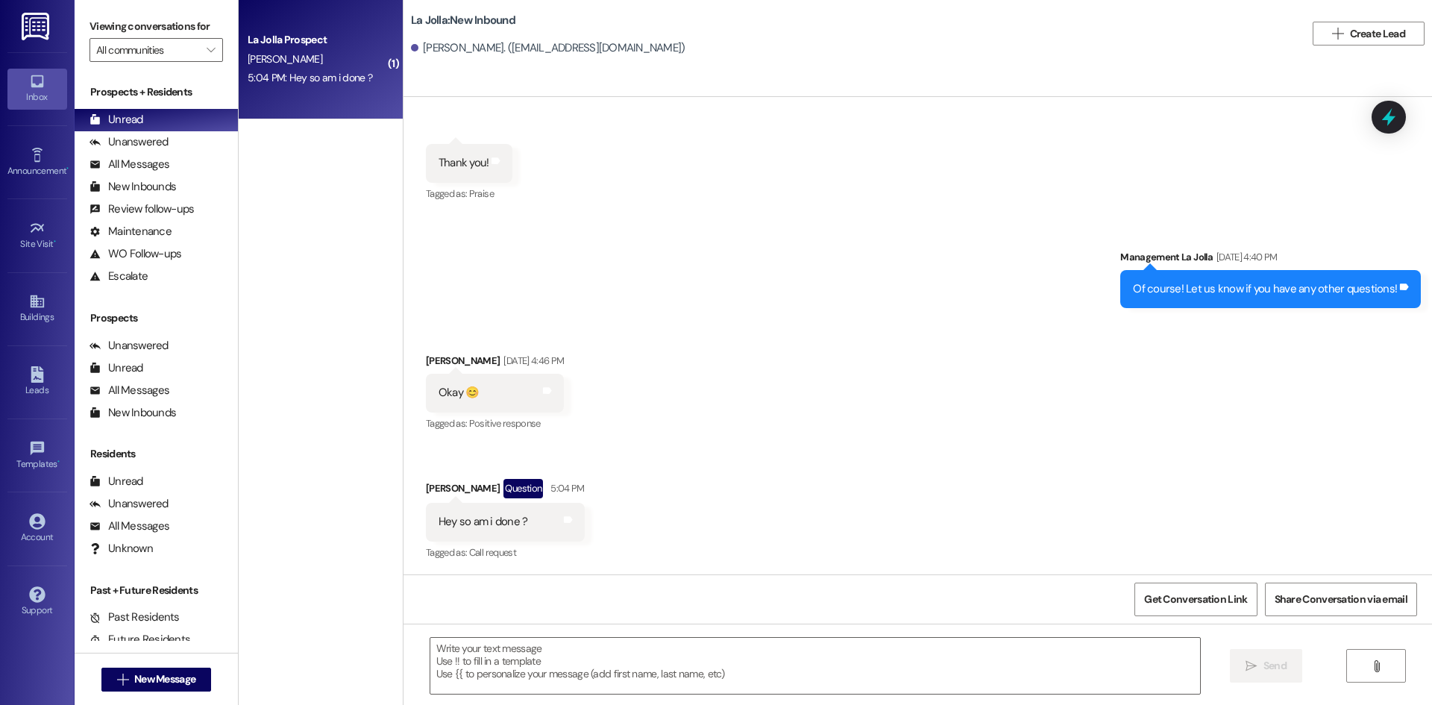
scroll to position [2054, 0]
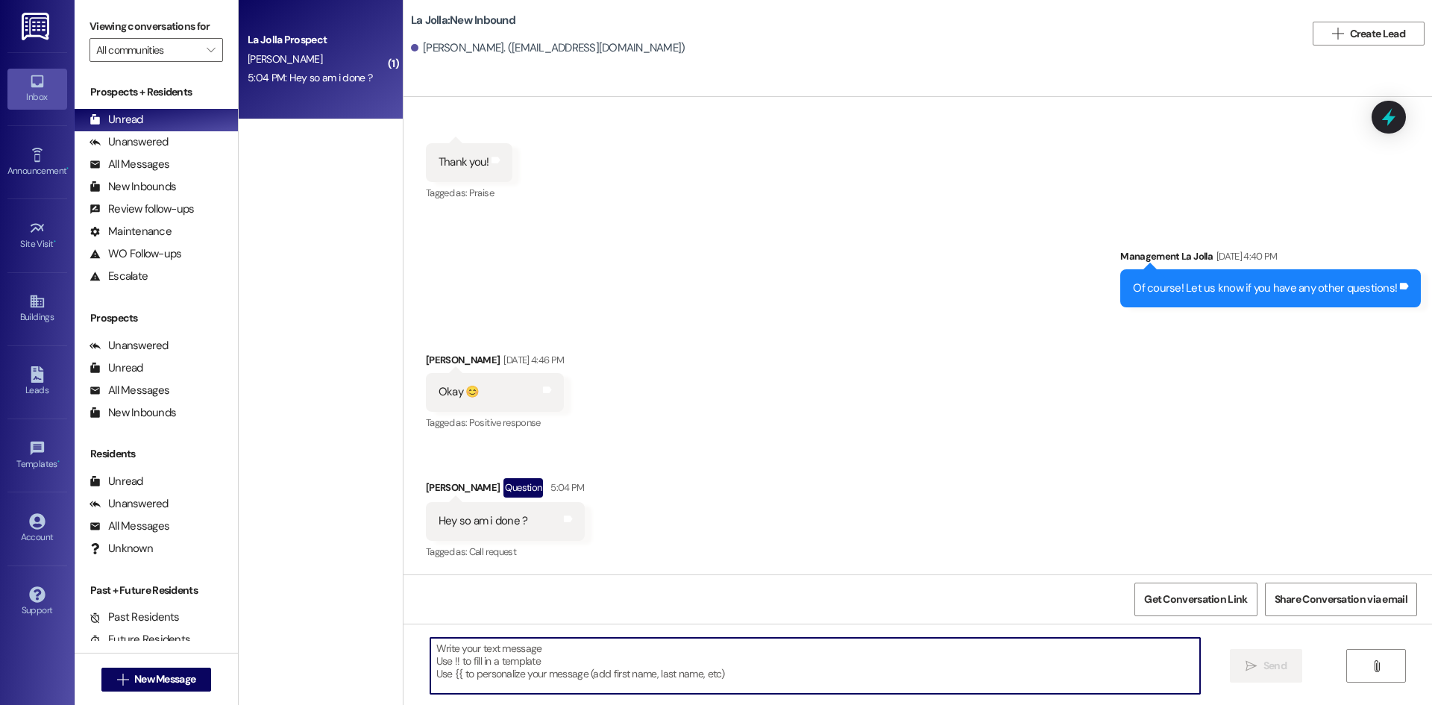
click at [463, 652] on textarea at bounding box center [815, 666] width 770 height 56
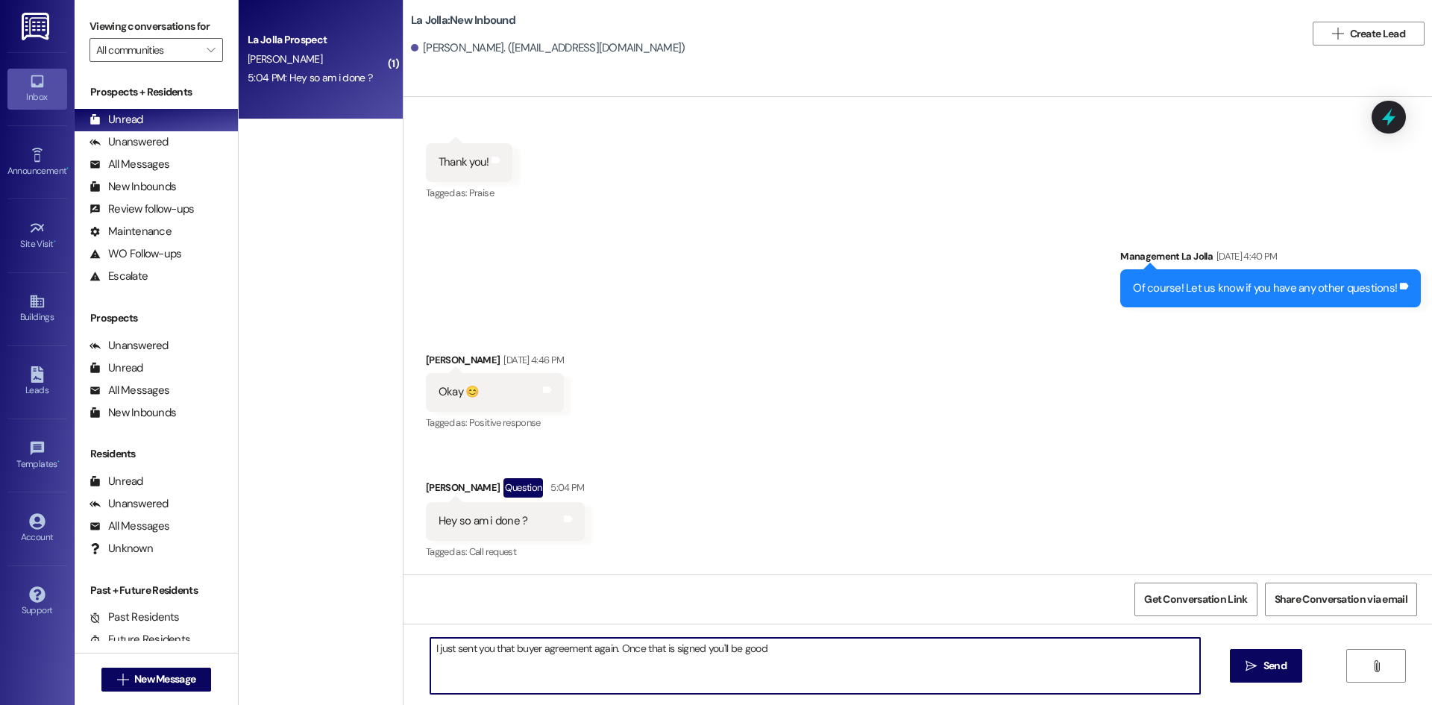
type textarea "I just sent you that buyer agreement again. Once that is signed you'll be good!"
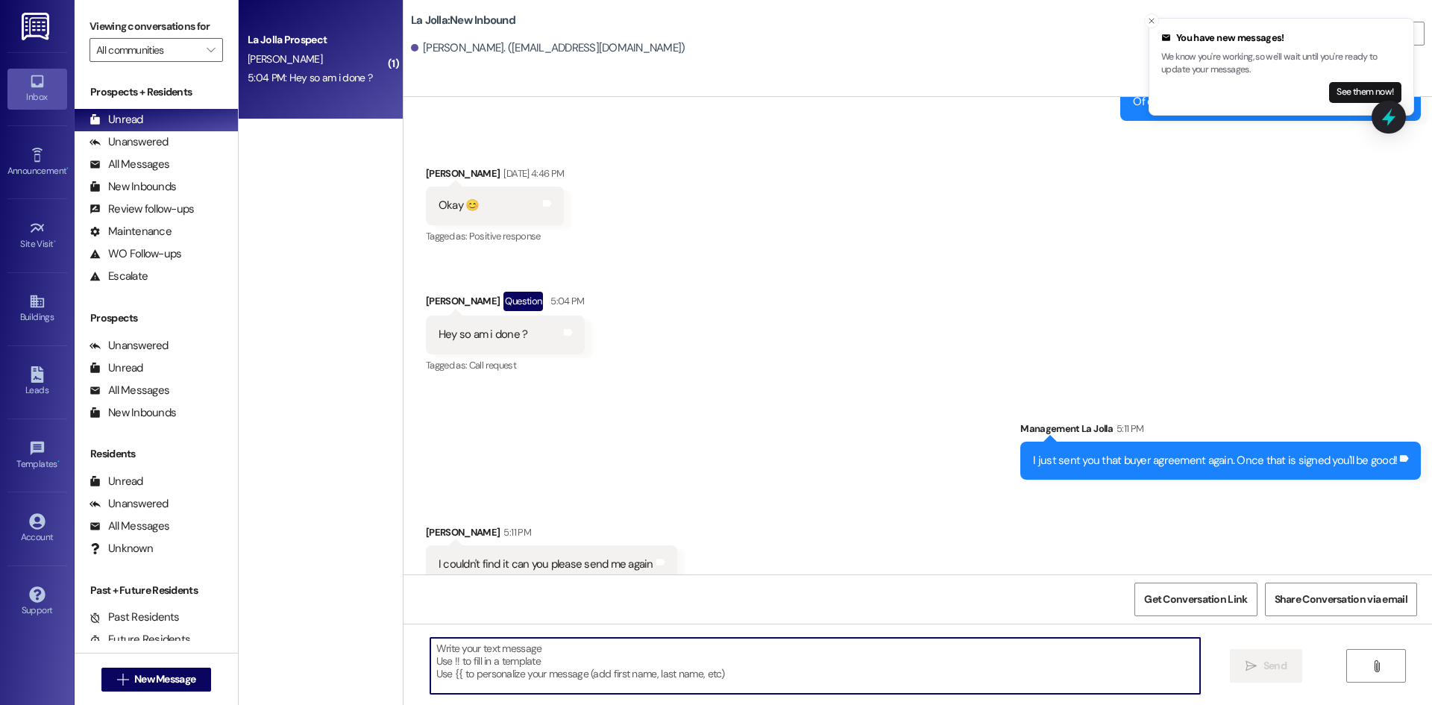
scroll to position [2261, 0]
